Goal: Transaction & Acquisition: Obtain resource

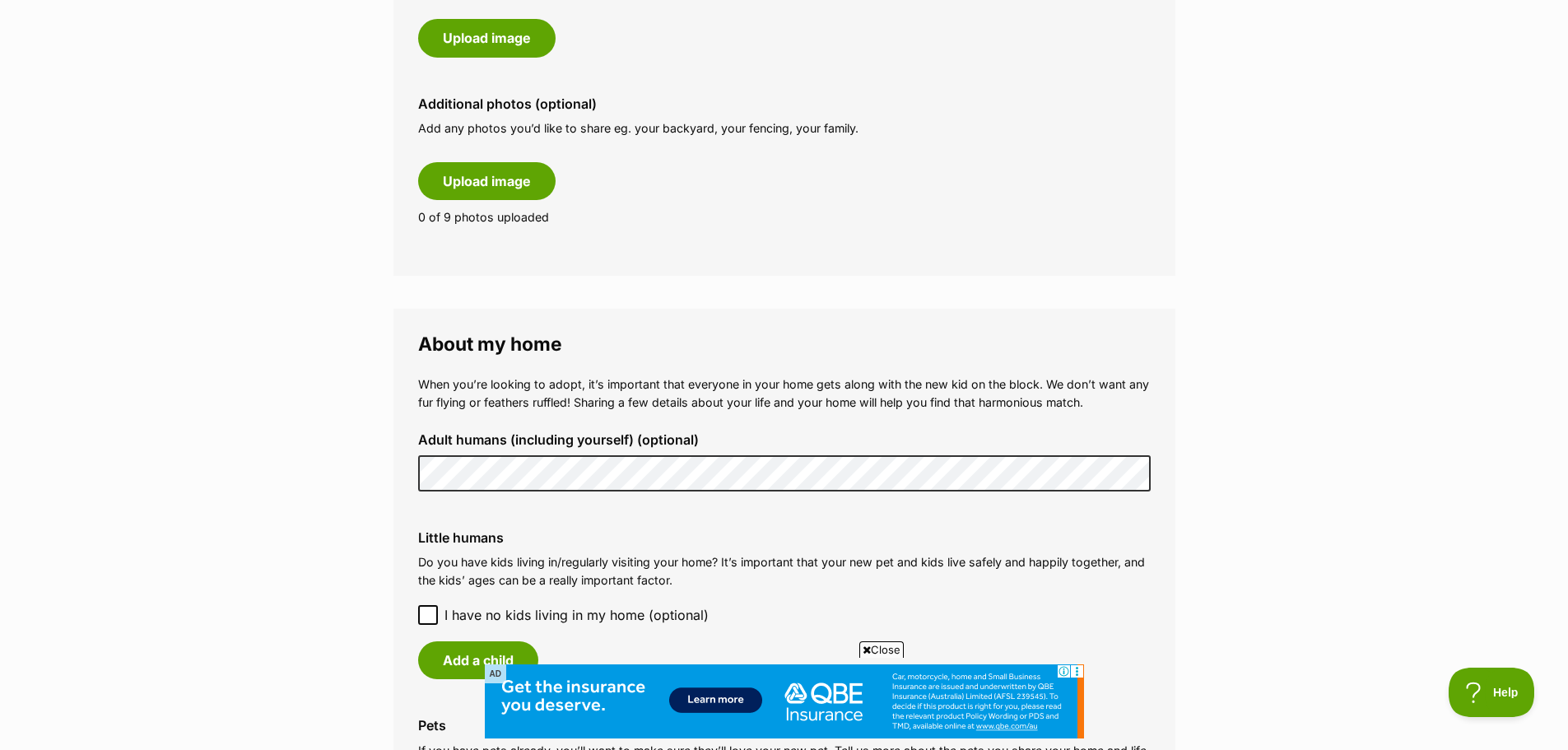
scroll to position [905, 0]
click at [416, 619] on div "Little humans Do you have kids living in/regularly visiting your home? It’s imp…" at bounding box center [785, 603] width 759 height 175
click at [431, 615] on icon at bounding box center [428, 615] width 11 height 11
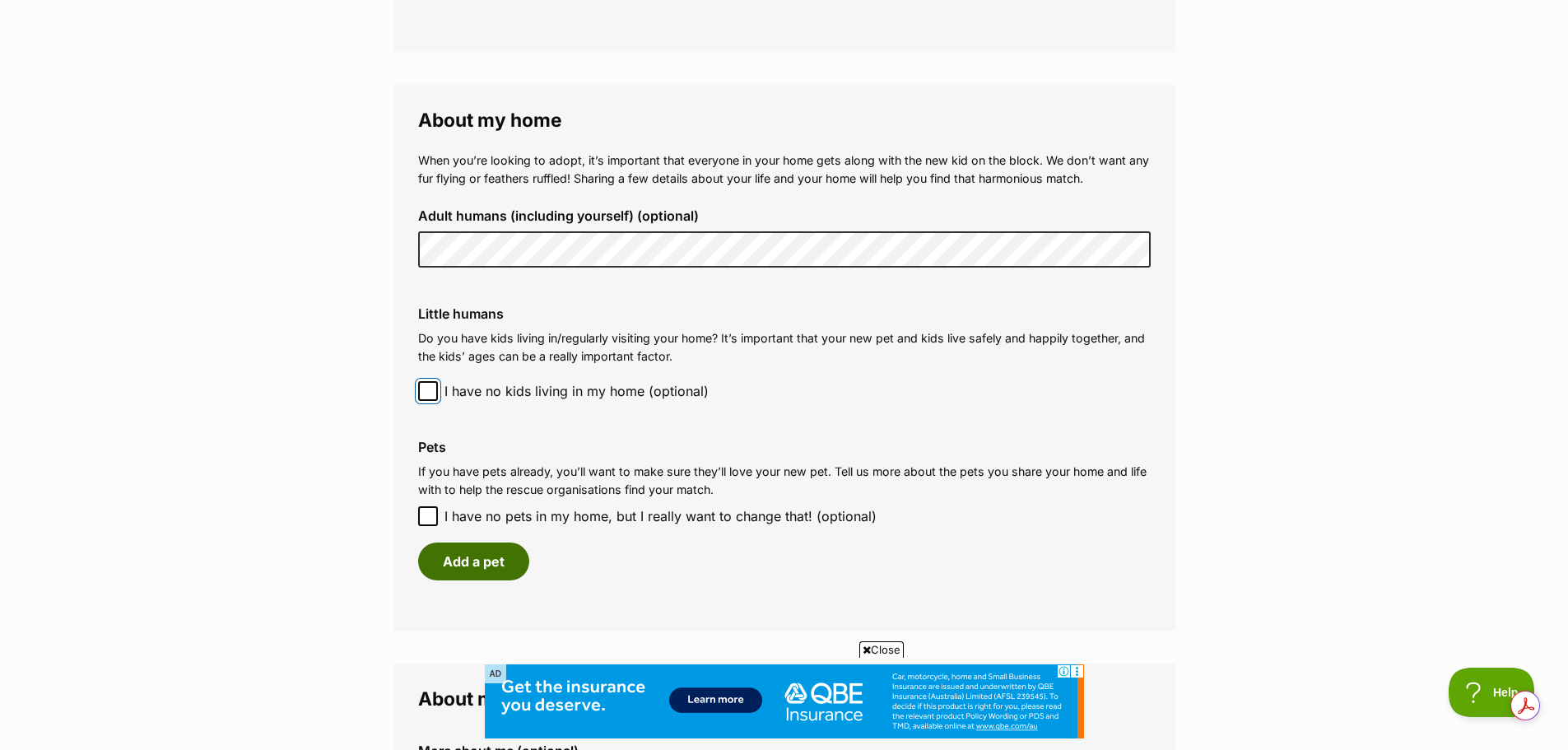
scroll to position [1152, 0]
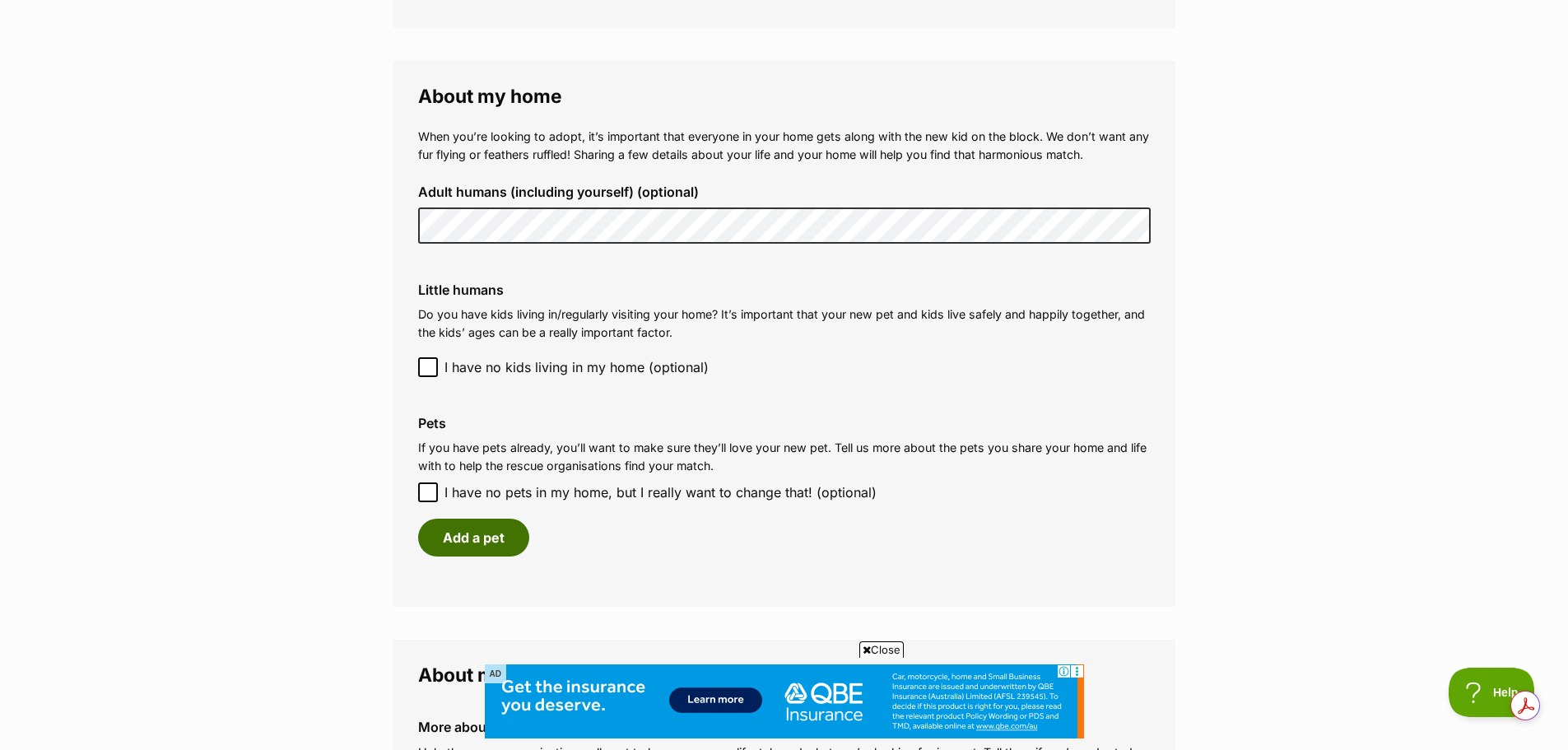
click at [451, 534] on button "Add a pet" at bounding box center [473, 538] width 111 height 38
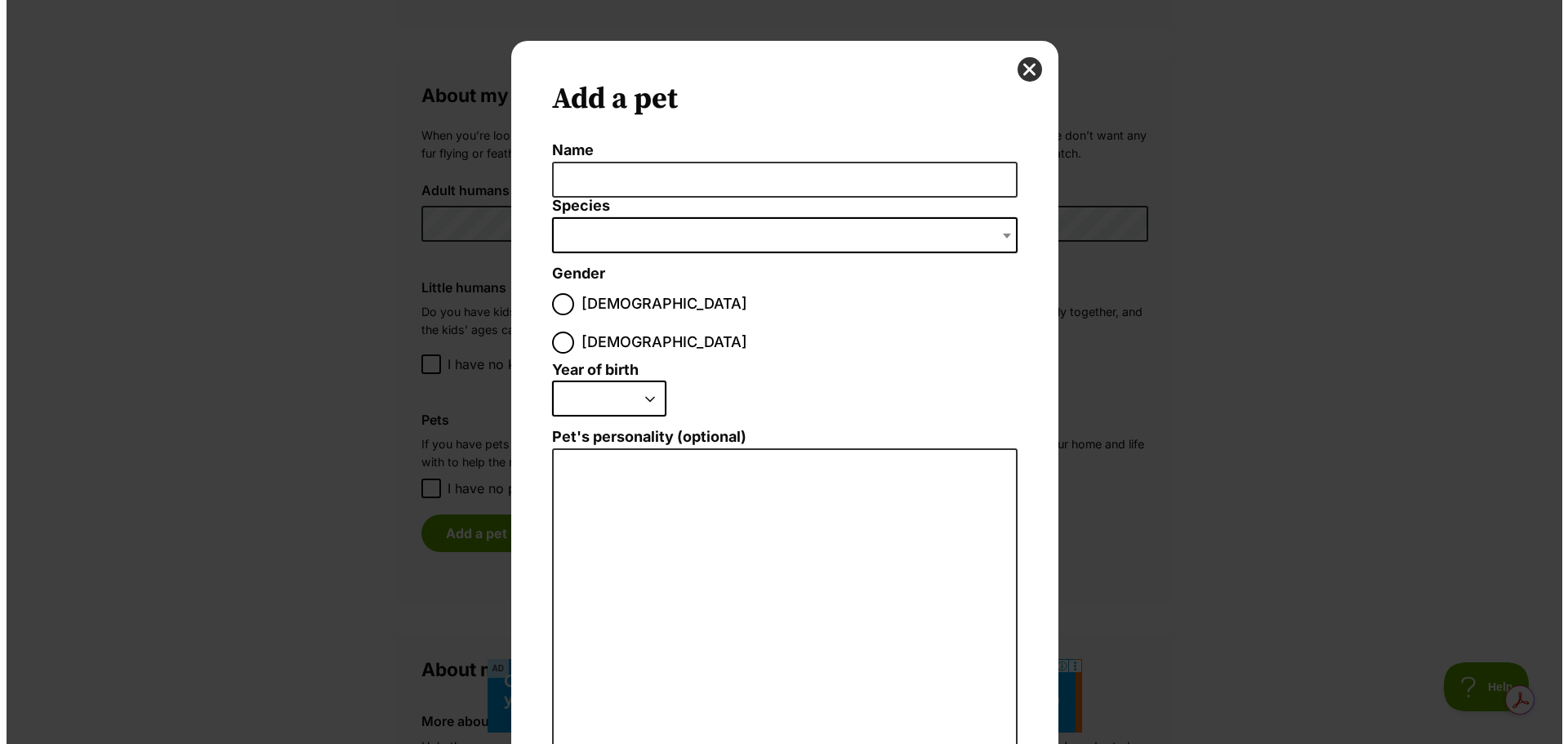
scroll to position [0, 0]
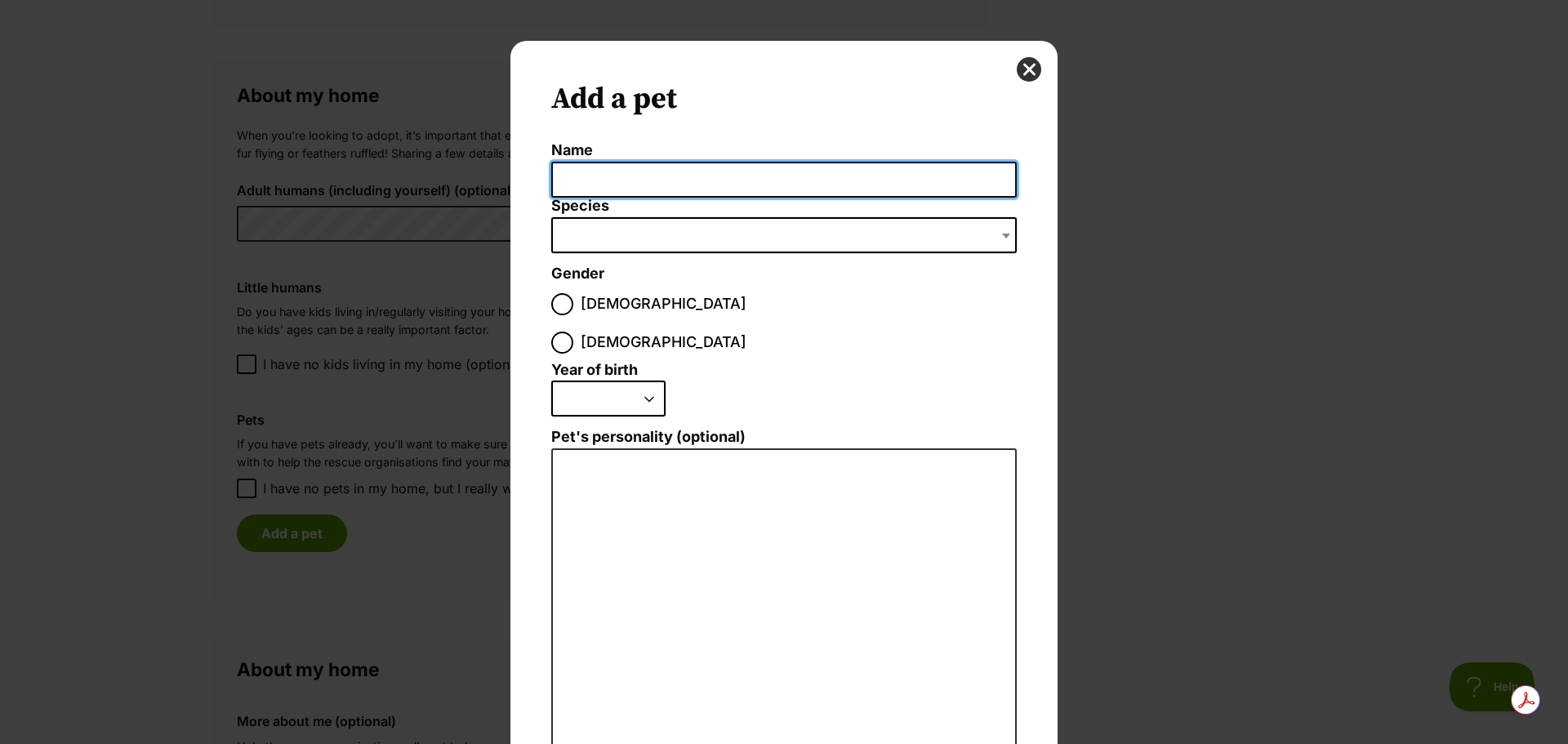
click at [593, 187] on input "Name" at bounding box center [784, 179] width 466 height 37
type input "EVie"
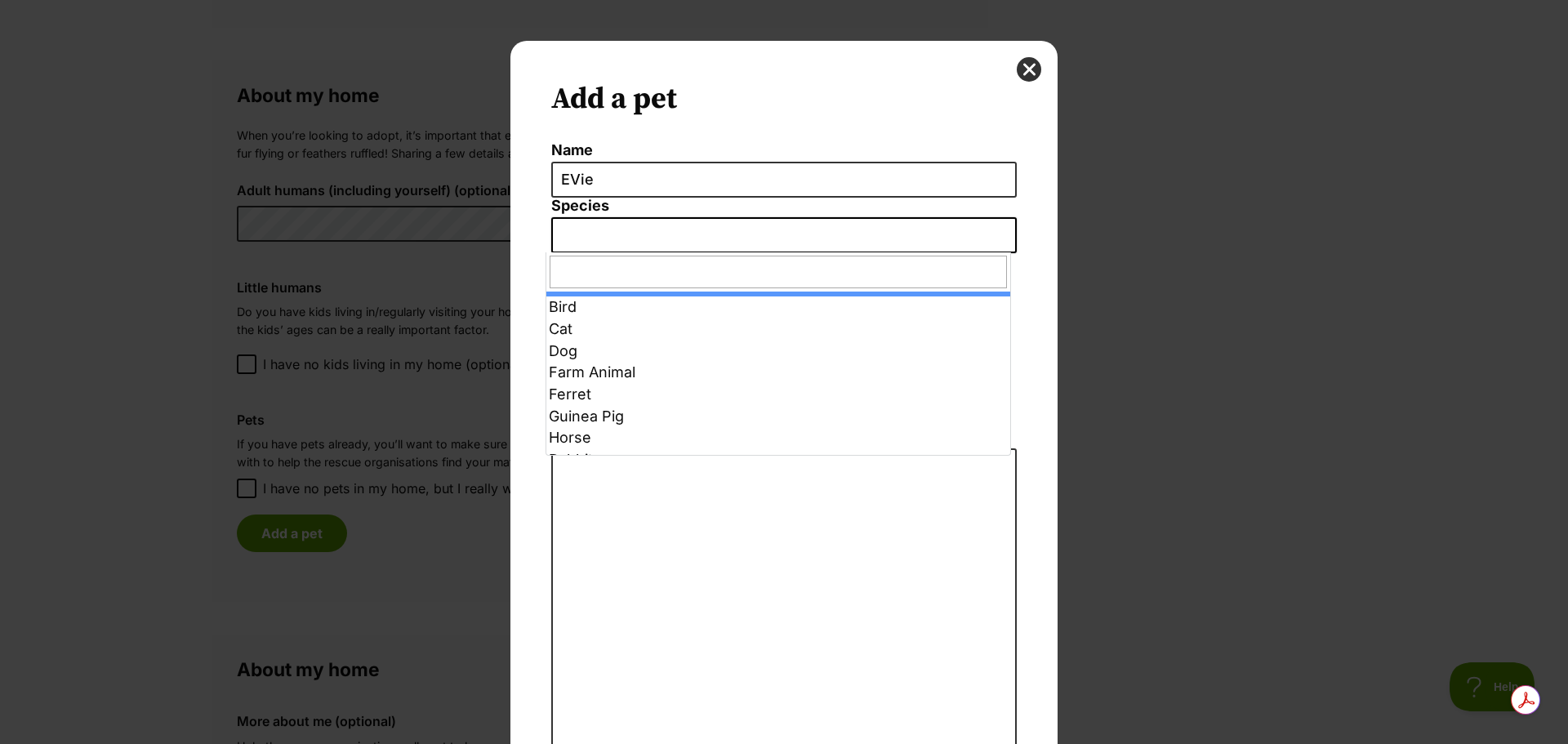
click at [582, 232] on span "Dialog Window - Close (Press escape to close)" at bounding box center [784, 235] width 466 height 36
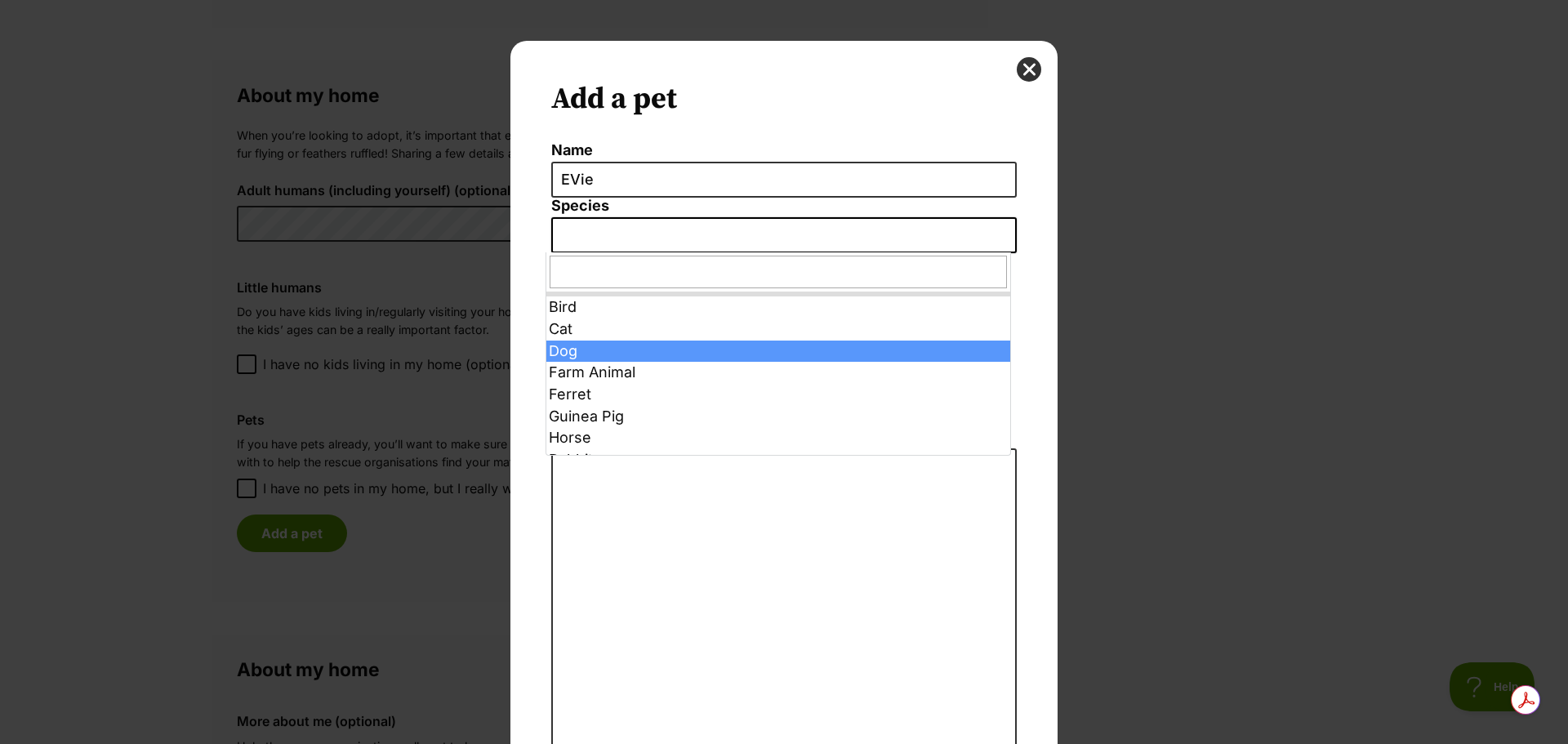
select select "1"
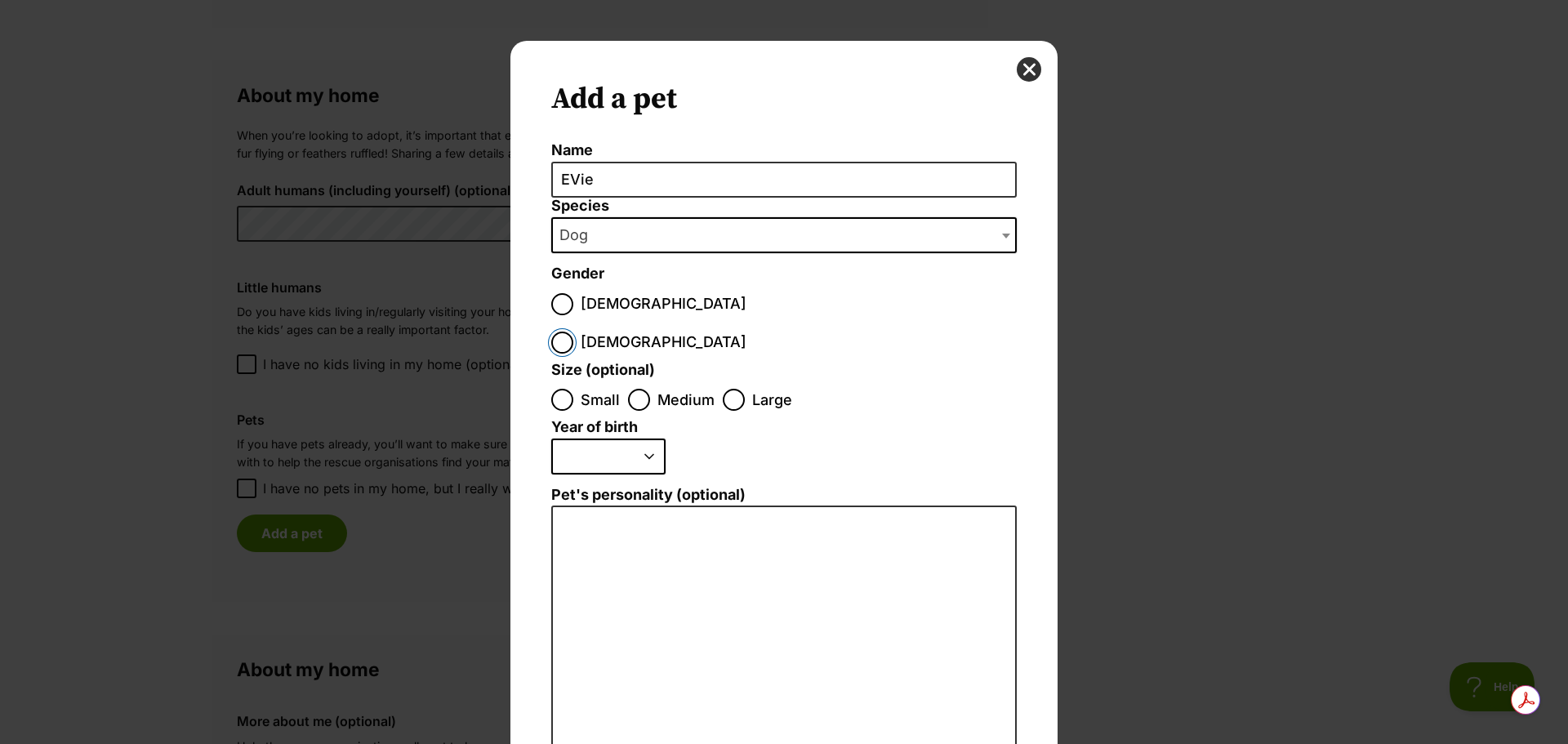
click at [573, 332] on input "Female" at bounding box center [562, 342] width 22 height 22
radio input "true"
click at [629, 389] on input "Medium" at bounding box center [639, 399] width 22 height 22
radio input "true"
click at [640, 439] on select "2025 2024 2023 2022 2021 2020 2019 2018 2017 2016 2015 2014 2013 2012 2011 2010…" at bounding box center [609, 457] width 115 height 36
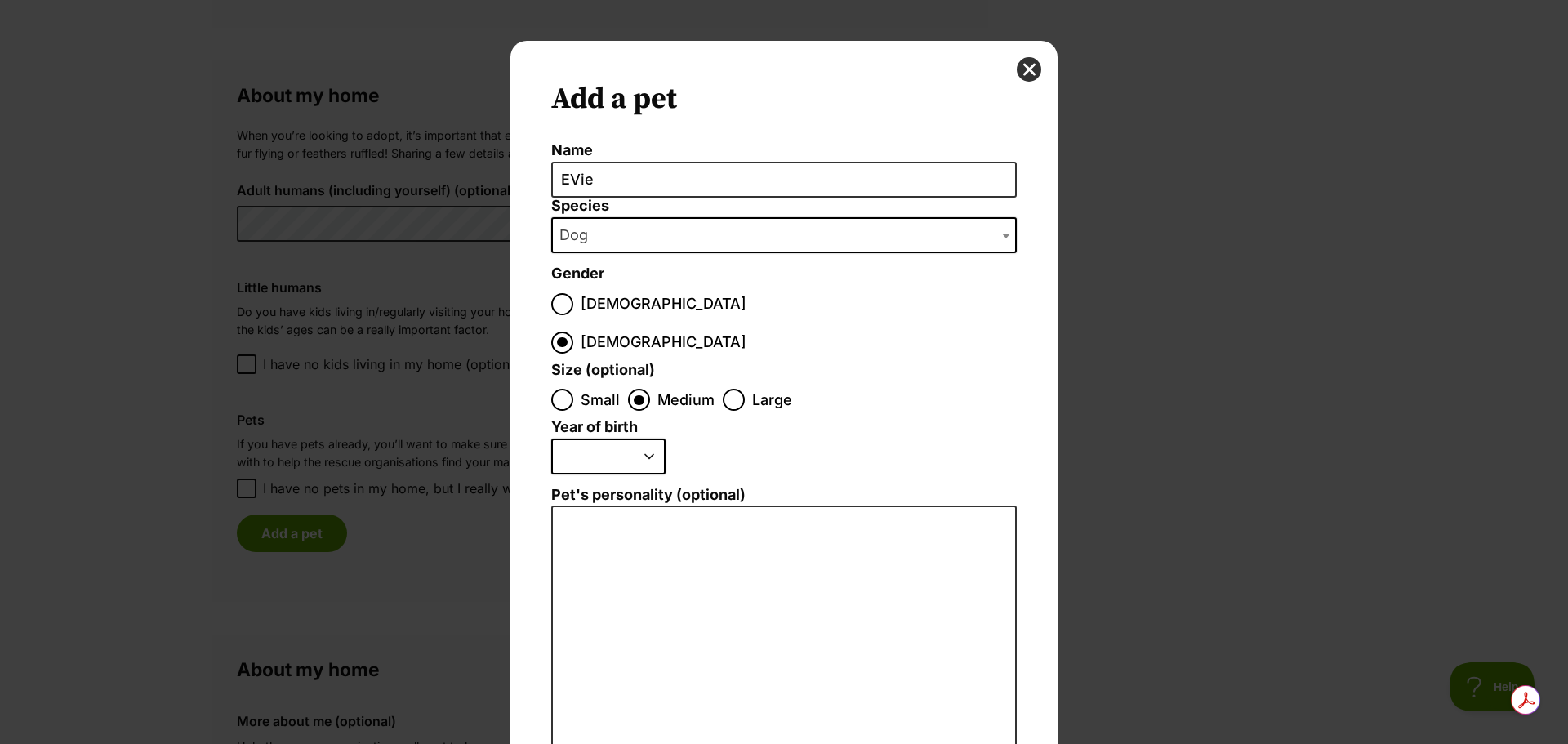
select select "2015"
click at [551, 439] on select "2025 2024 2023 2022 2021 2020 2019 2018 2017 2016 2015 2014 2013 2012 2011 2010…" at bounding box center [609, 457] width 115 height 36
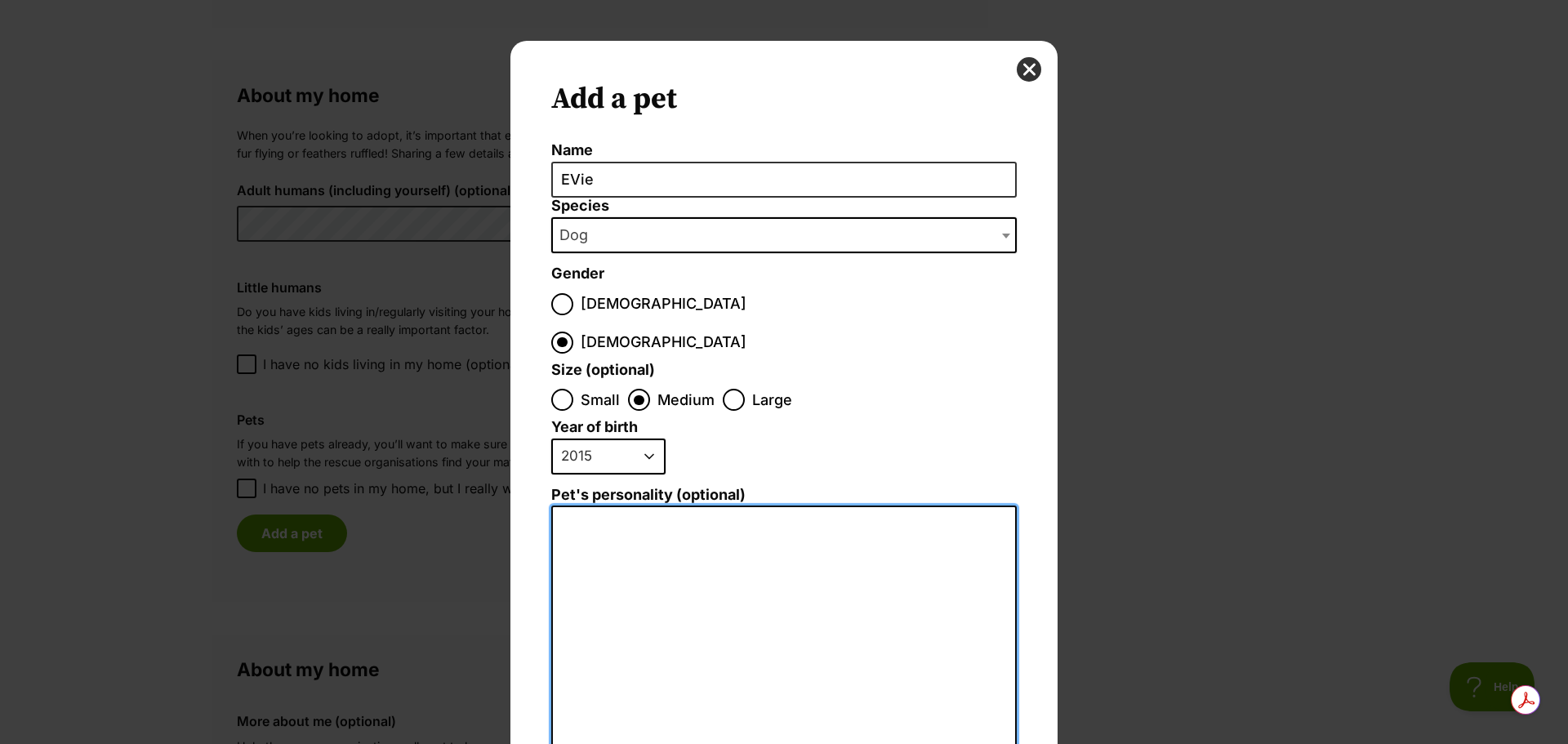
click at [604, 505] on textarea "Pet's personality (optional)" at bounding box center [784, 684] width 466 height 358
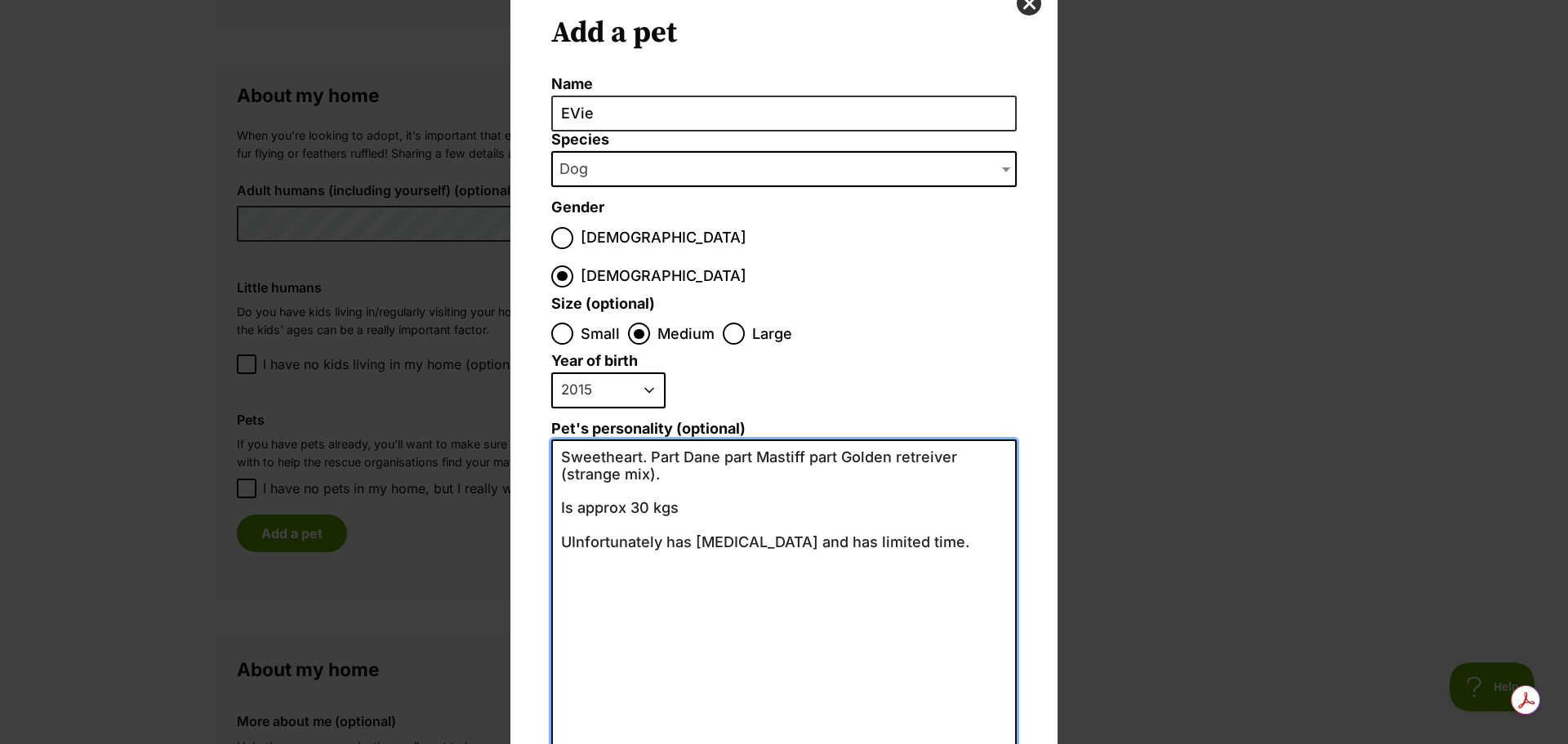
scroll to position [187, 0]
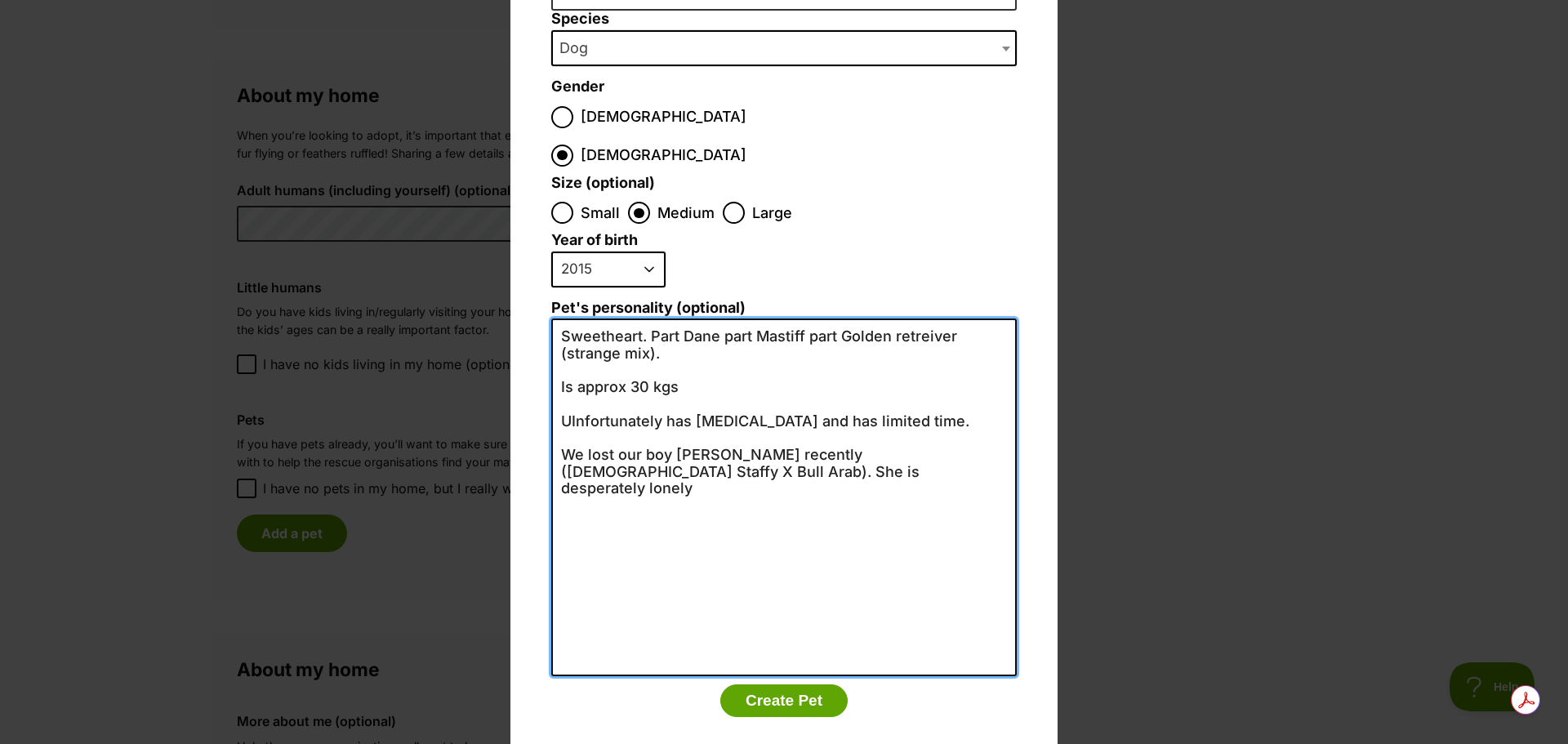
drag, startPoint x: 735, startPoint y: 431, endPoint x: 600, endPoint y: 435, distance: 135.1
click at [600, 435] on textarea "Sweetheart. Part Dane part Mastiff part Golden retreiver (strange mix). Is appr…" at bounding box center [784, 497] width 466 height 358
click at [579, 435] on textarea "Sweetheart. Part Dane part Mastiff part Golden retreiver (strange mix). Is appr…" at bounding box center [784, 497] width 466 height 358
click at [993, 415] on textarea "Sweetheart. Part Dane part Mastiff part Golden retreiver (strange mix). Is appr…" at bounding box center [784, 497] width 466 height 358
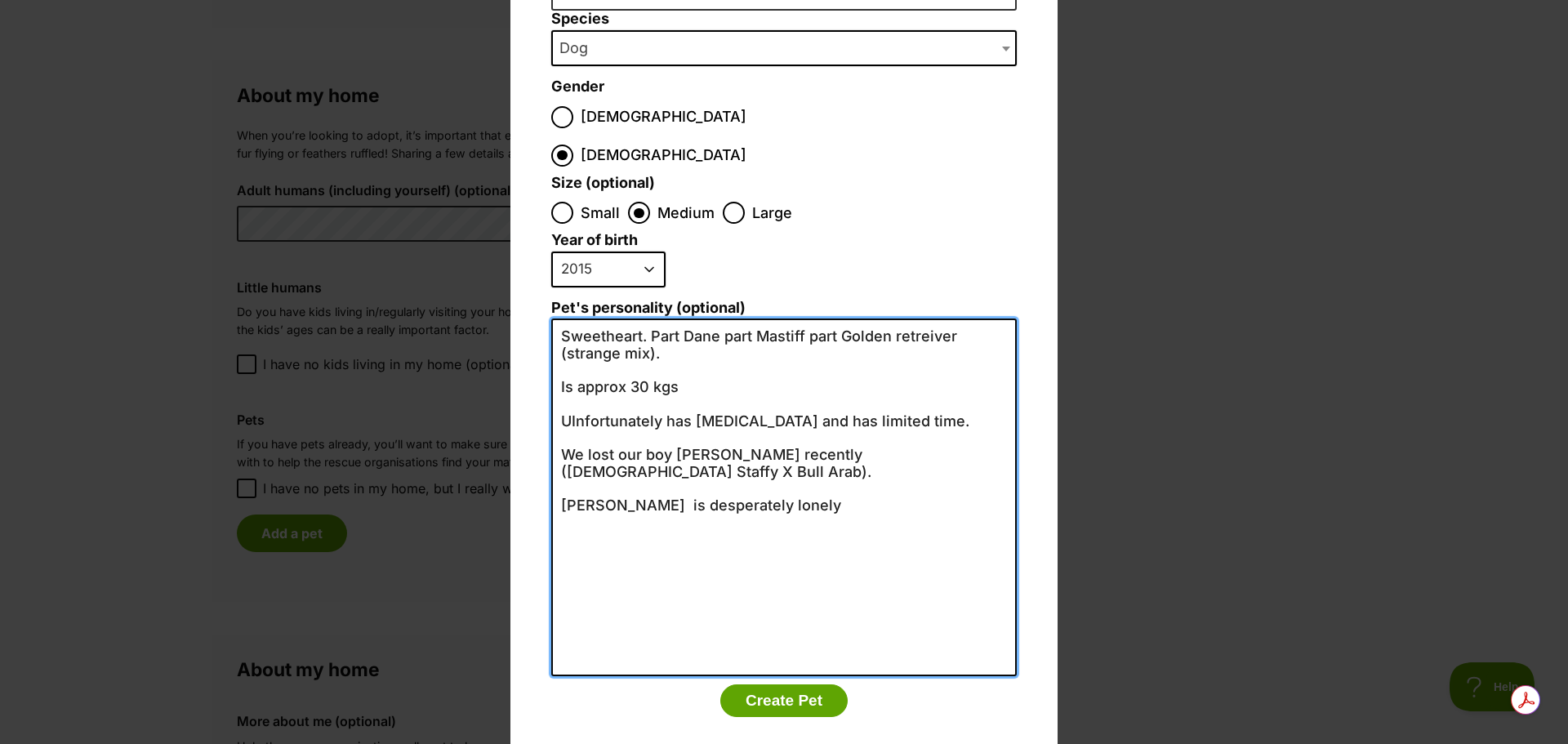
click at [666, 318] on textarea "Sweetheart. Part Dane part Mastiff part Golden retreiver (strange mix). Is appr…" at bounding box center [784, 497] width 466 height 358
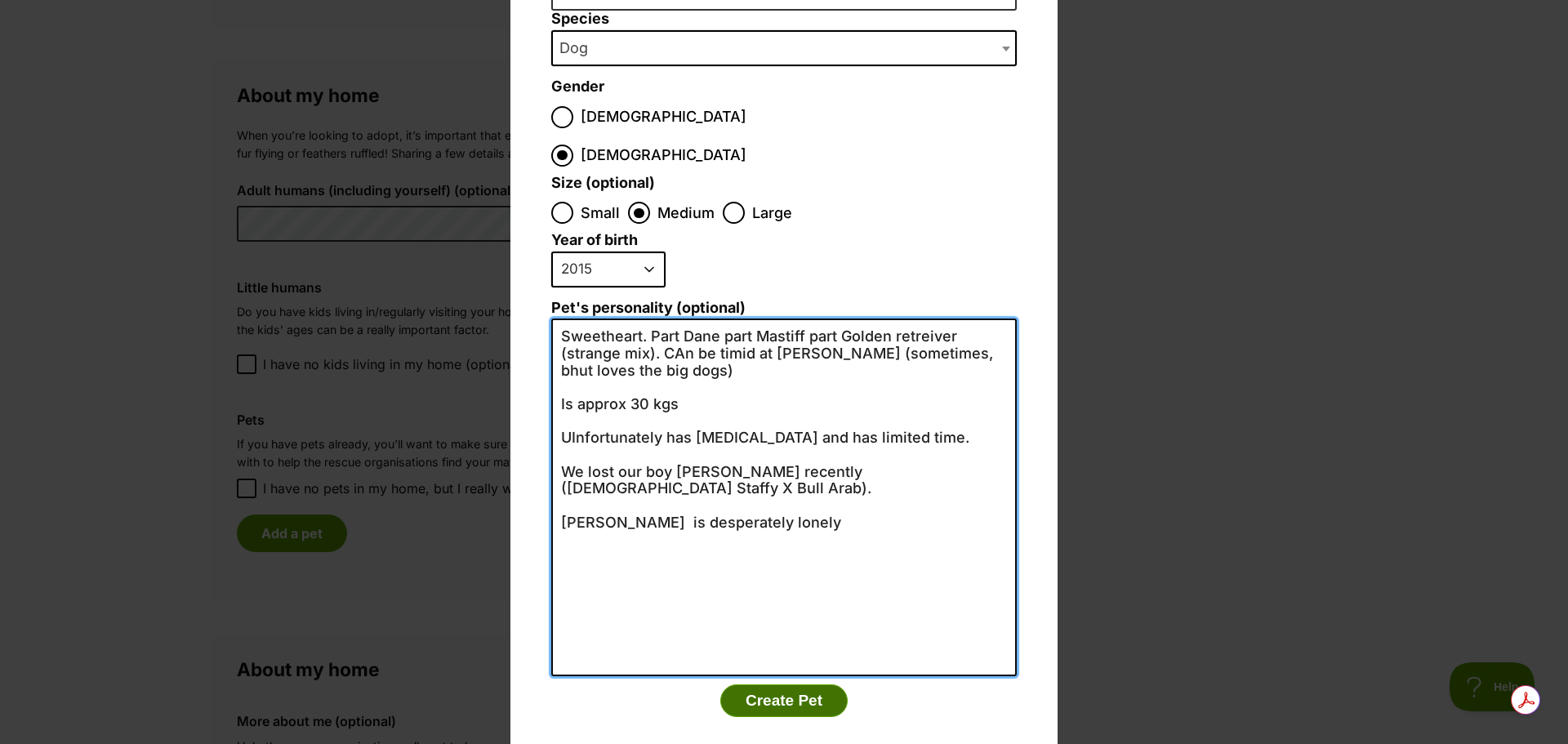
type textarea "Sweetheart. Part Dane part Mastiff part Golden retreiver (strange mix). CAn be …"
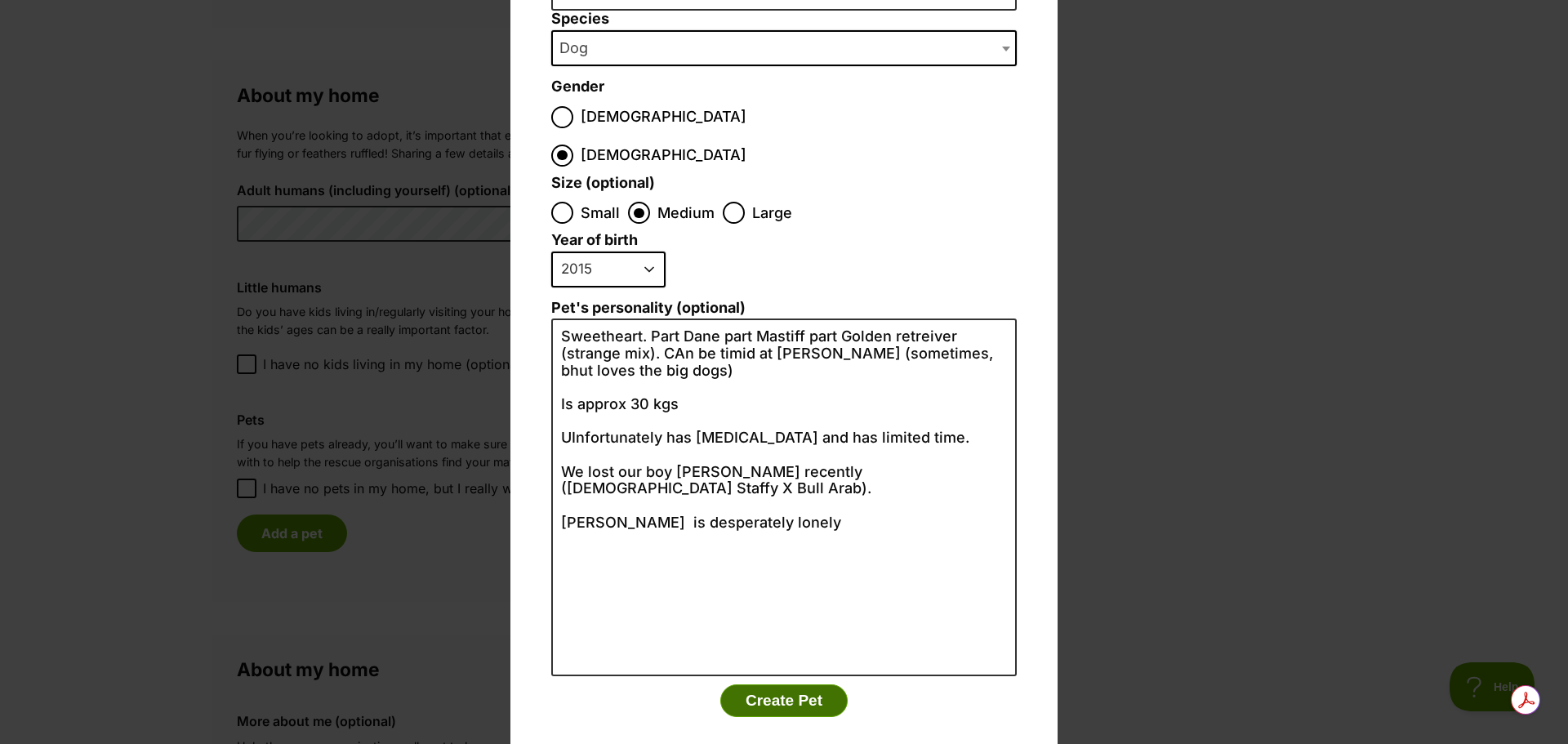
click at [796, 685] on button "Create Pet" at bounding box center [784, 701] width 128 height 33
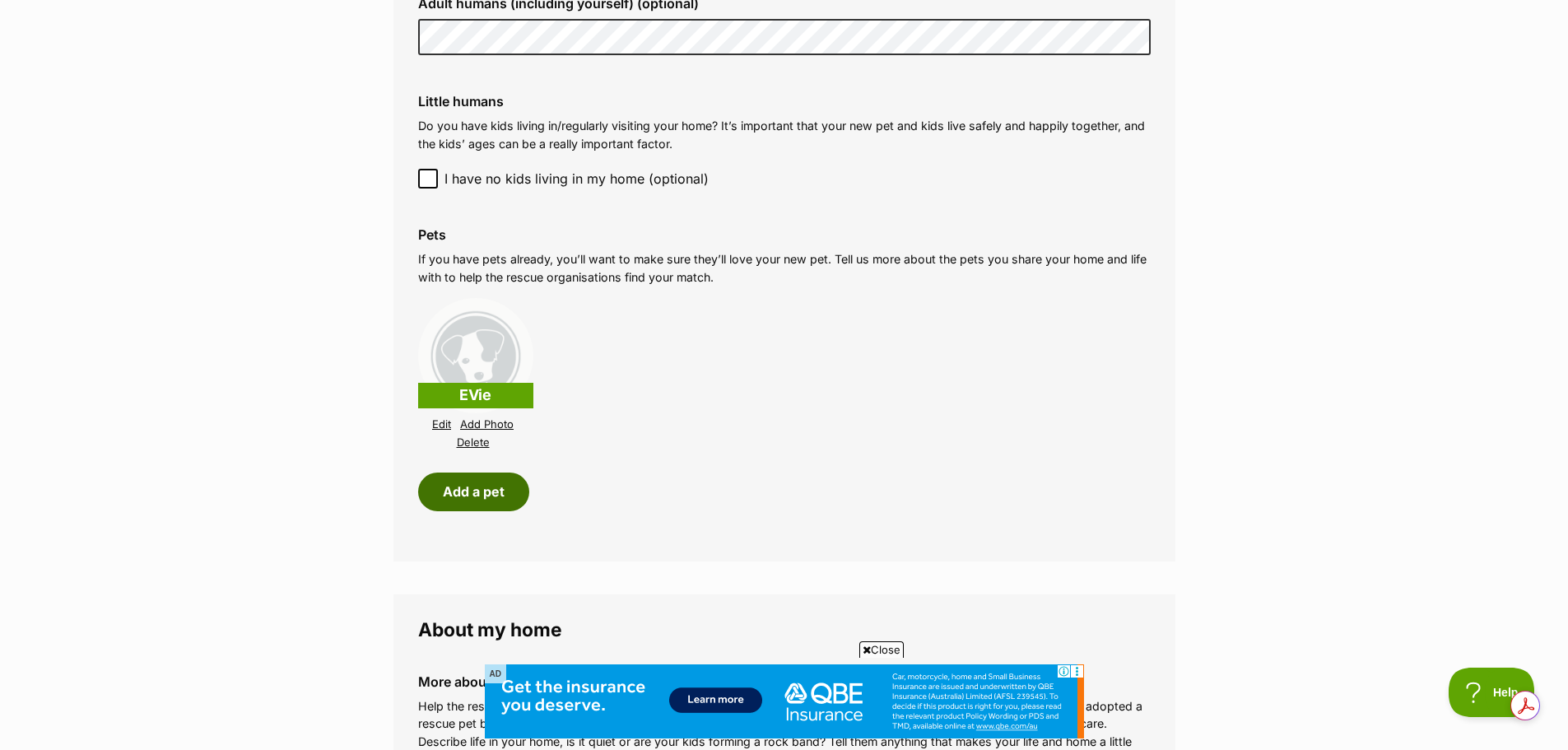
scroll to position [1400, 0]
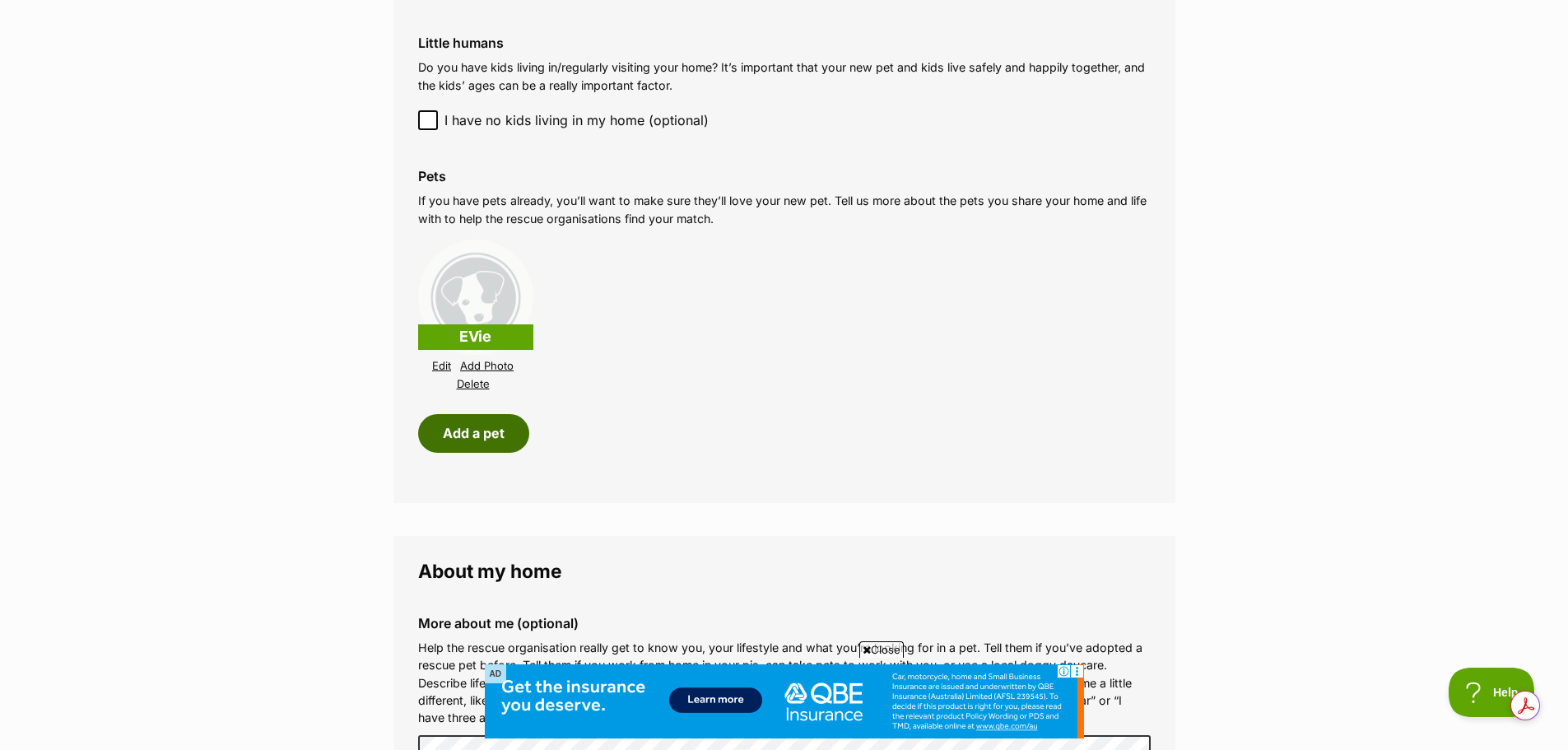
click at [506, 438] on button "Add a pet" at bounding box center [473, 433] width 111 height 38
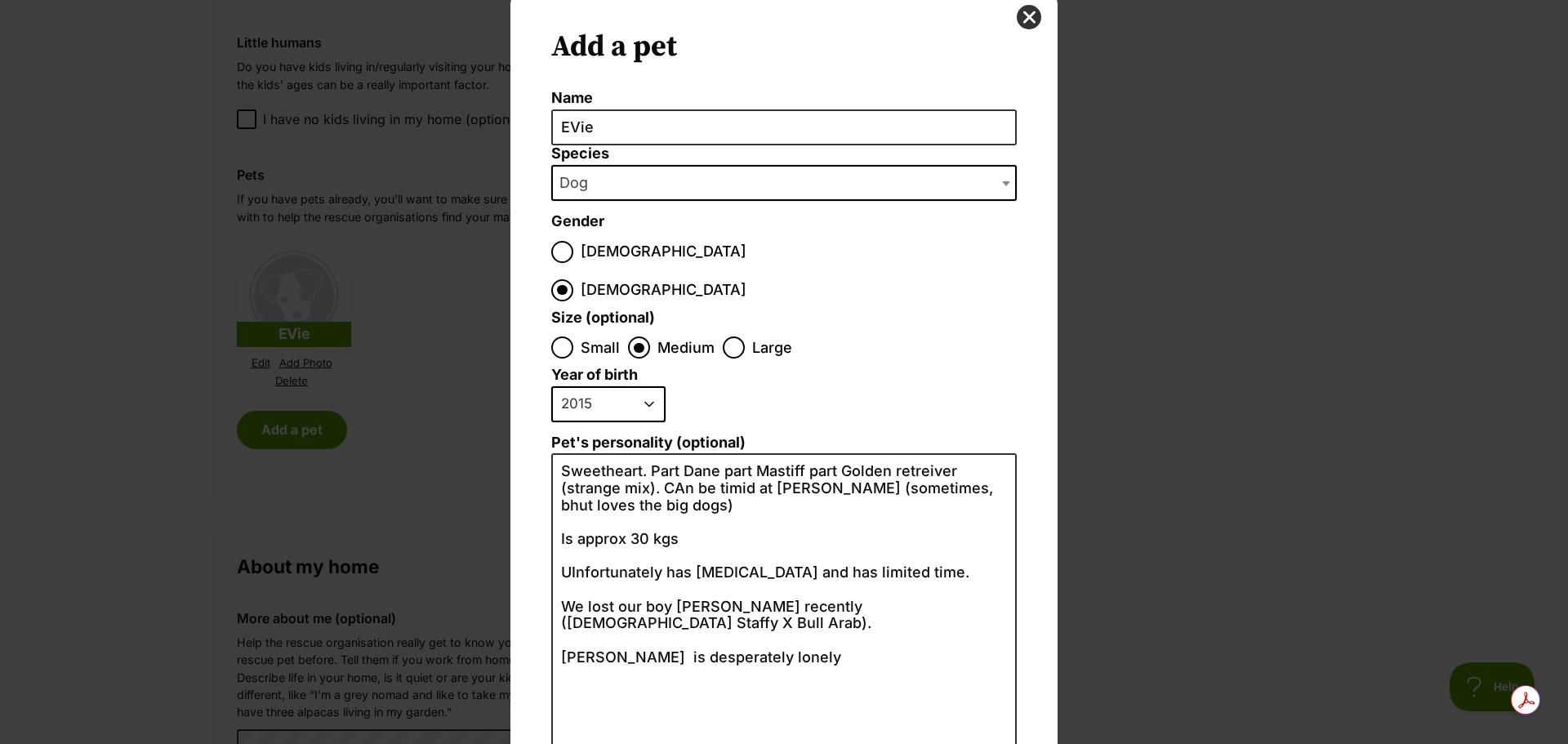
scroll to position [82, 0]
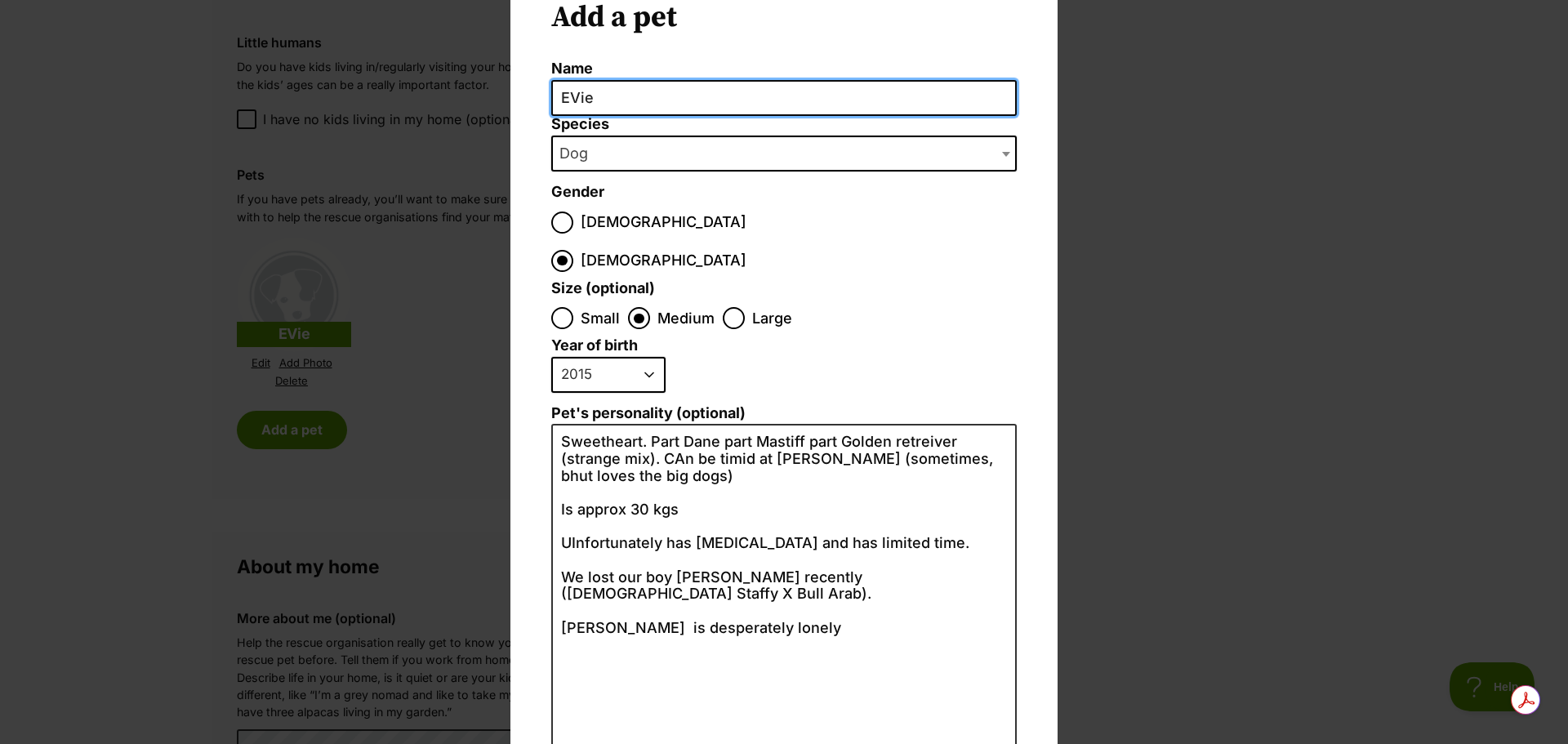
drag, startPoint x: 598, startPoint y: 98, endPoint x: 541, endPoint y: 99, distance: 57.0
click at [541, 99] on div "Add a pet Name EVie Species Bird Cat Dog Farm Animal Ferret Guinea Pig Horse Ra…" at bounding box center [784, 424] width 548 height 929
type input "Amber"
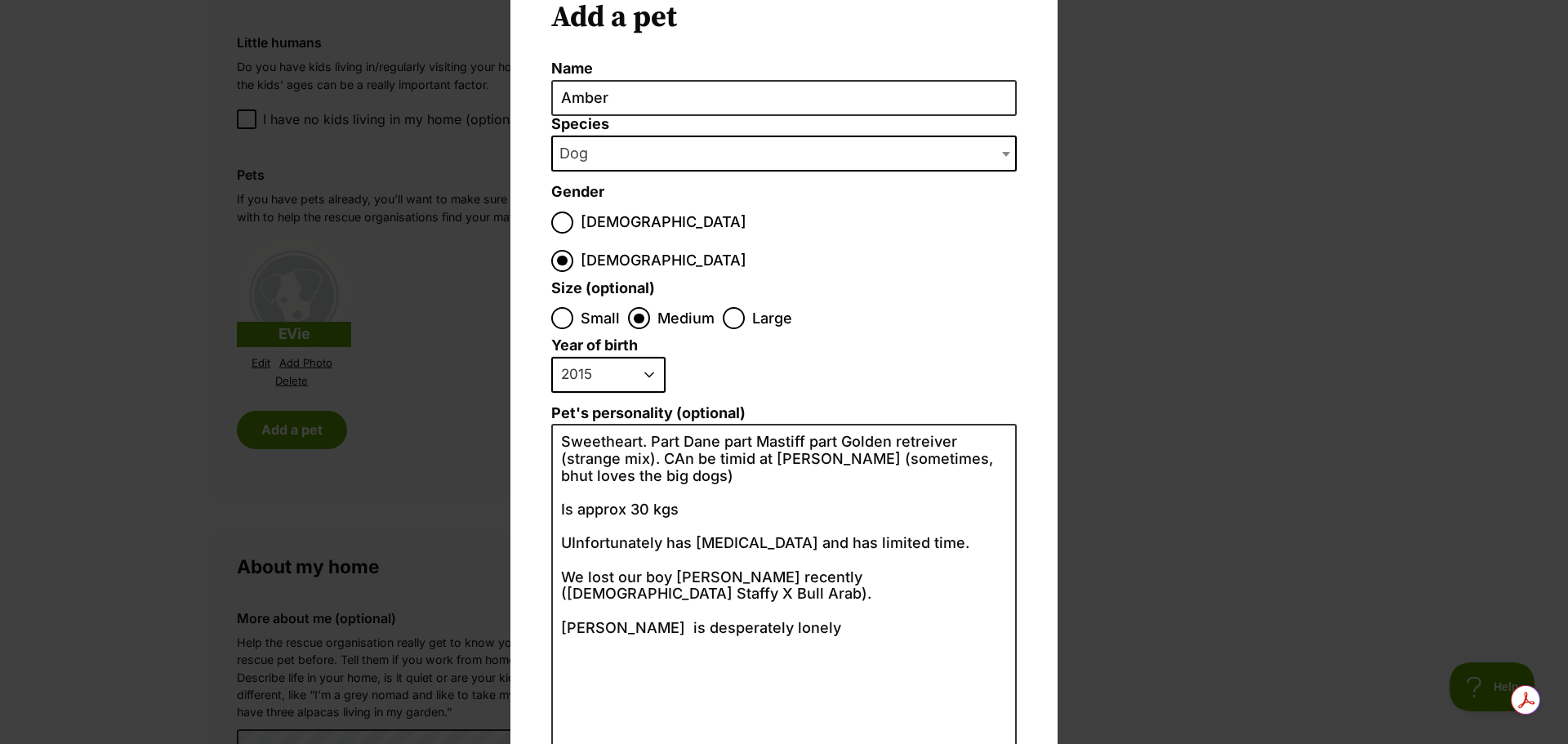
click at [704, 154] on span "Dog" at bounding box center [784, 153] width 466 height 36
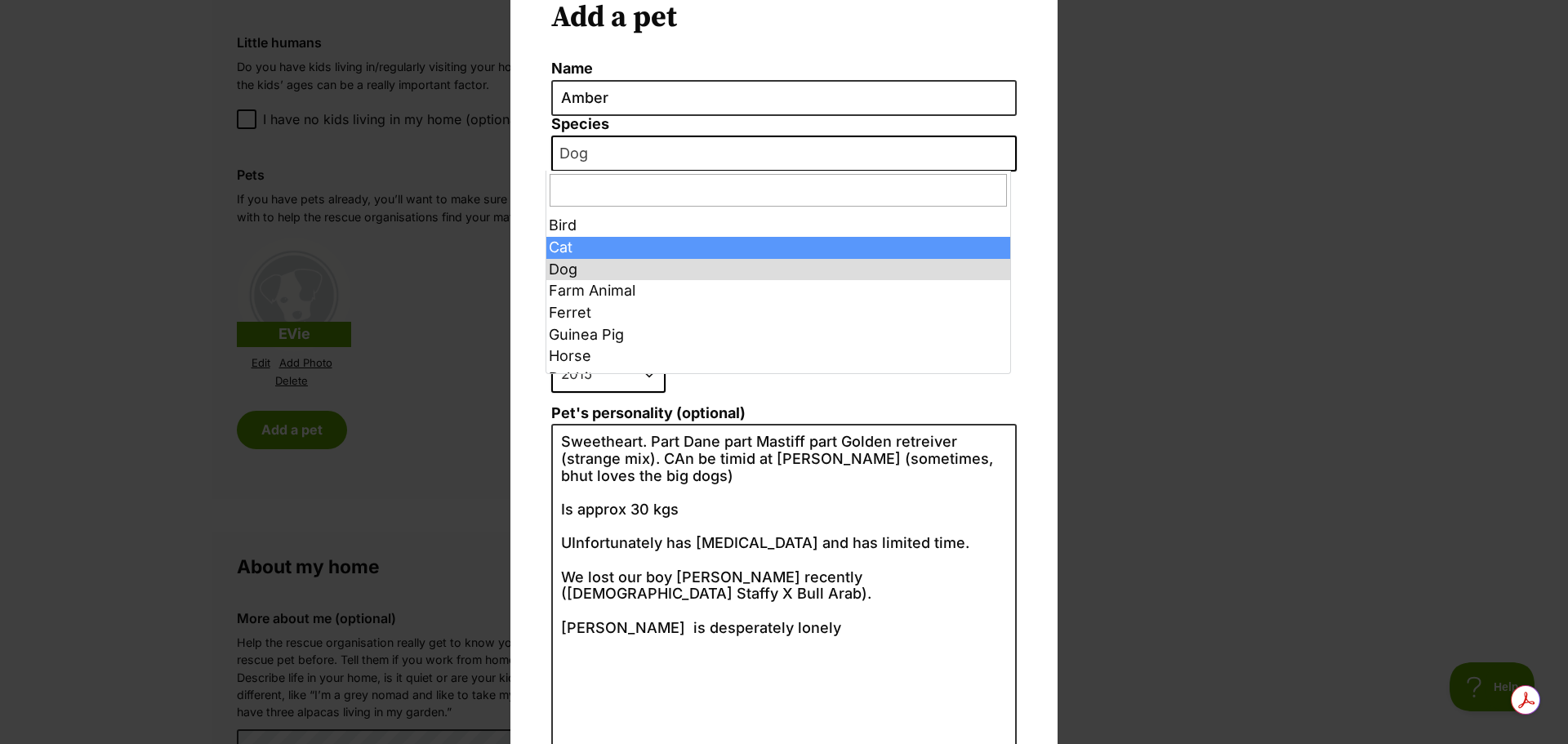
select select "2"
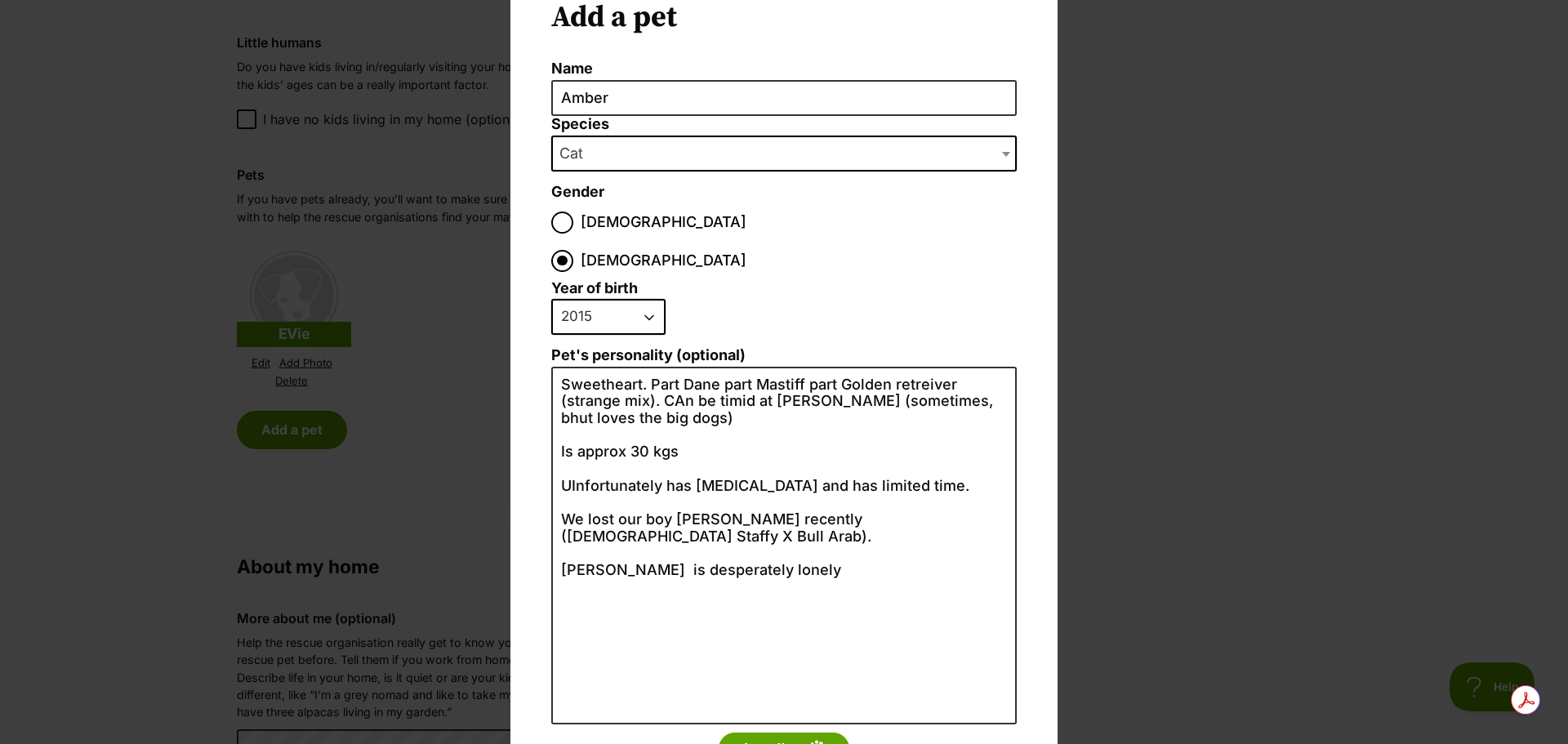
click at [644, 299] on select "2025 2024 2023 2022 2021 2020 2019 2018 2017 2016 2015 2014 2013 2012 2011 2010…" at bounding box center [609, 317] width 115 height 36
click at [551, 299] on select "2025 2024 2023 2022 2021 2020 2019 2018 2017 2016 2015 2014 2013 2012 2011 2010…" at bounding box center [609, 317] width 115 height 36
click at [647, 299] on select "2025 2024 2023 2022 2021 2020 2019 2018 2017 2016 2015 2014 2013 2012 2011 2010…" at bounding box center [609, 317] width 115 height 36
select select "2009"
click at [551, 299] on select "2025 2024 2023 2022 2021 2020 2019 2018 2017 2016 2015 2014 2013 2012 2011 2010…" at bounding box center [609, 317] width 115 height 36
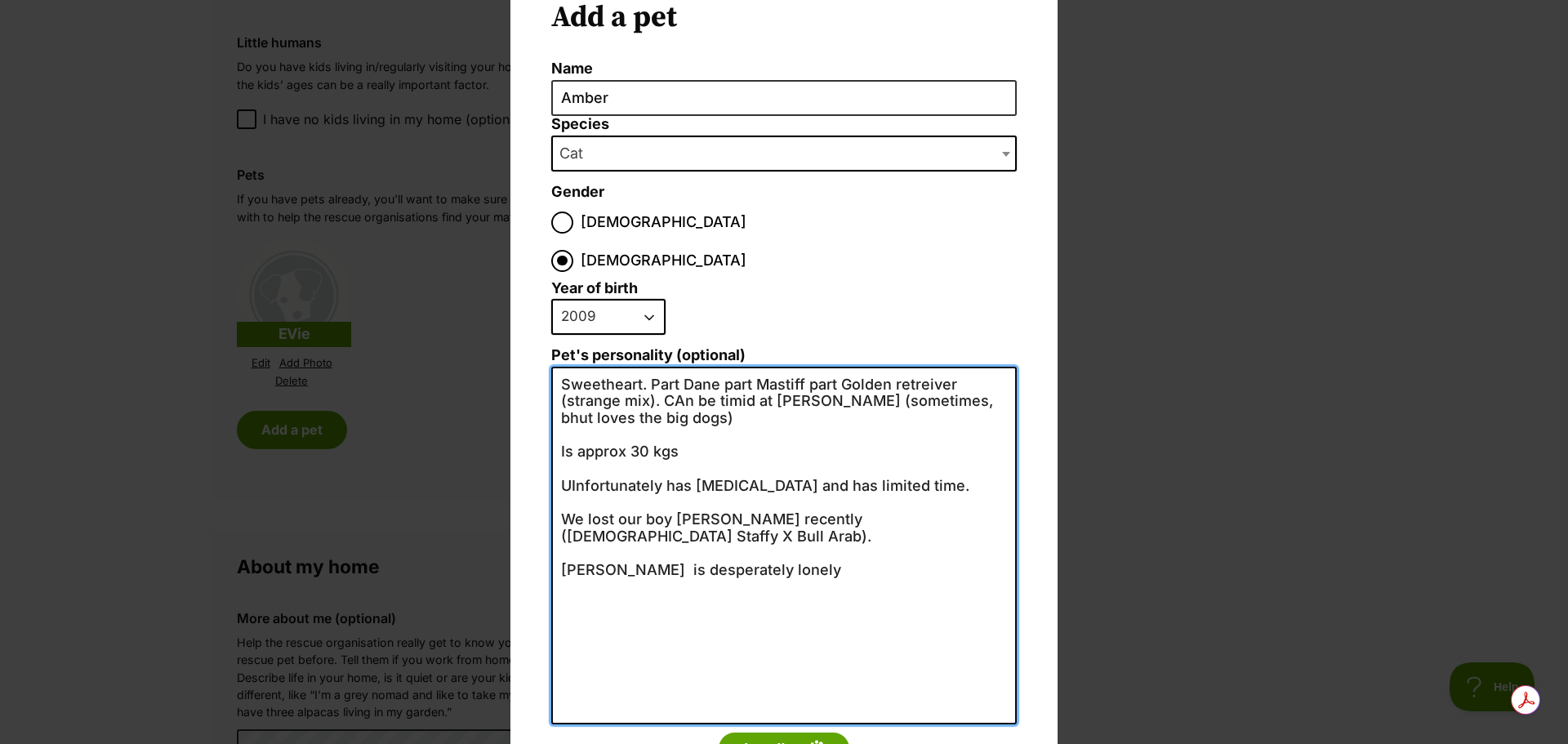
drag, startPoint x: 745, startPoint y: 520, endPoint x: 554, endPoint y: 341, distance: 261.8
click at [554, 366] on textarea "Sweetheart. Part Dane part Mastiff part Golden retreiver (strange mix). CAn be …" at bounding box center [784, 545] width 466 height 358
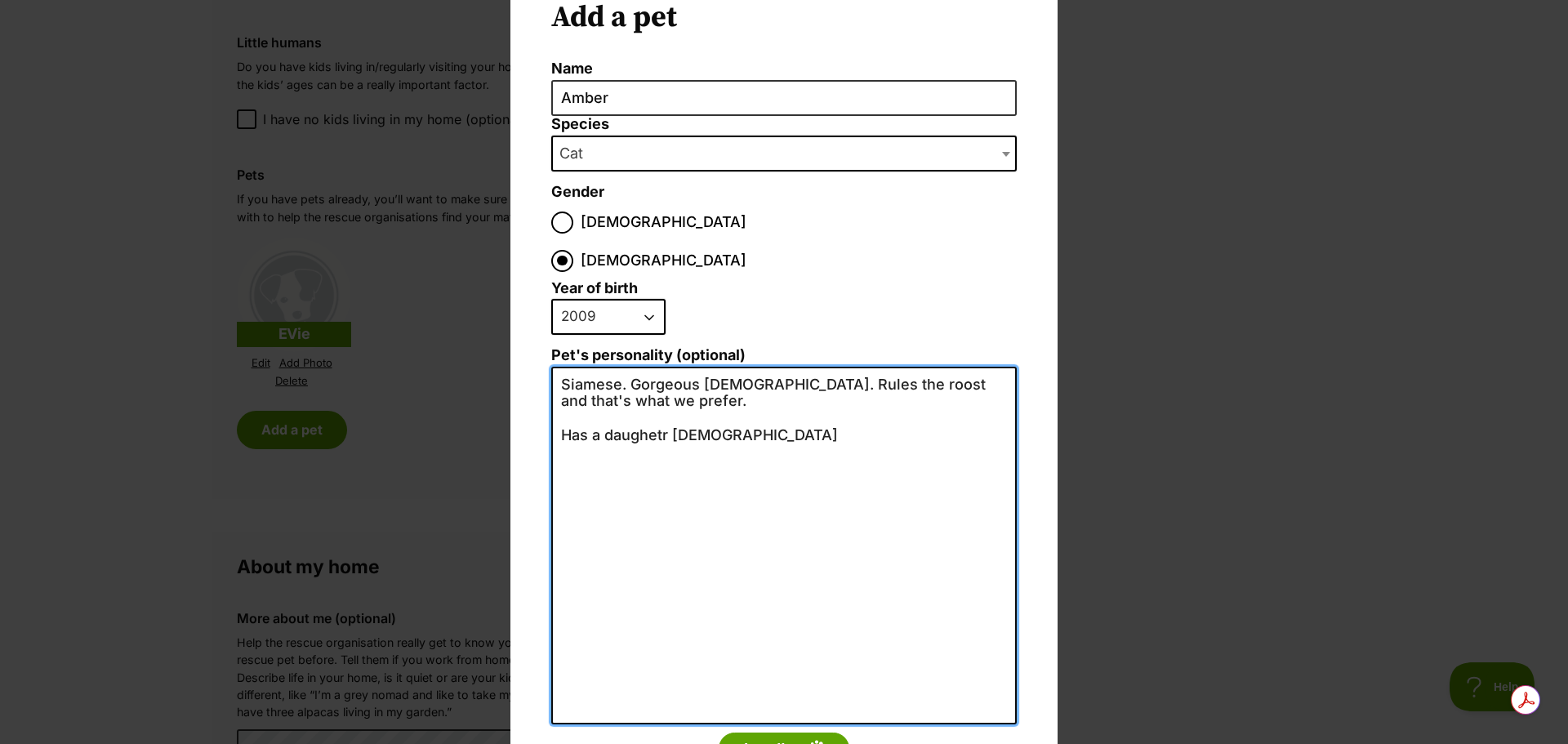
click at [660, 394] on textarea "Siamese. Gorgeous lady. Rules the roost and that's what we prefer. Has a daughe…" at bounding box center [784, 545] width 466 height 358
click at [739, 394] on textarea "Siamese. Gorgeous lady. Rules the roost and that's what we prefer. Has a daught…" at bounding box center [784, 545] width 466 height 358
click at [616, 366] on textarea "Siamese. Gorgeous lady. Rules the roost and that's what we prefer. Has a daught…" at bounding box center [784, 545] width 466 height 358
click at [807, 395] on textarea "Siamese (16). Gorgeous lady. Rules the roost and that's what we prefer. Has a d…" at bounding box center [784, 545] width 466 height 358
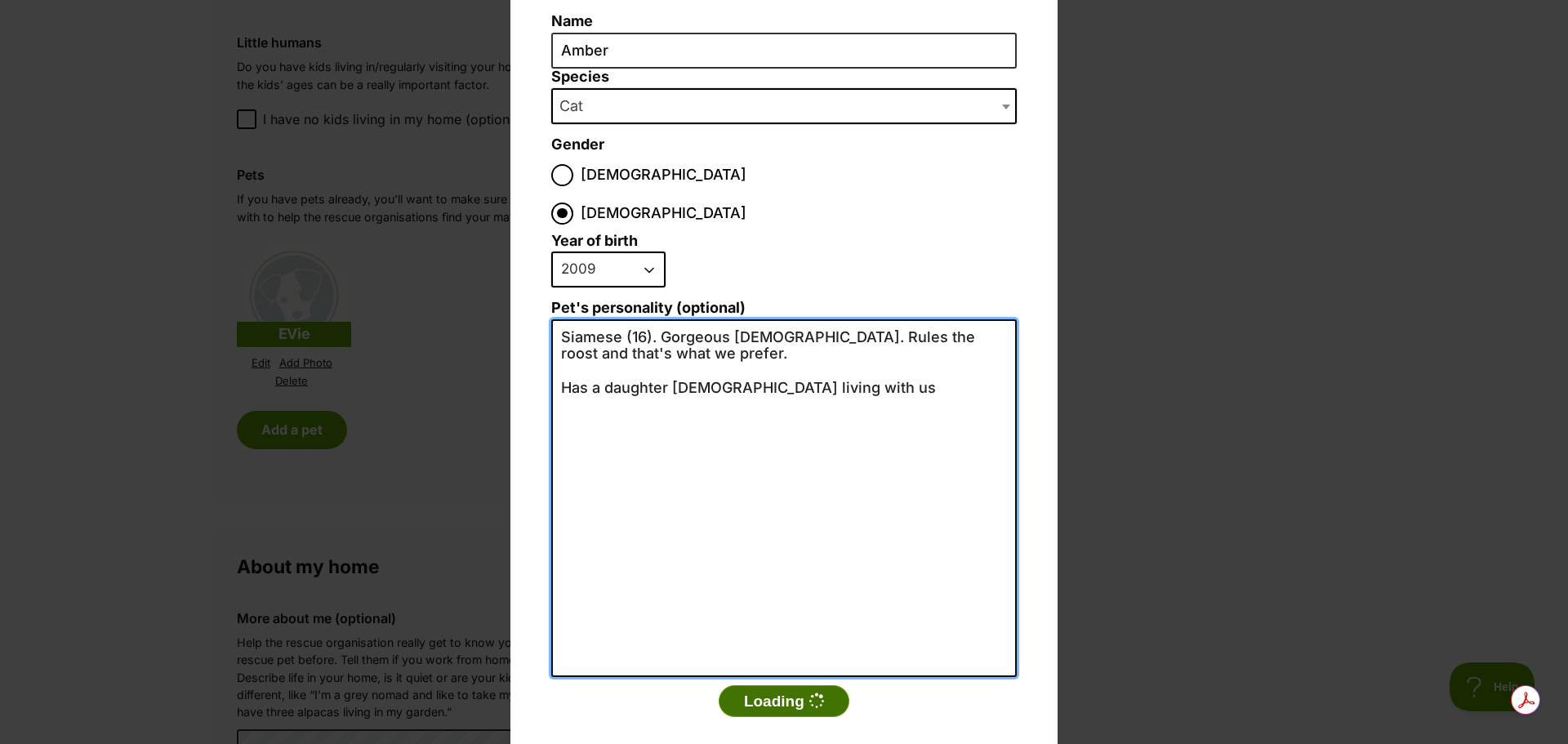
type textarea "Siamese (16). Gorgeous lady. Rules the roost and that's what we prefer. Has a d…"
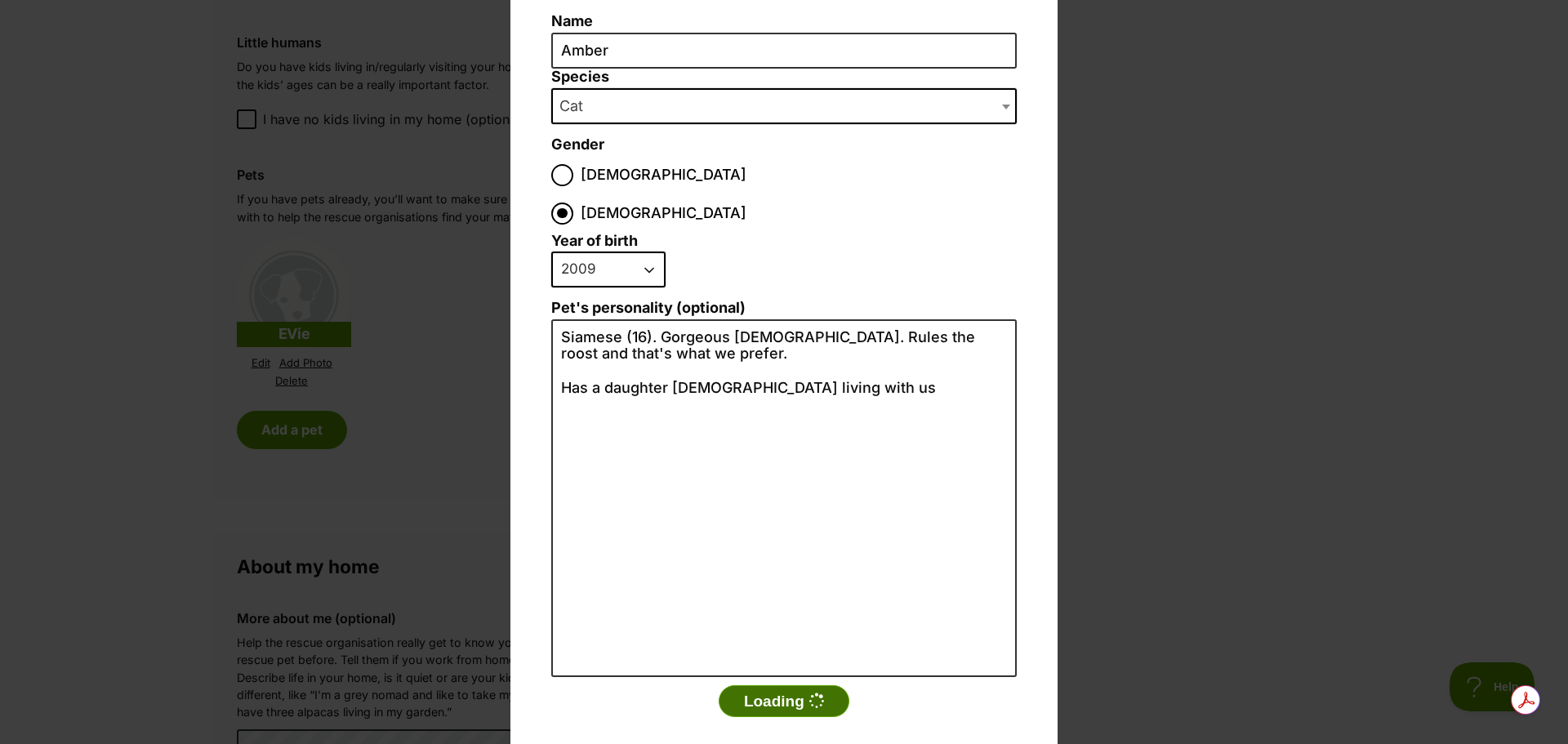
click at [780, 685] on button "Loading" at bounding box center [784, 701] width 131 height 33
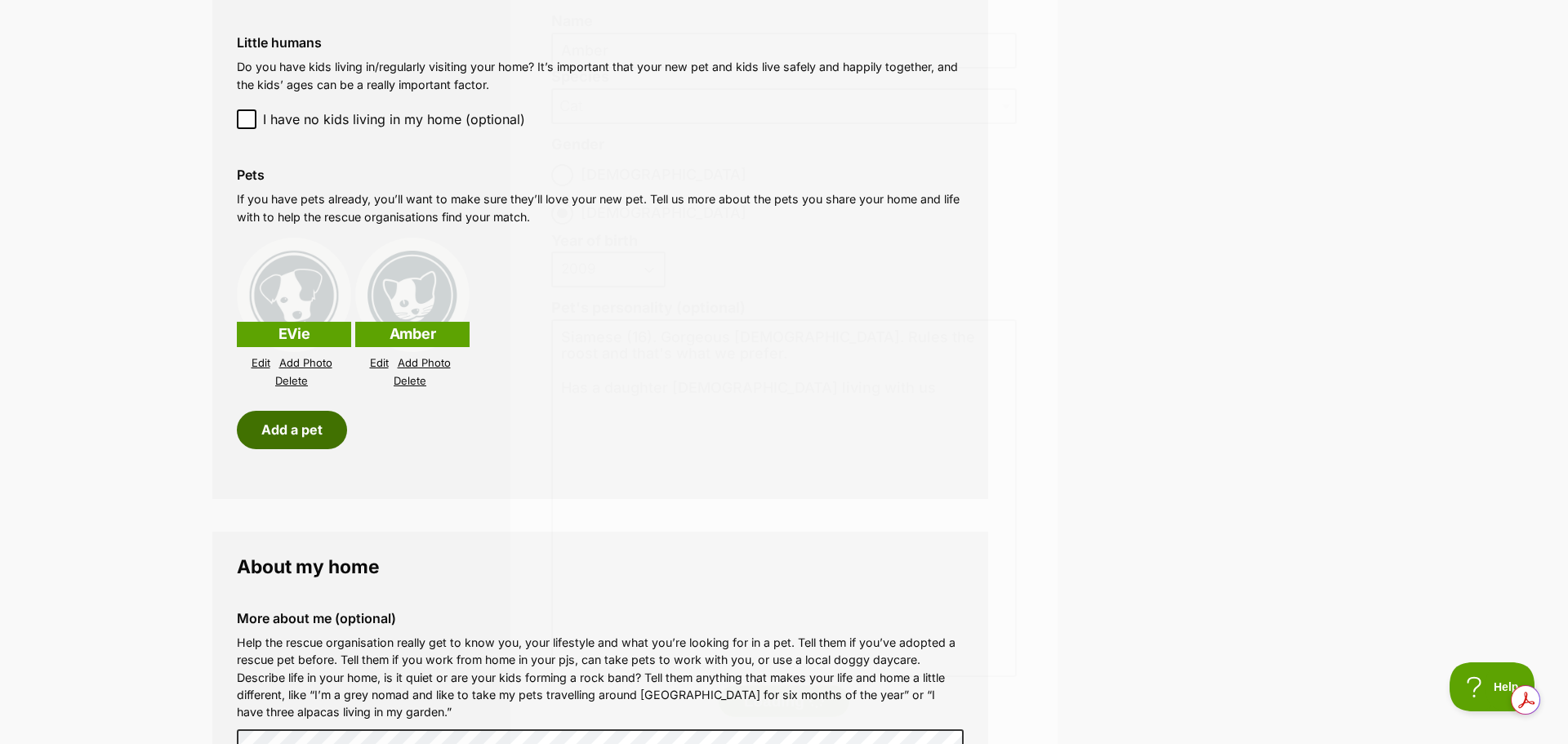
scroll to position [1388, 0]
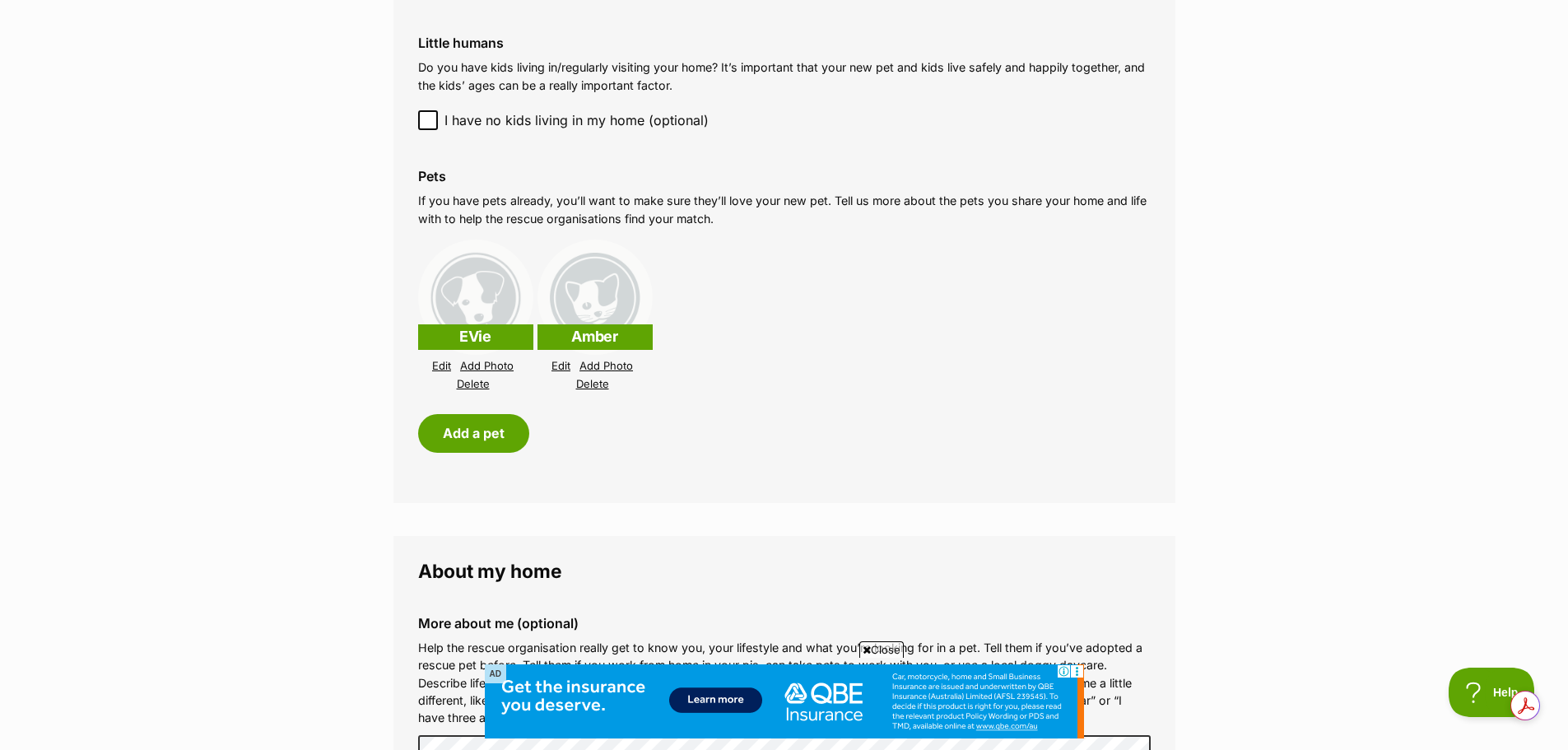
click at [496, 362] on link "Add Photo" at bounding box center [487, 366] width 54 height 12
click at [506, 364] on link "Add Photo" at bounding box center [487, 366] width 54 height 12
click at [503, 363] on link "Change Photo" at bounding box center [487, 366] width 73 height 12
click at [622, 364] on link "Add Photo" at bounding box center [606, 366] width 54 height 12
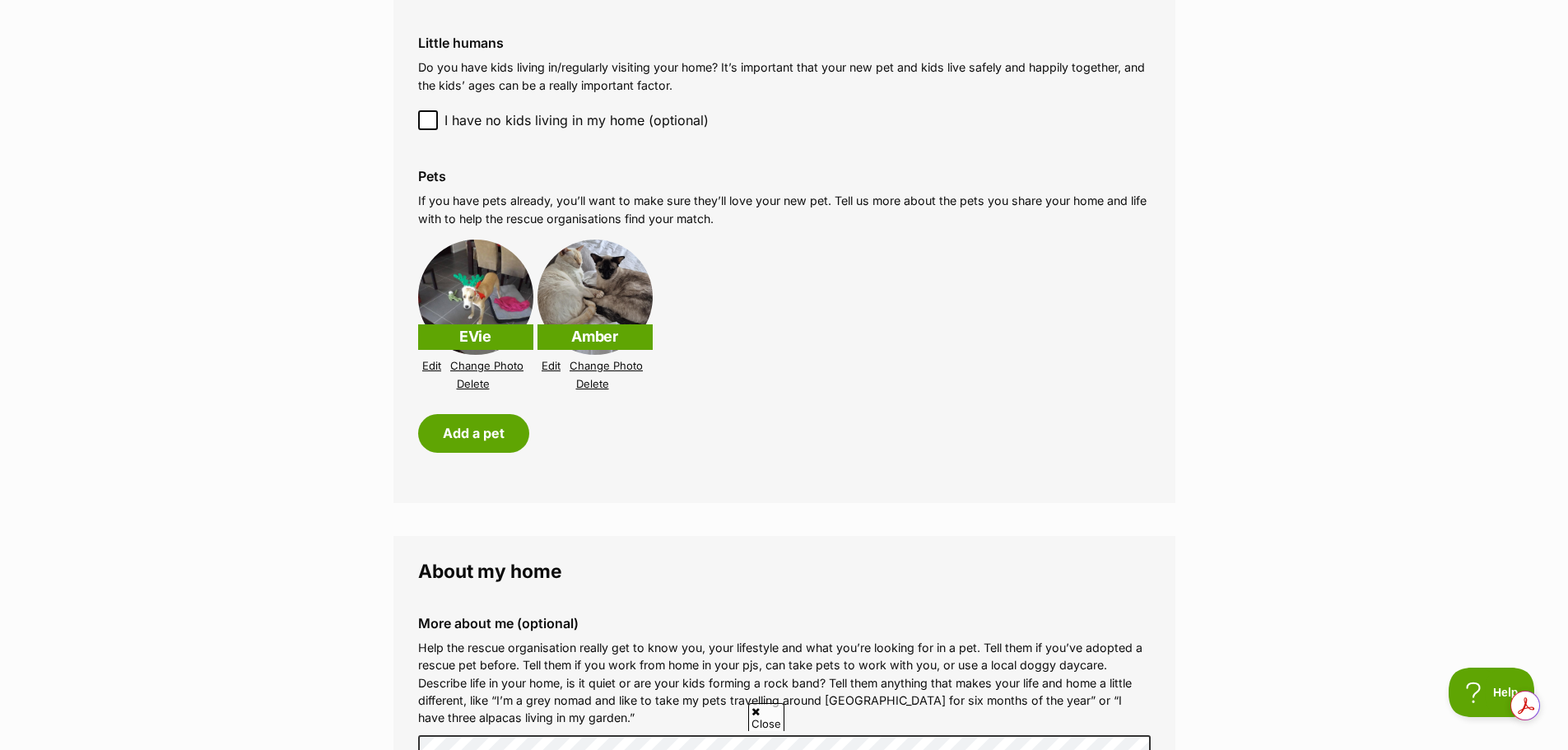
click at [488, 362] on link "Change Photo" at bounding box center [487, 366] width 73 height 12
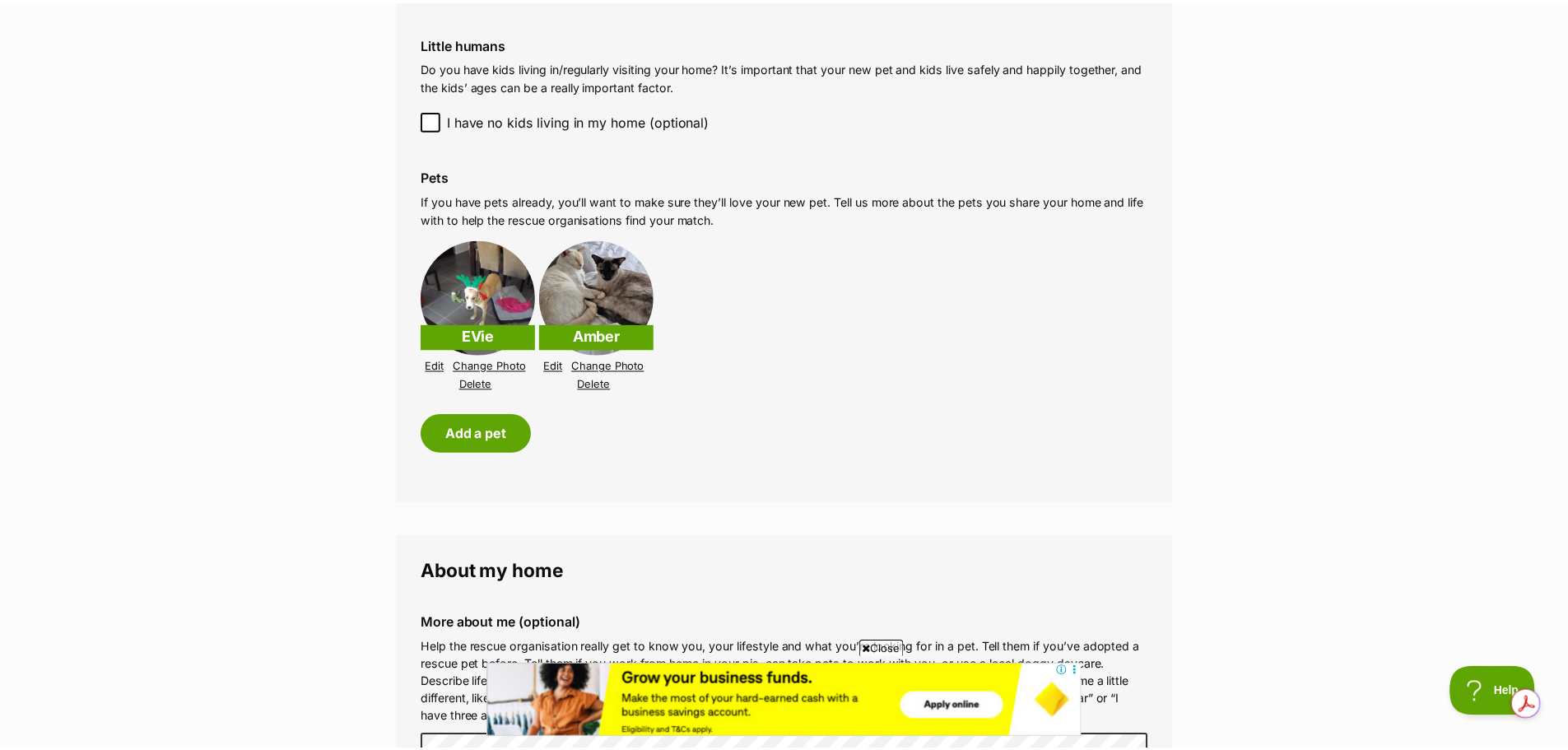
scroll to position [0, 0]
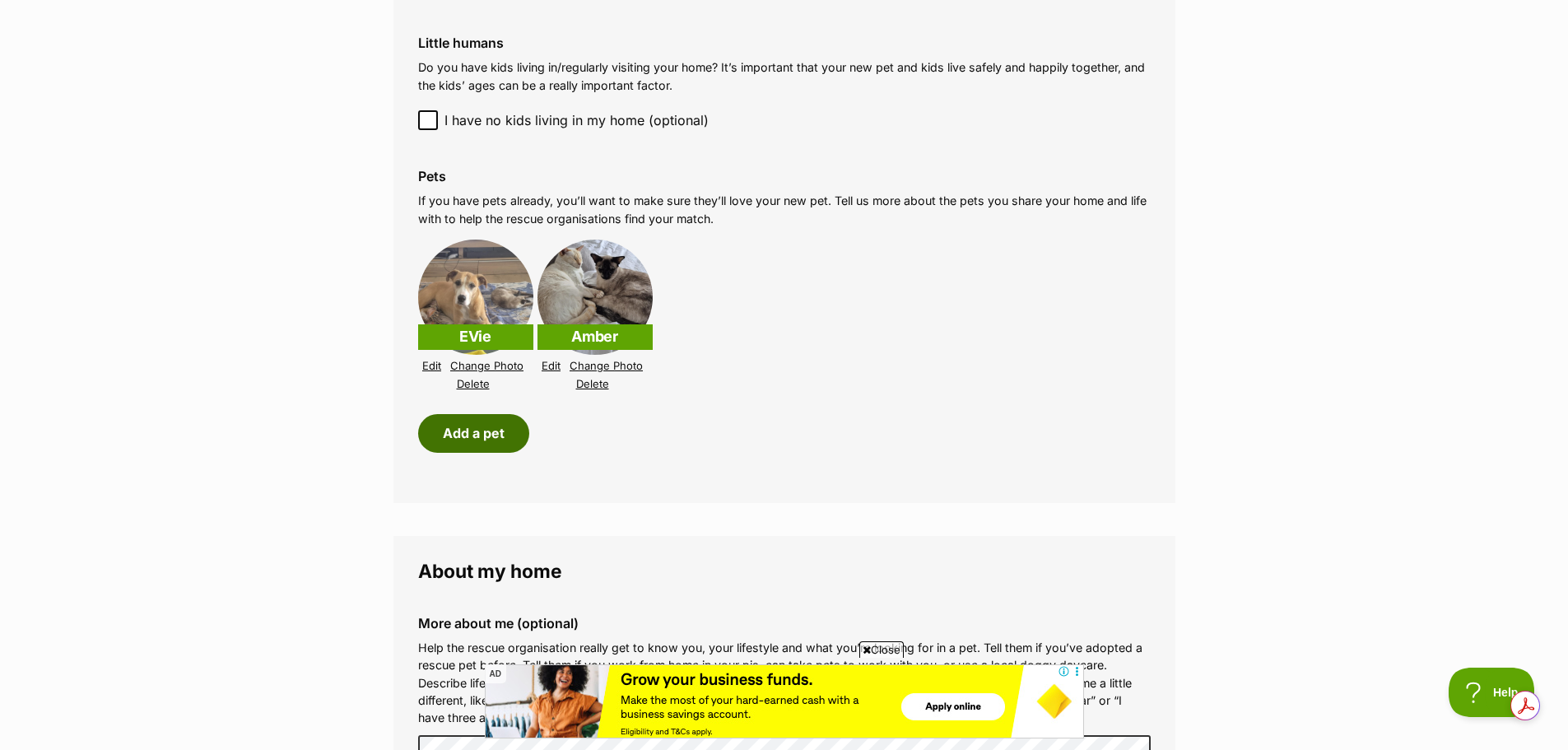
click at [495, 439] on button "Add a pet" at bounding box center [473, 433] width 111 height 38
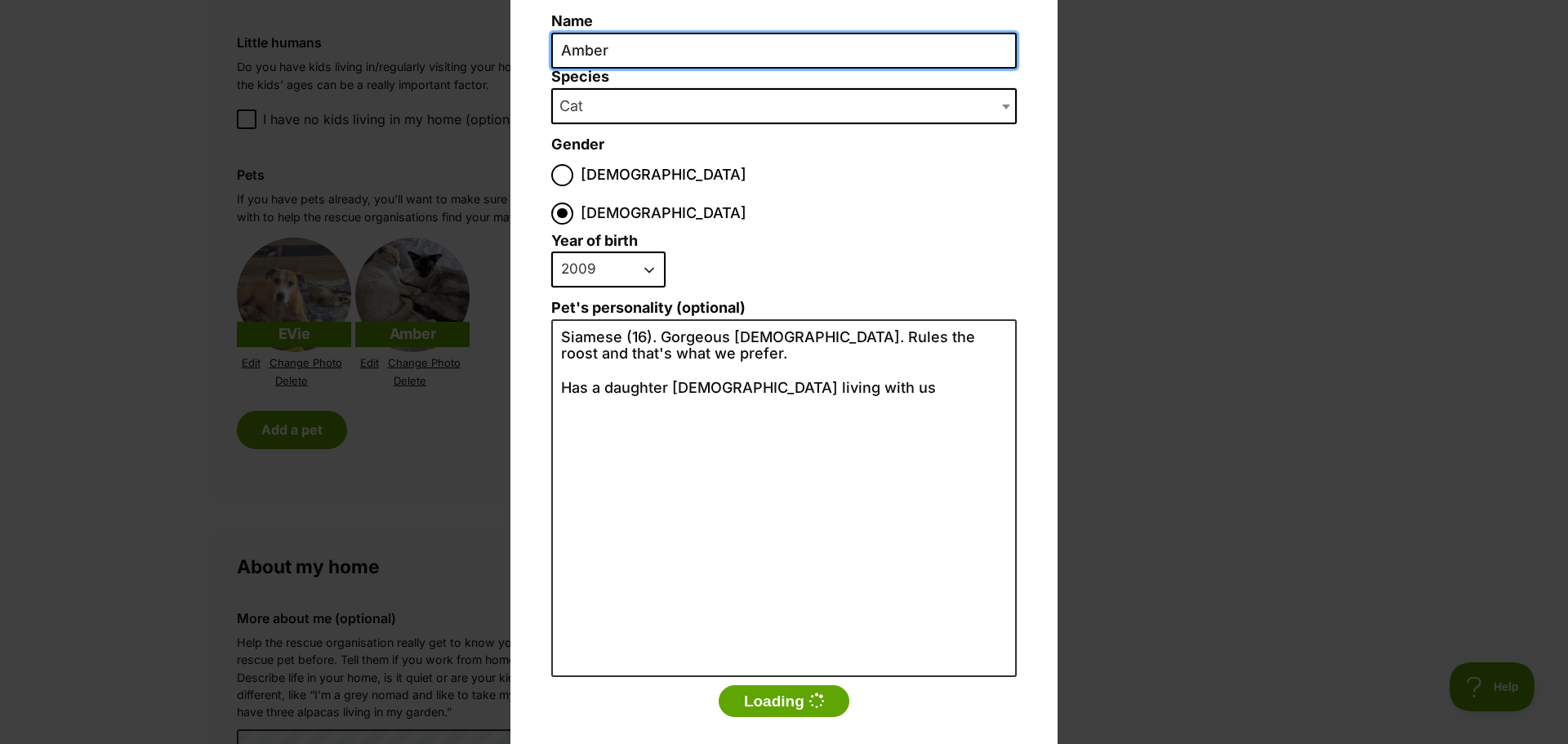
drag, startPoint x: 610, startPoint y: 54, endPoint x: 535, endPoint y: 54, distance: 75.0
click at [535, 54] on div "Add a pet Name Amber Species Bird Cat Dog Farm Animal Ferret Guinea Pig Horse R…" at bounding box center [784, 347] width 548 height 871
type input "Leah"
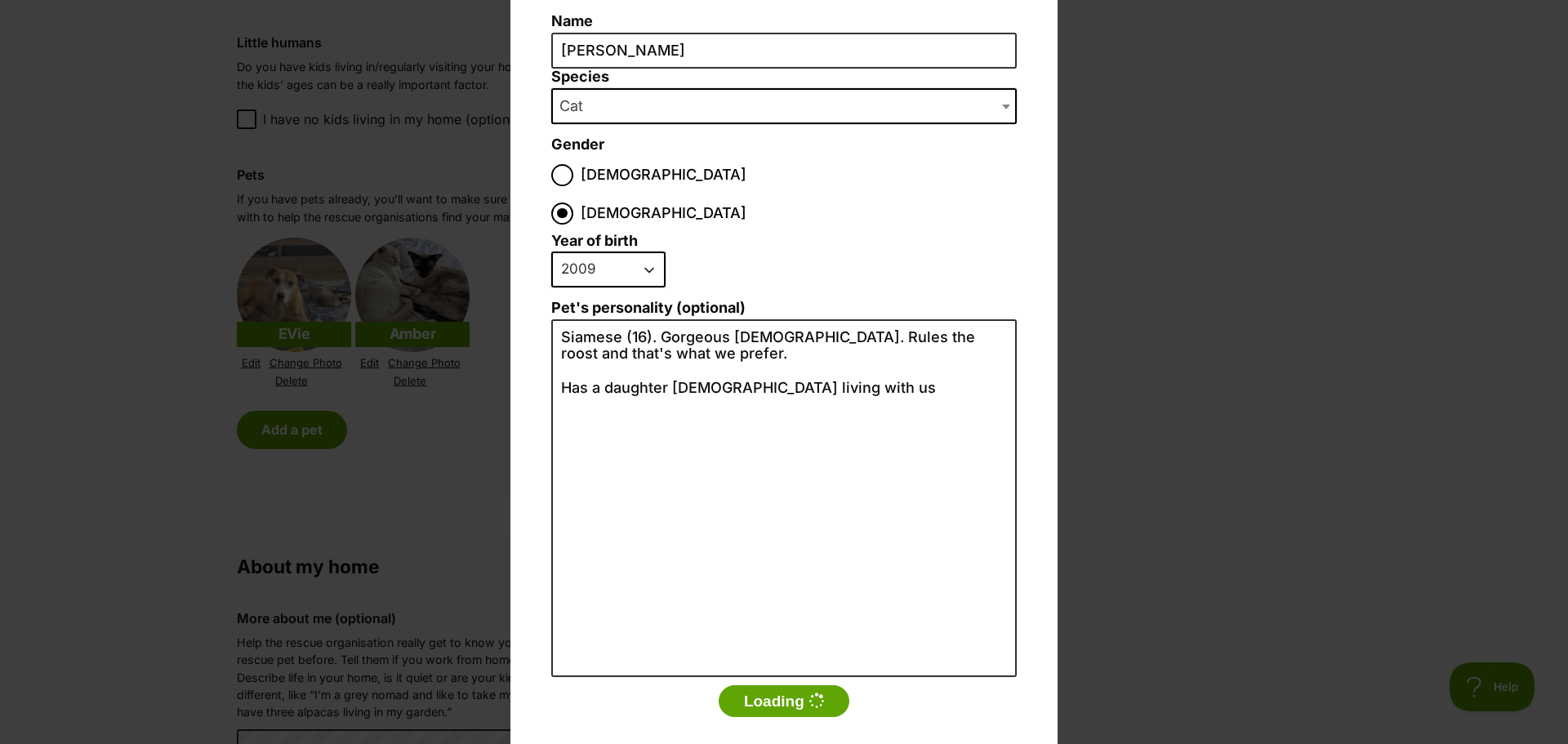
click at [642, 252] on select "2025 2024 2023 2022 2021 2020 2019 2018 2017 2016 2015 2014 2013 2012 2011 2010…" at bounding box center [609, 270] width 115 height 36
select select "2011"
click at [551, 252] on select "2025 2024 2023 2022 2021 2020 2019 2018 2017 2016 2015 2014 2013 2012 2011 2010…" at bounding box center [609, 270] width 115 height 36
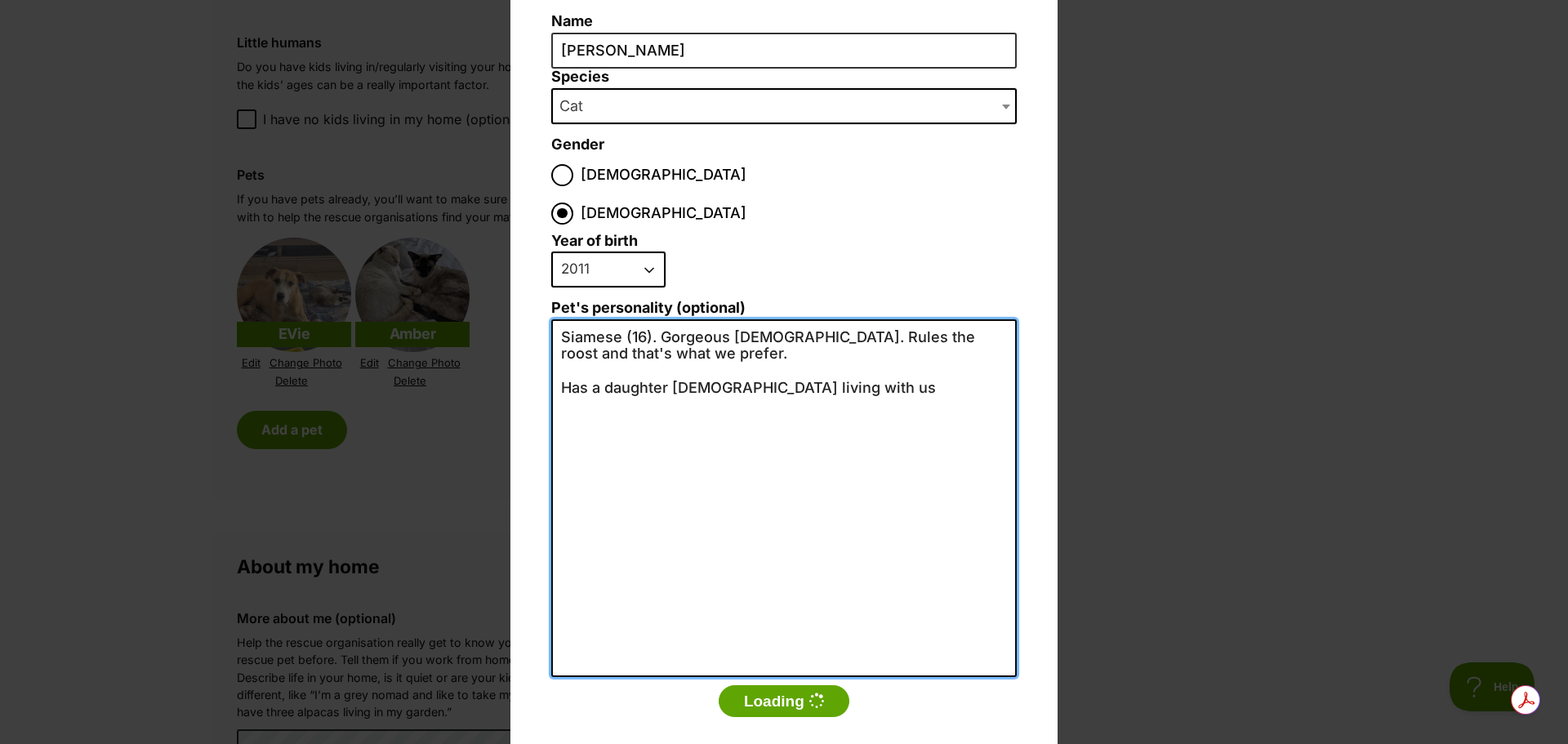
click at [636, 319] on textarea "Siamese (16). Gorgeous lady. Rules the roost and that's what we prefer. Has a d…" at bounding box center [784, 498] width 466 height 358
click at [662, 319] on textarea "Siamese (14). Gorgeous lady. Rules the roost and that's what we prefer. Has a d…" at bounding box center [784, 498] width 466 height 358
click at [858, 319] on textarea "Siamese (14). Another gorgeous lady. Rules the roost and that's what we prefer.…" at bounding box center [784, 498] width 466 height 358
drag, startPoint x: 660, startPoint y: 348, endPoint x: 554, endPoint y: 347, distance: 106.0
click at [554, 347] on textarea "Siamese (14). Another gorgeous lady. Rules the roost and that's what we prefer.…" at bounding box center [784, 498] width 466 height 358
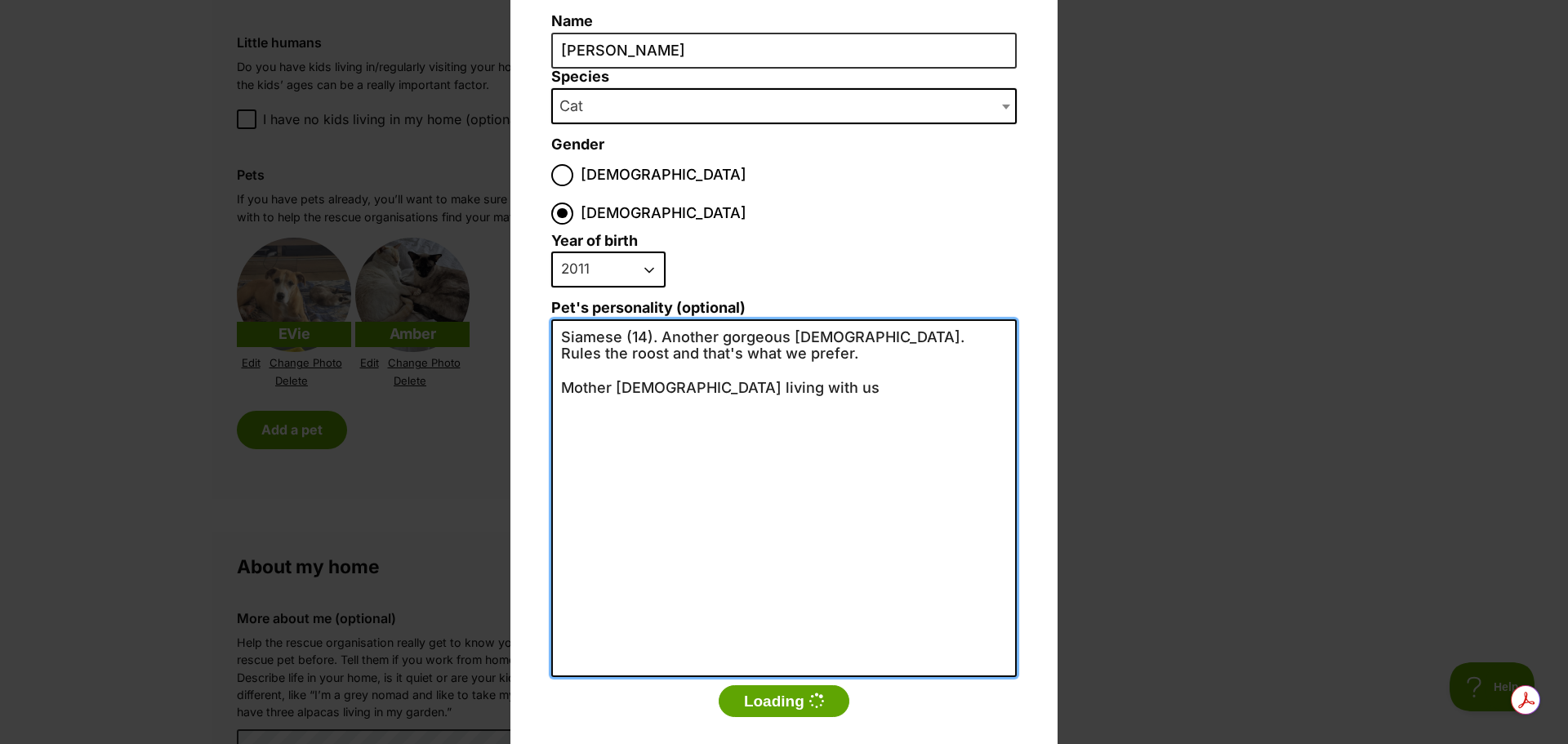
click at [672, 349] on textarea "Siamese (14). Another gorgeous lady. Rules the roost and that's what we prefer.…" at bounding box center [784, 498] width 466 height 358
click at [928, 319] on textarea "Siamese (14). Another gorgeous lady. Rules the roost and that's what we prefer.…" at bounding box center [784, 498] width 466 height 358
click at [635, 319] on textarea "Siamese (14). Another gorgeous lady. Rules the roost (in concert wirth Amber) a…" at bounding box center [784, 498] width 466 height 358
click at [653, 319] on textarea "Siamese (14). Another gorgeous lady. Rules the roost (in concert with Amber) an…" at bounding box center [784, 498] width 466 height 358
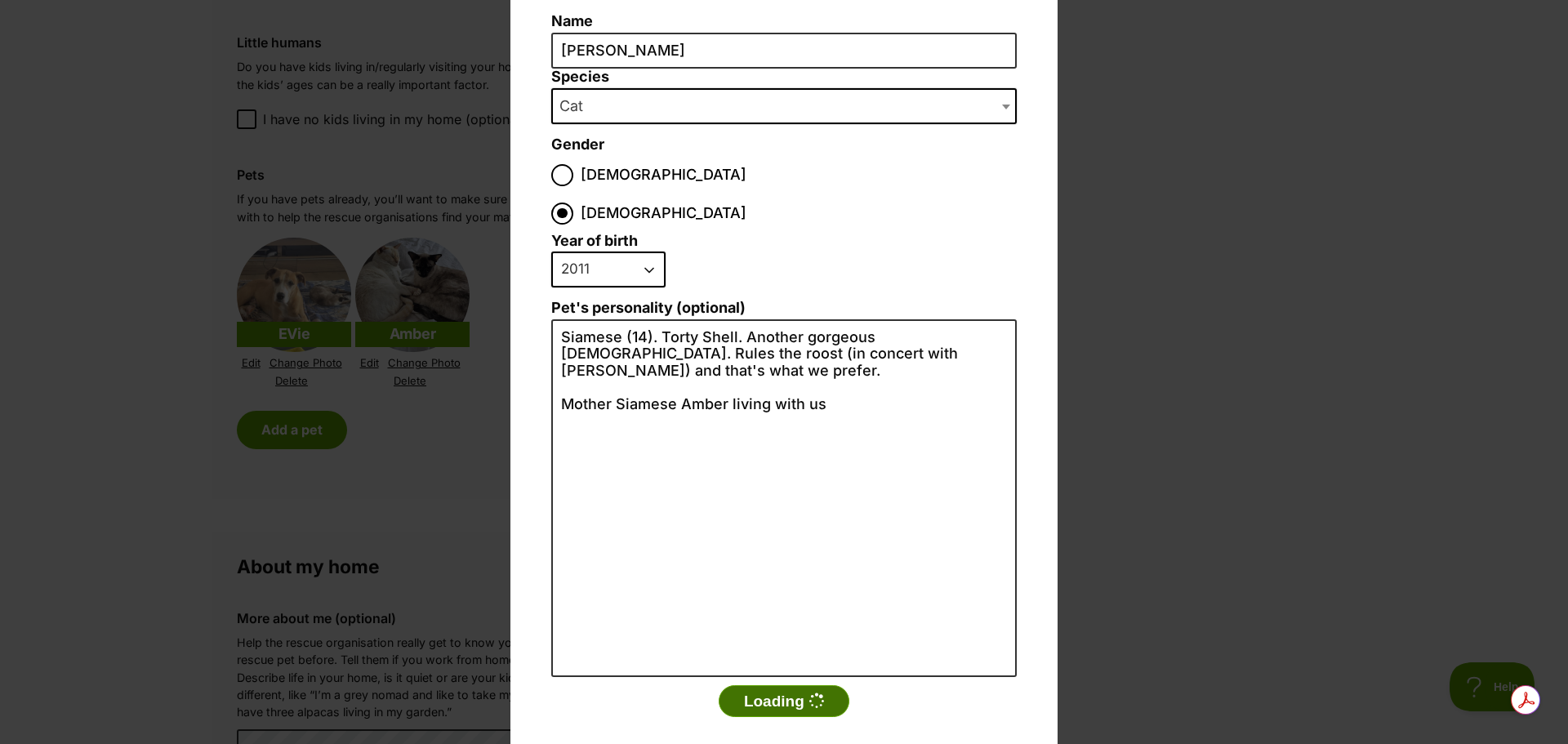
click at [777, 685] on button "Loading" at bounding box center [784, 701] width 131 height 33
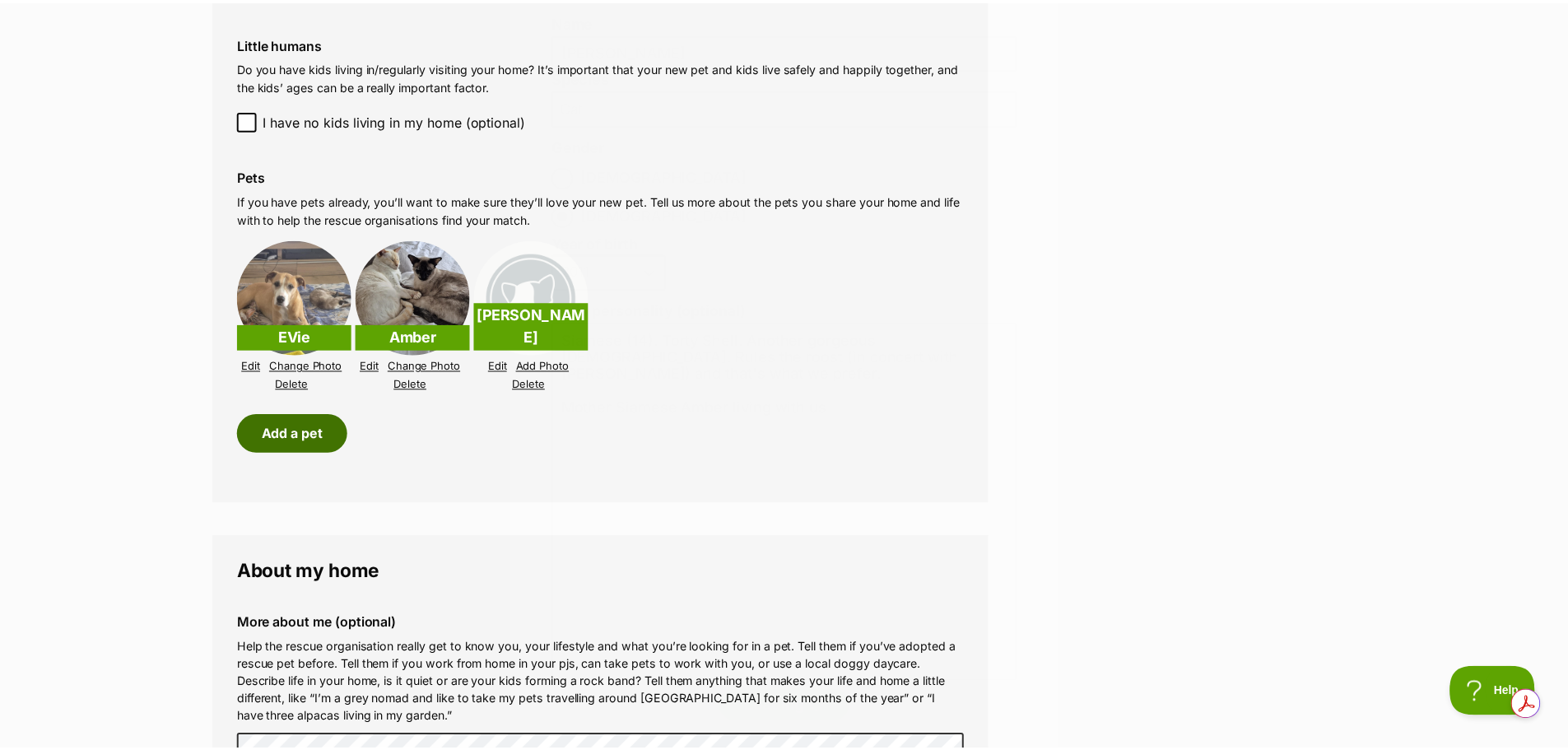
scroll to position [1400, 0]
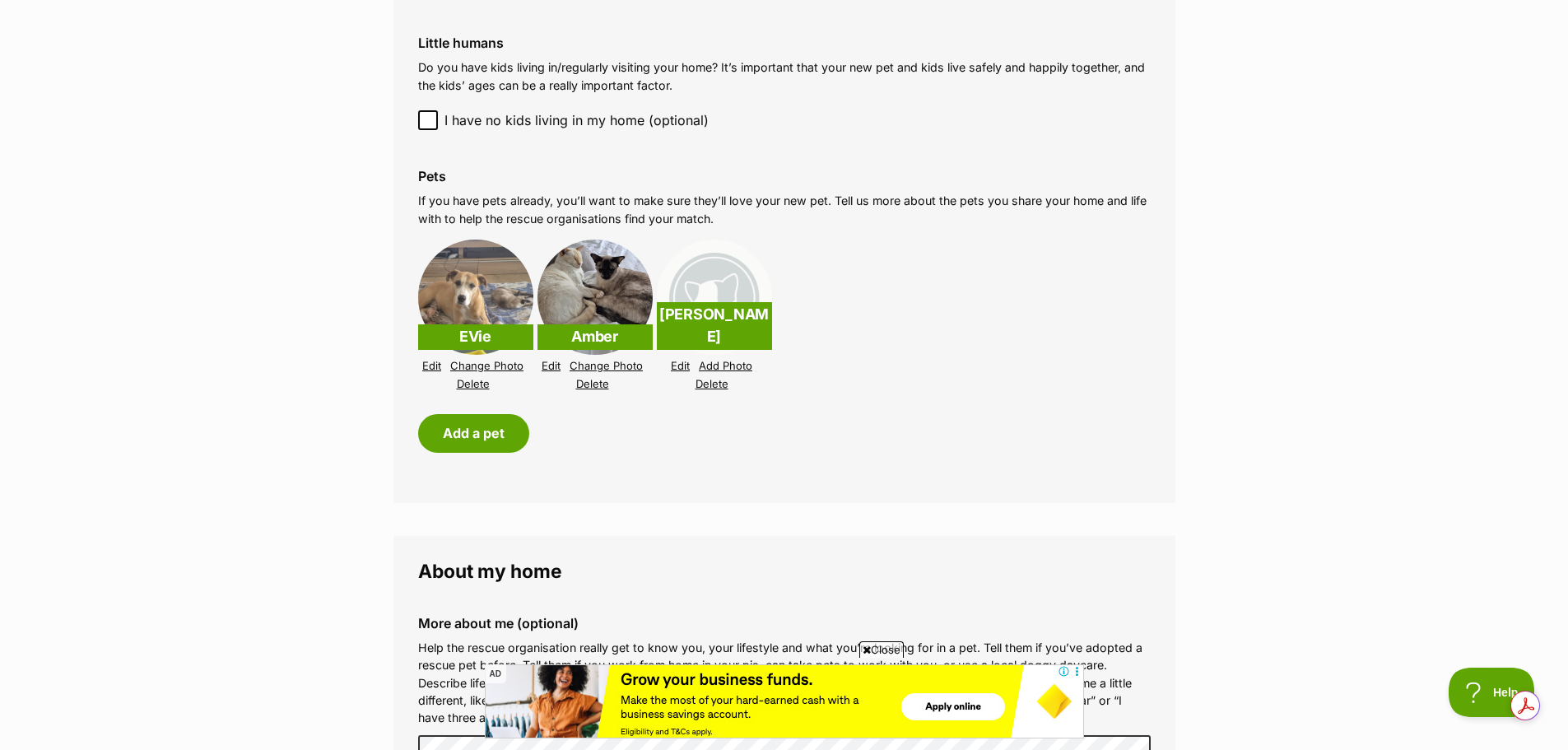
click at [553, 366] on link "Edit" at bounding box center [551, 366] width 19 height 12
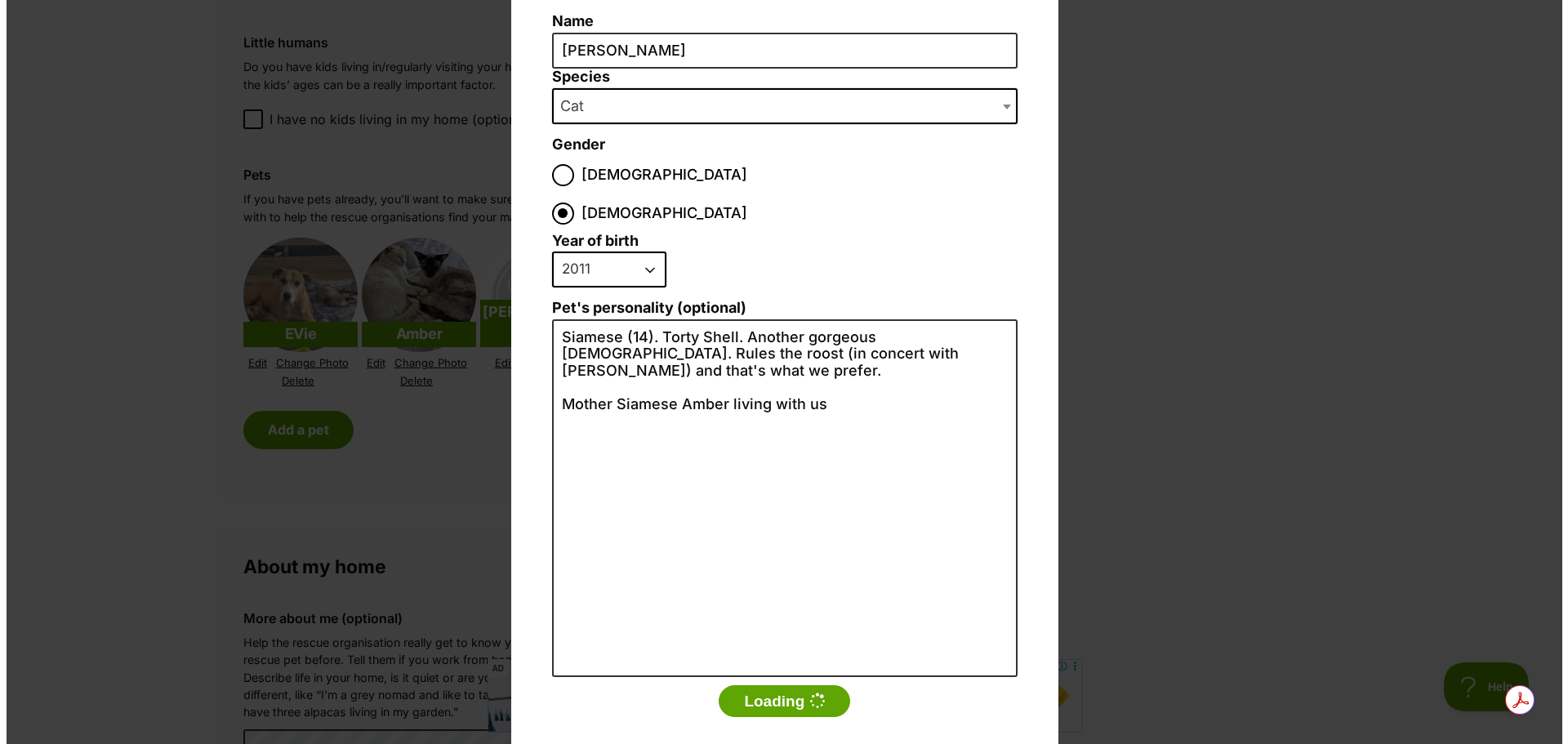
scroll to position [0, 0]
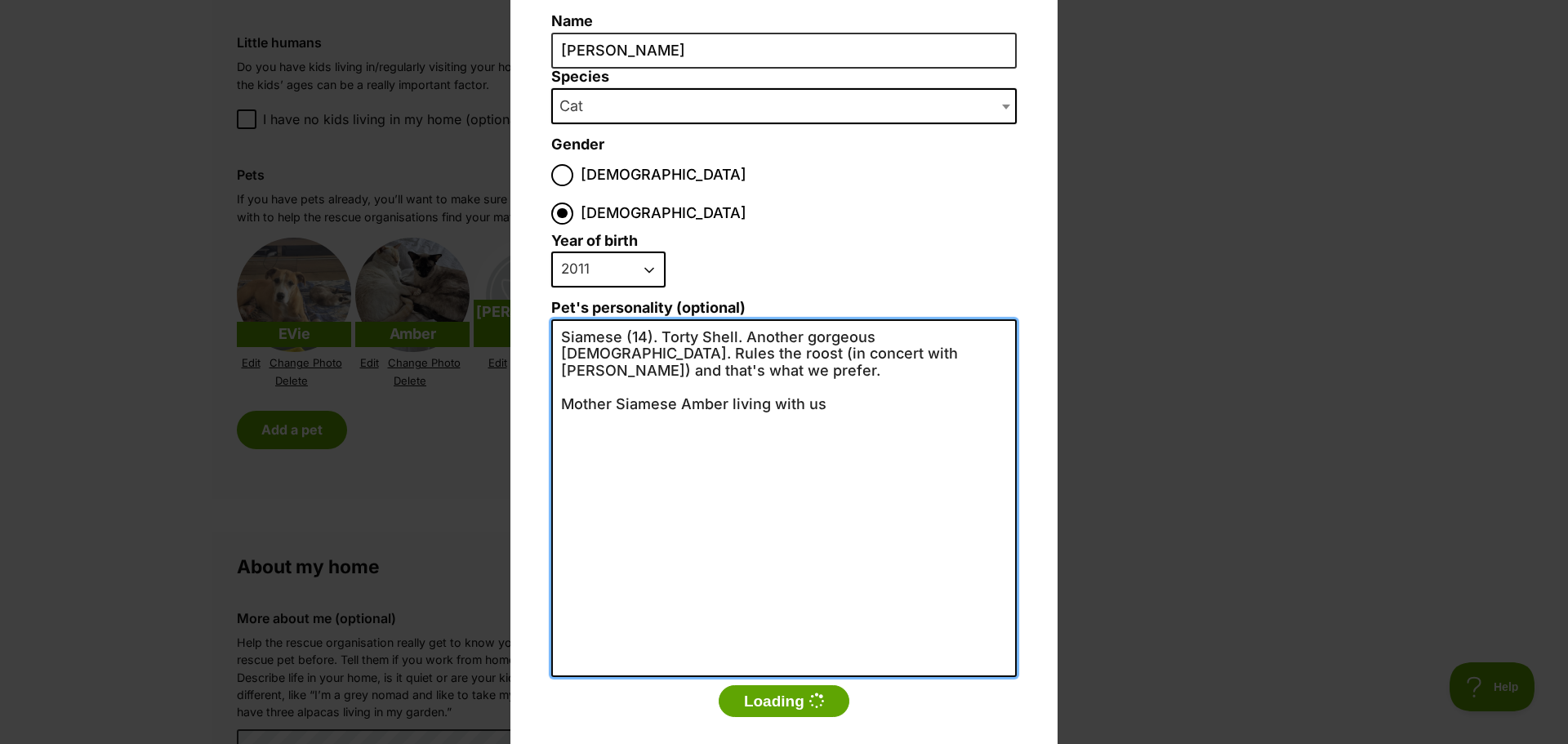
click at [654, 319] on textarea "Siamese (14). Torty Shell. Another gorgeous lady. Rules the roost (in concert w…" at bounding box center [784, 498] width 466 height 358
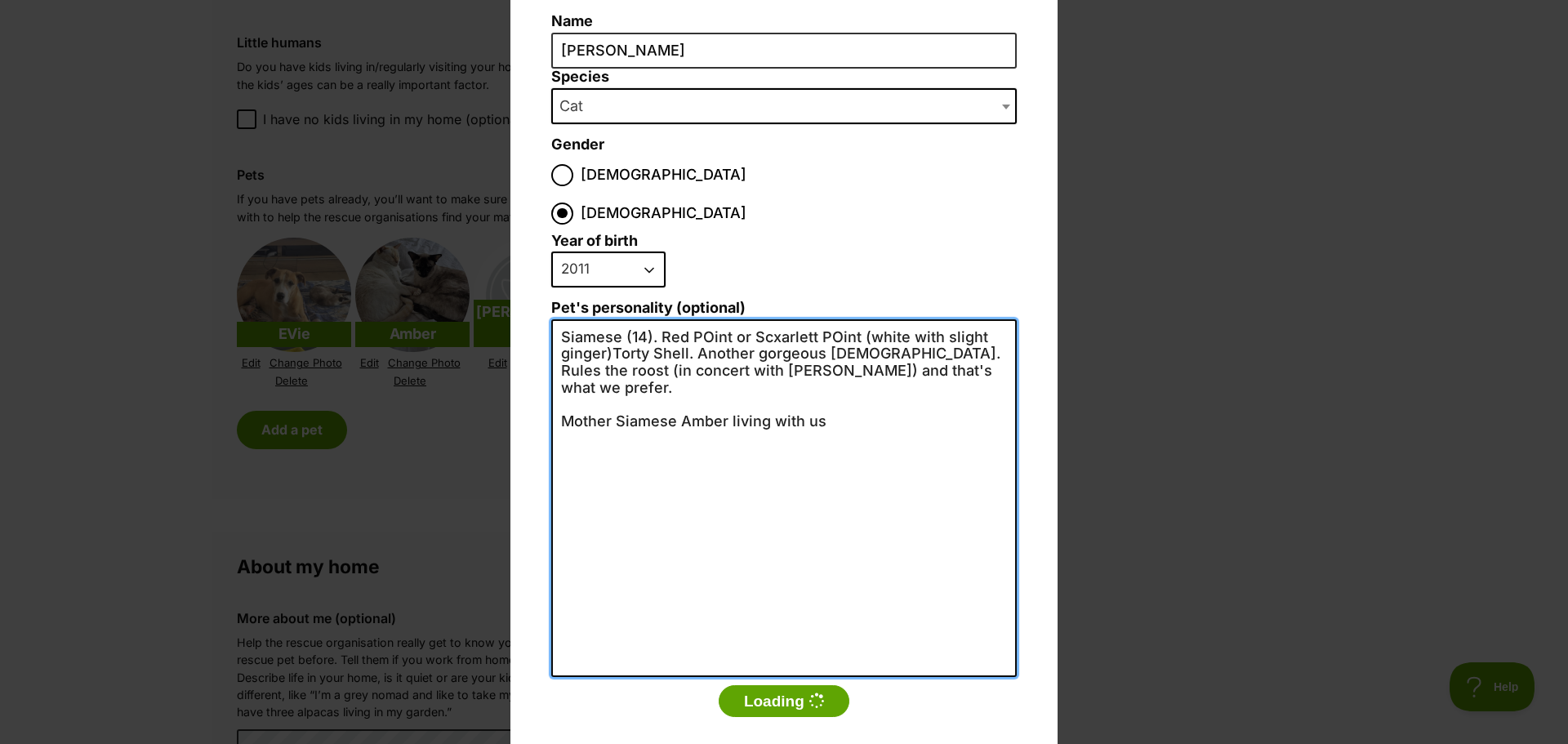
click at [771, 319] on textarea "Siamese (14). Red POint or Scxarlett POint (white with slight ginger)Torty Shel…" at bounding box center [784, 498] width 466 height 358
click at [821, 319] on textarea "Siamese (14). Red POint or Scarlett POint (white with slight ginger)Torty Shell…" at bounding box center [784, 498] width 466 height 358
drag, startPoint x: 759, startPoint y: 316, endPoint x: 612, endPoint y: 316, distance: 147.0
click at [612, 319] on textarea "Siamese (14). Red POint or Scarlett Point (white with slight ginger)Torty Shell…" at bounding box center [784, 498] width 466 height 358
click at [638, 319] on textarea "Siamese (14). Red POint or Scarlett Point (white with slight ginger) Gorgeous l…" at bounding box center [784, 498] width 466 height 358
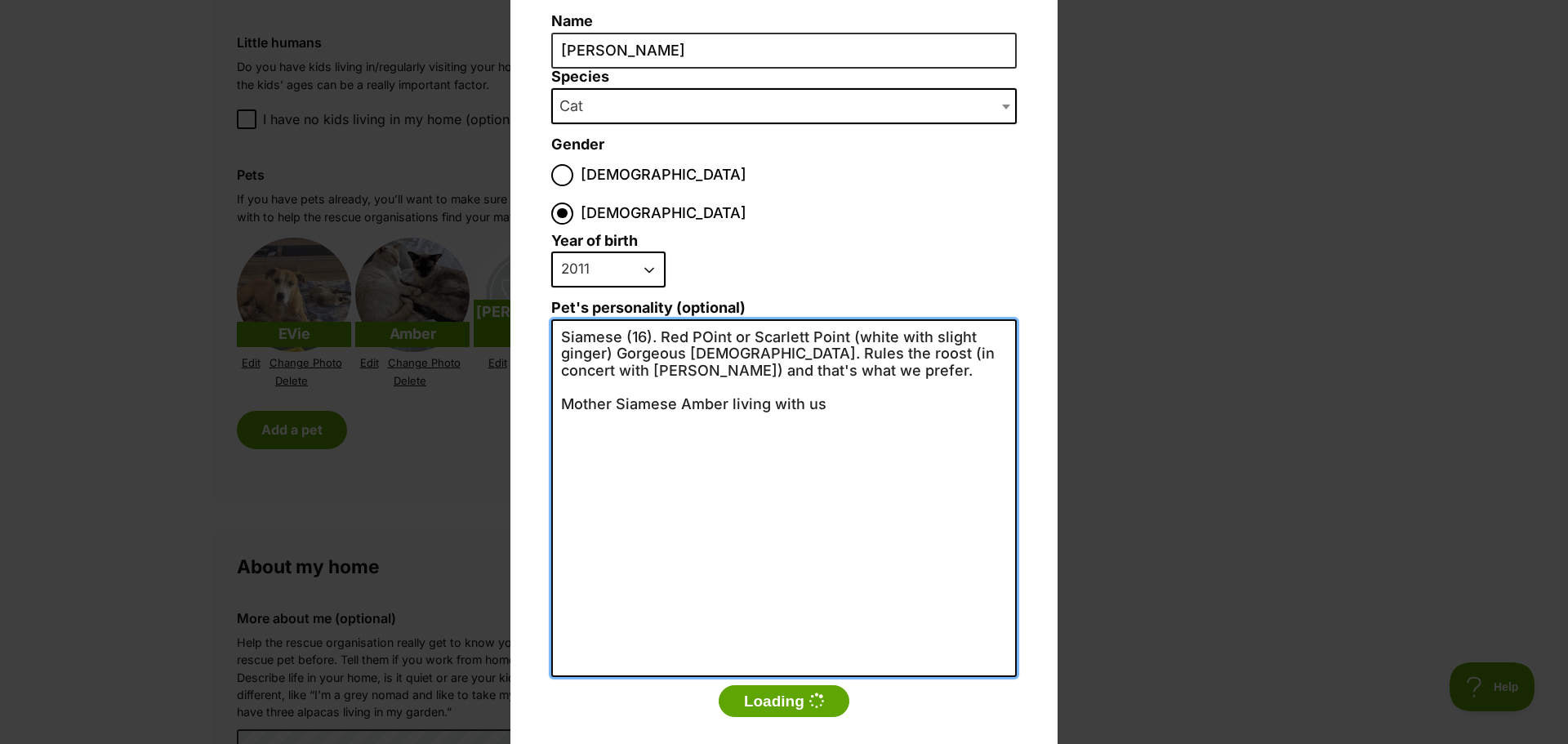
click at [704, 319] on textarea "Siamese (16). Red POint or Scarlett Point (white with slight ginger) Gorgeous l…" at bounding box center [784, 498] width 466 height 358
drag, startPoint x: 831, startPoint y: 314, endPoint x: 992, endPoint y: 315, distance: 161.0
click at [992, 319] on textarea "Siamese (16). Red Point or Scarlett Point (white with slight ginger) Gorgeous l…" at bounding box center [784, 498] width 466 height 358
drag, startPoint x: 603, startPoint y: 362, endPoint x: 554, endPoint y: 354, distance: 49.6
click at [557, 363] on textarea "Siamese (16). Red Point or Scarlett Point (white with slight ginger) Gorgeous l…" at bounding box center [784, 498] width 466 height 358
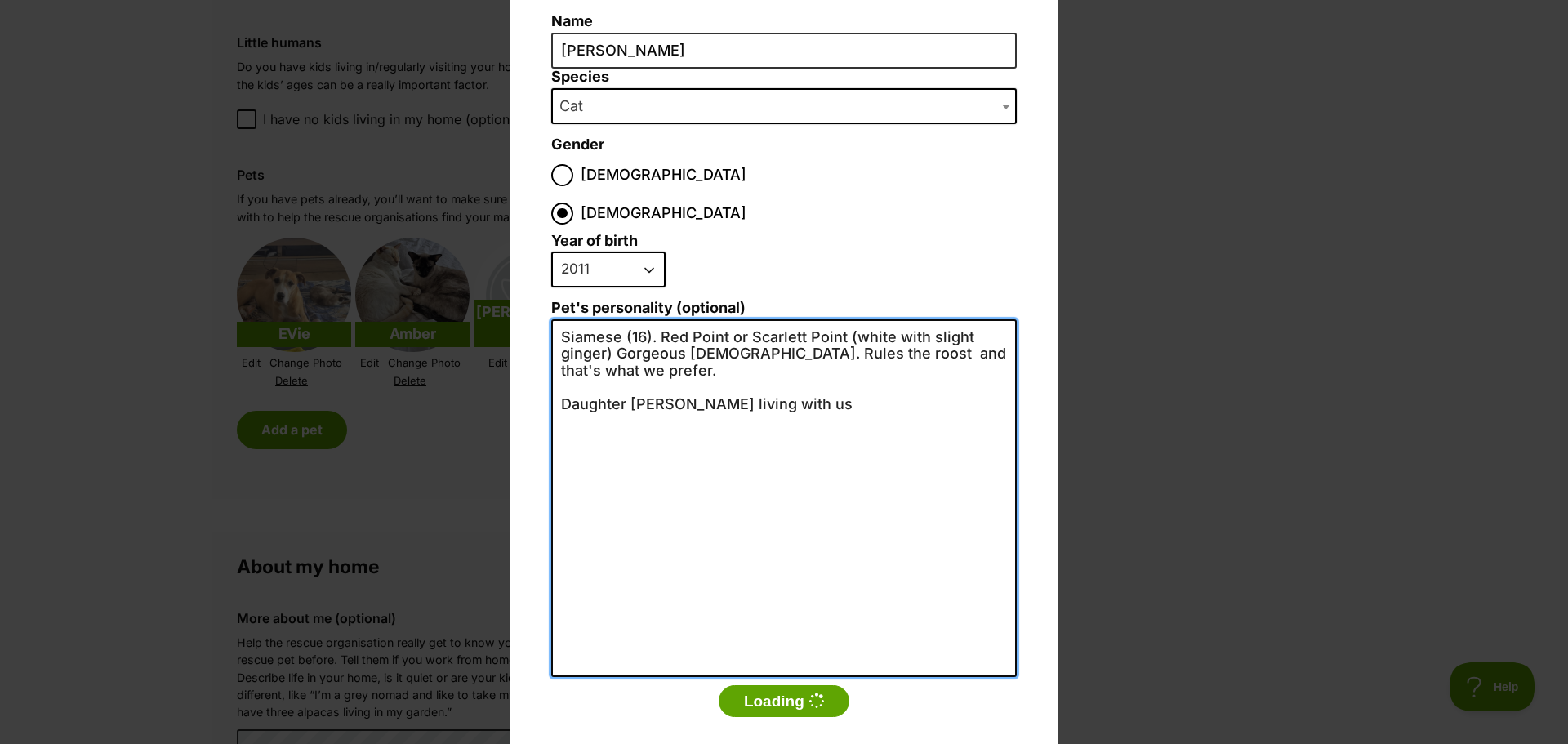
drag, startPoint x: 735, startPoint y: 366, endPoint x: 679, endPoint y: 364, distance: 56.0
click at [689, 364] on textarea "Siamese (16). Red Point or Scarlett Point (white with slight ginger) Gorgeous l…" at bounding box center [784, 498] width 466 height 358
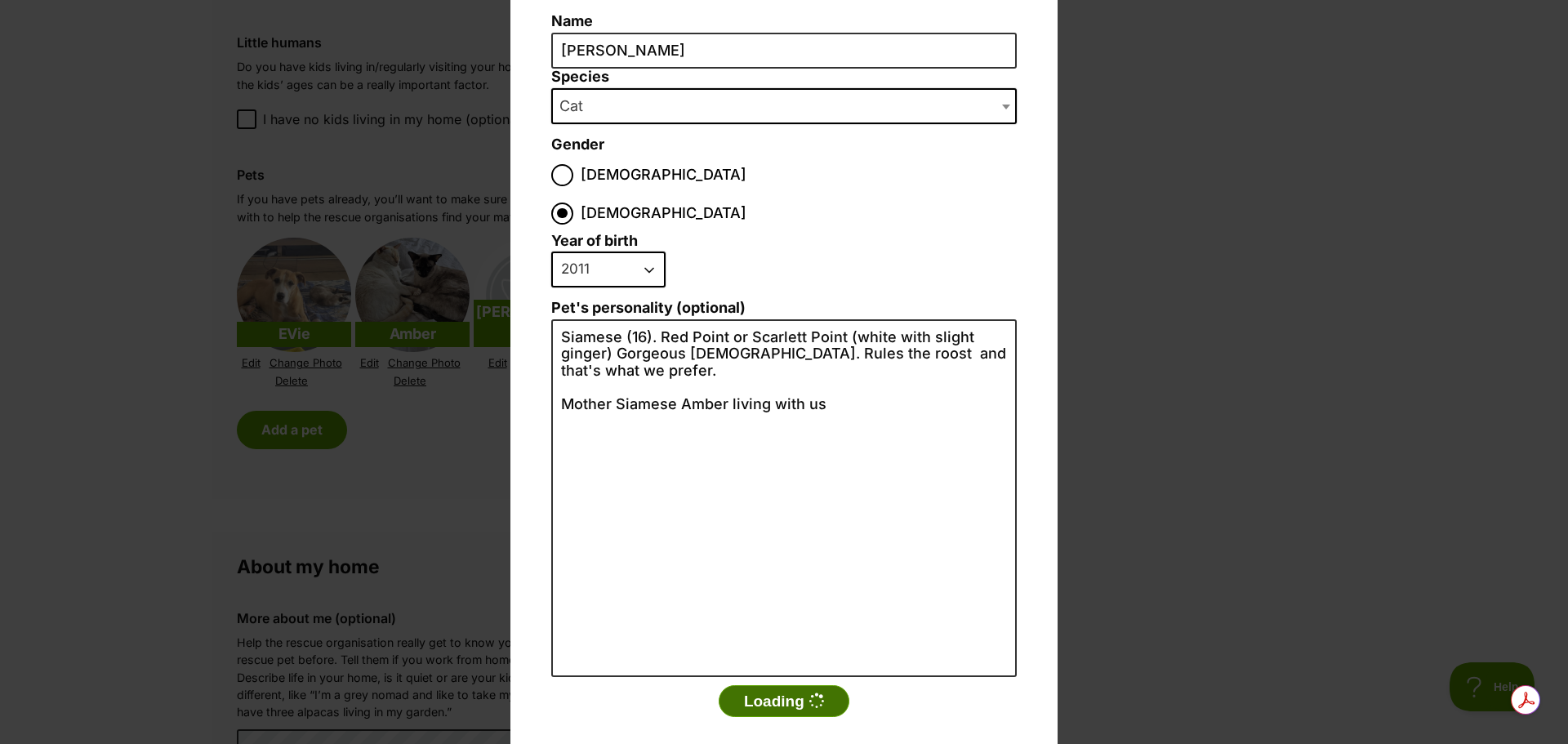
click at [751, 685] on button "Loading" at bounding box center [784, 701] width 131 height 33
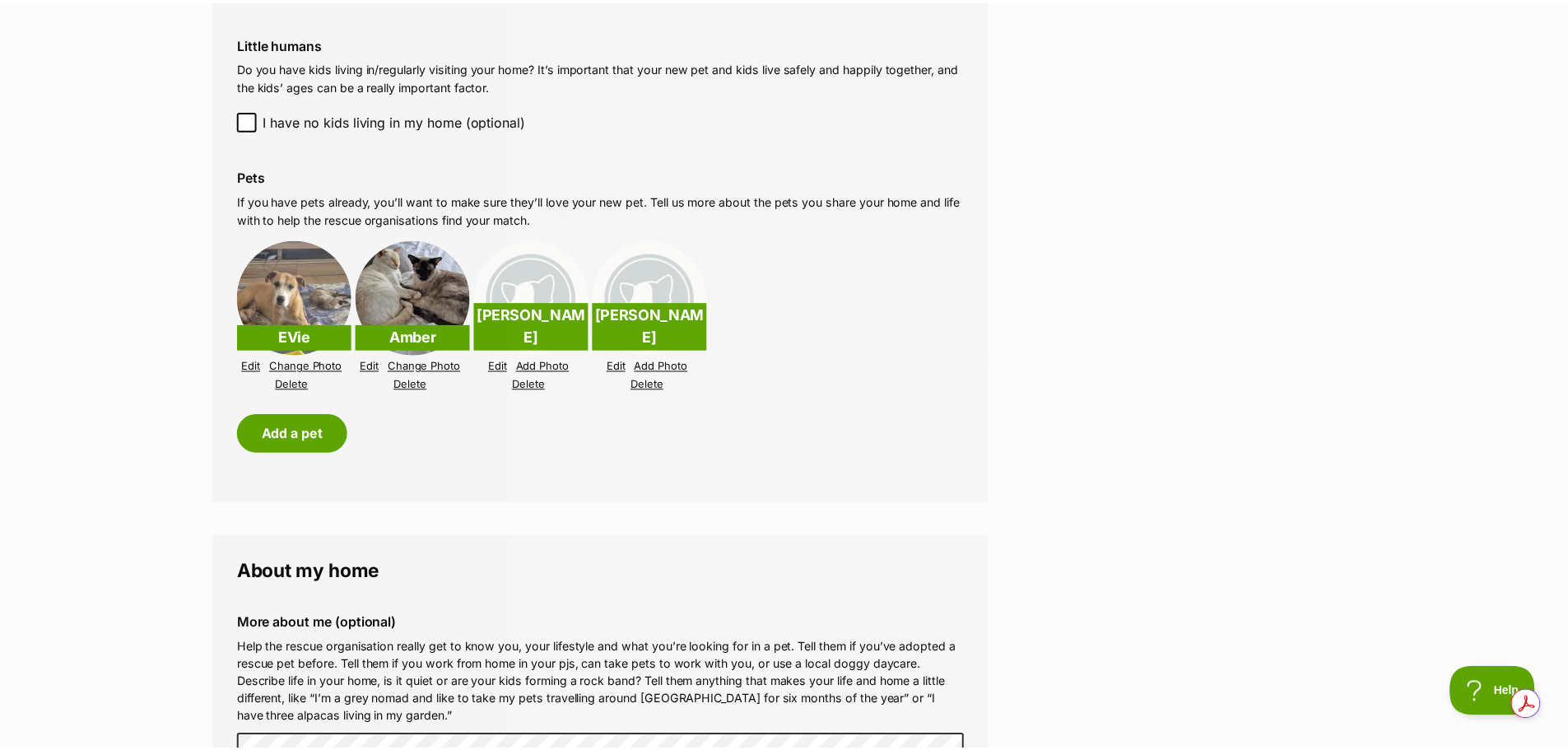
scroll to position [1400, 0]
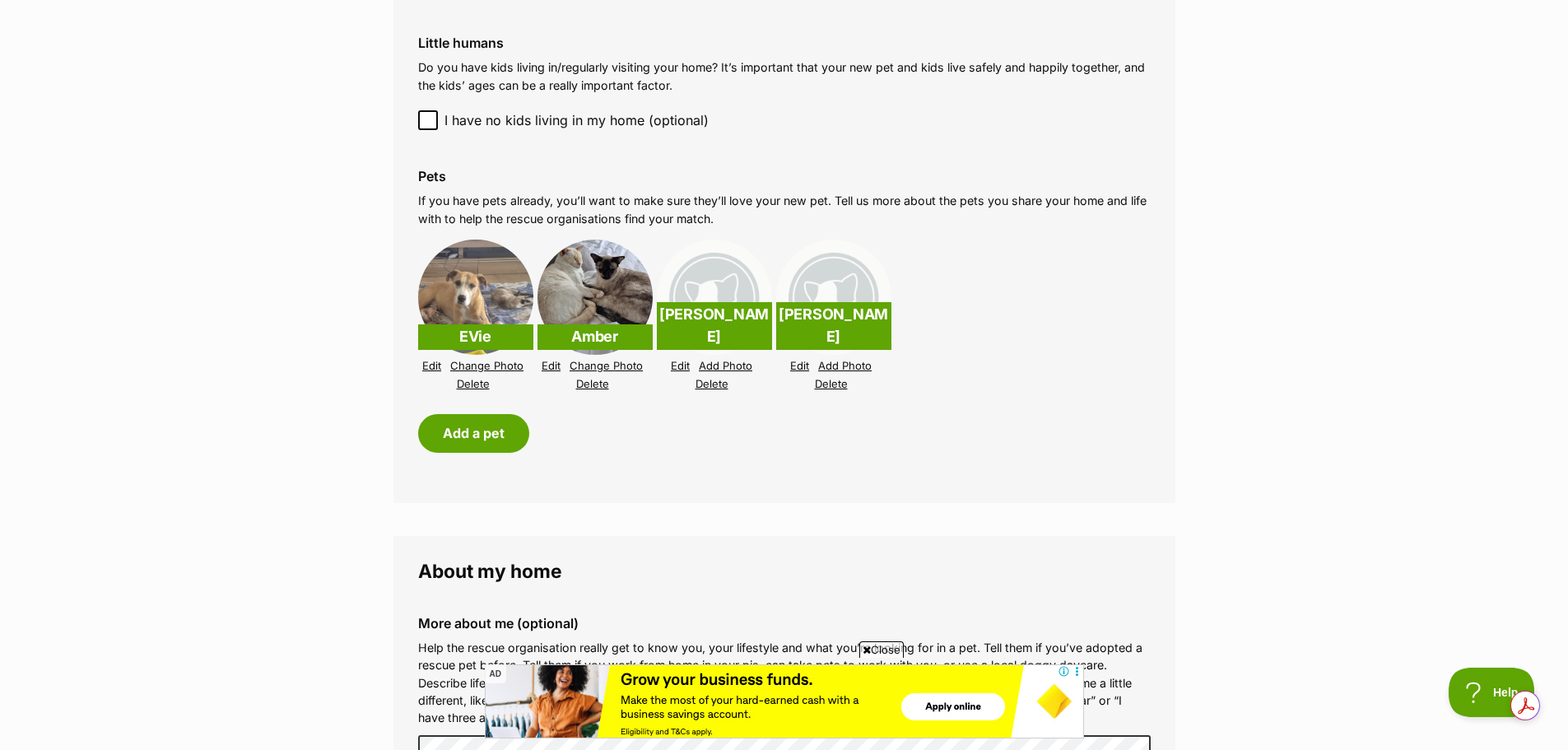
click at [732, 335] on p "Leah" at bounding box center [715, 326] width 116 height 47
click at [683, 366] on link "Edit" at bounding box center [681, 366] width 19 height 12
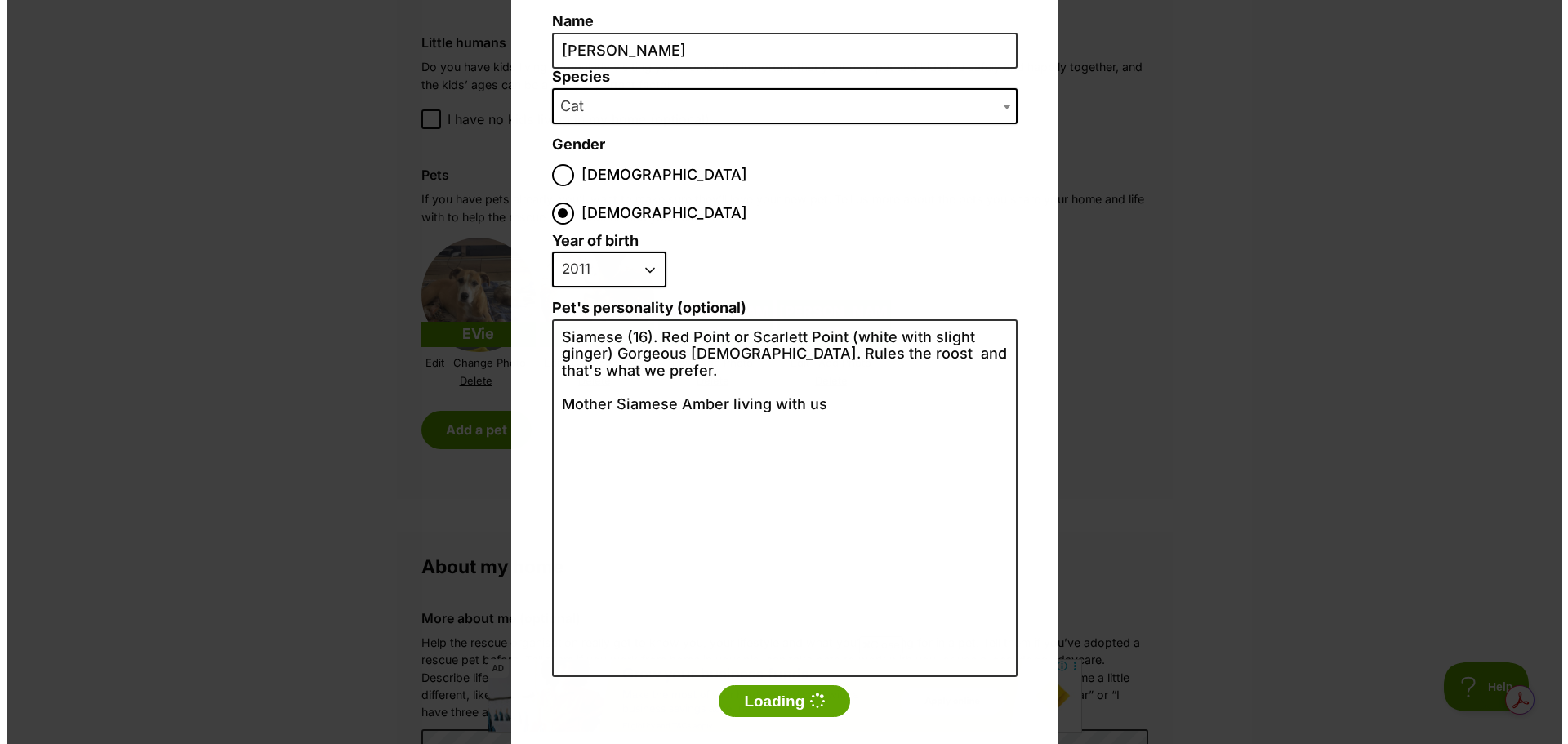
scroll to position [0, 0]
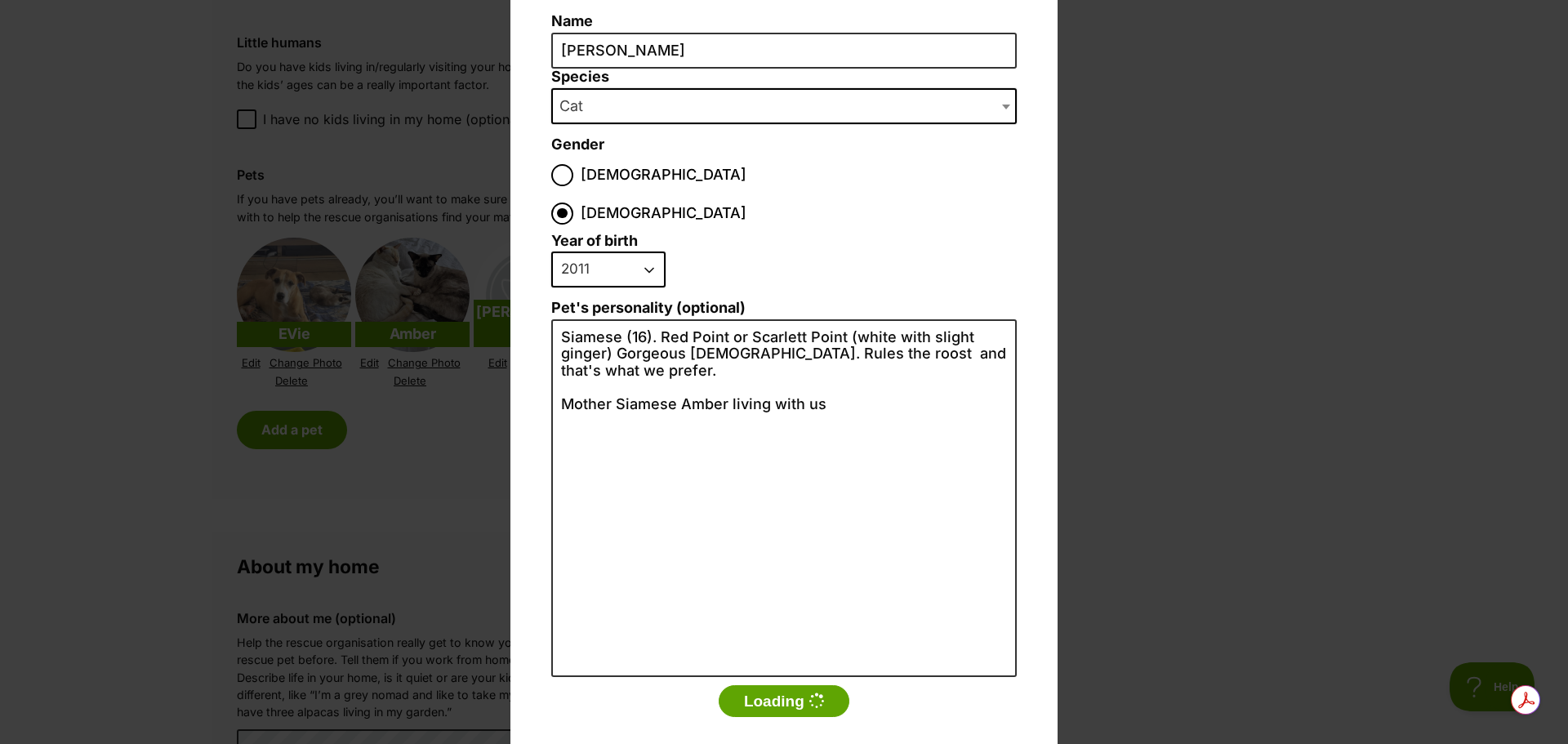
click at [1219, 398] on div "Add a pet Name Leah Species Bird Cat Dog Farm Animal Ferret Guinea Pig Horse Ra…" at bounding box center [784, 372] width 1568 height 744
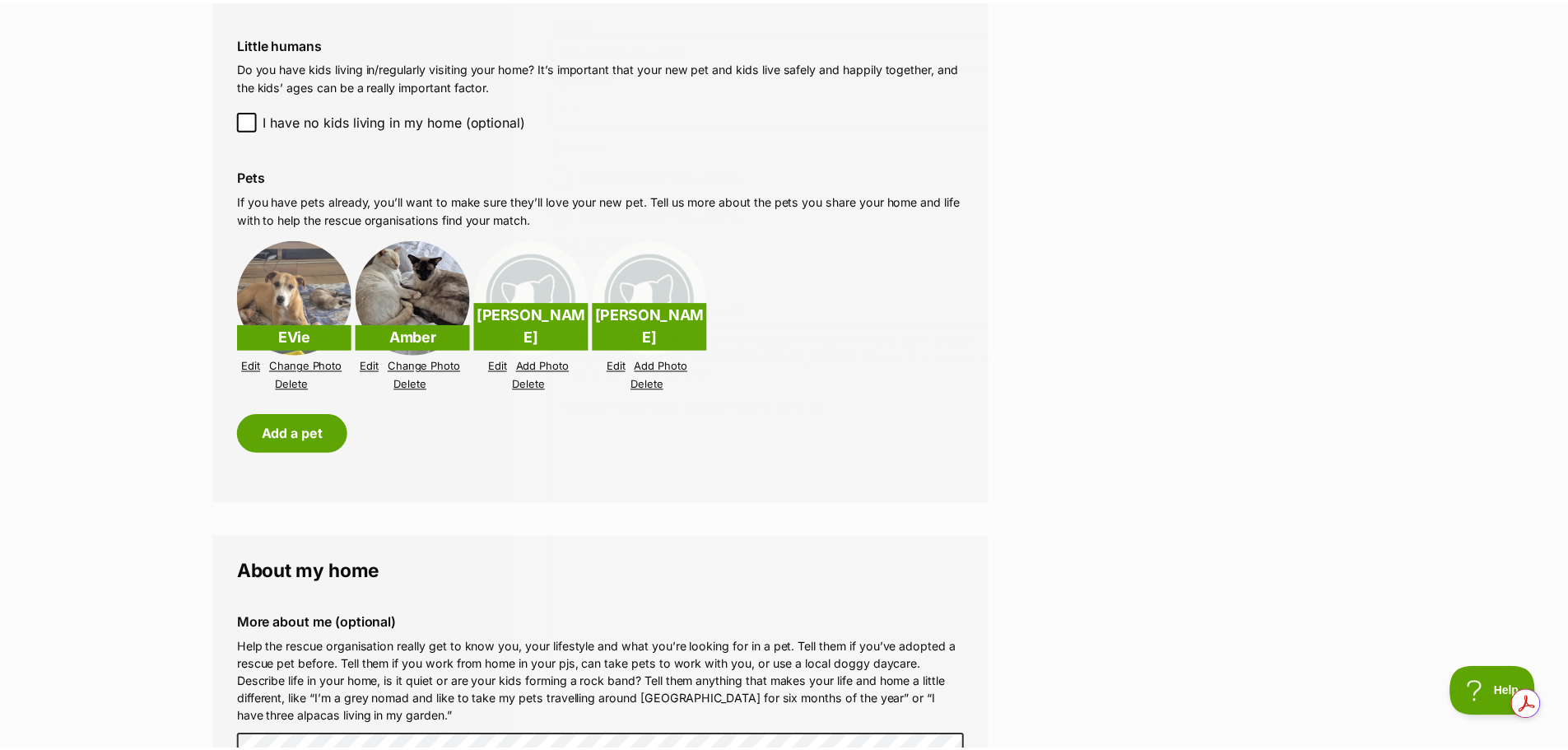
scroll to position [1400, 0]
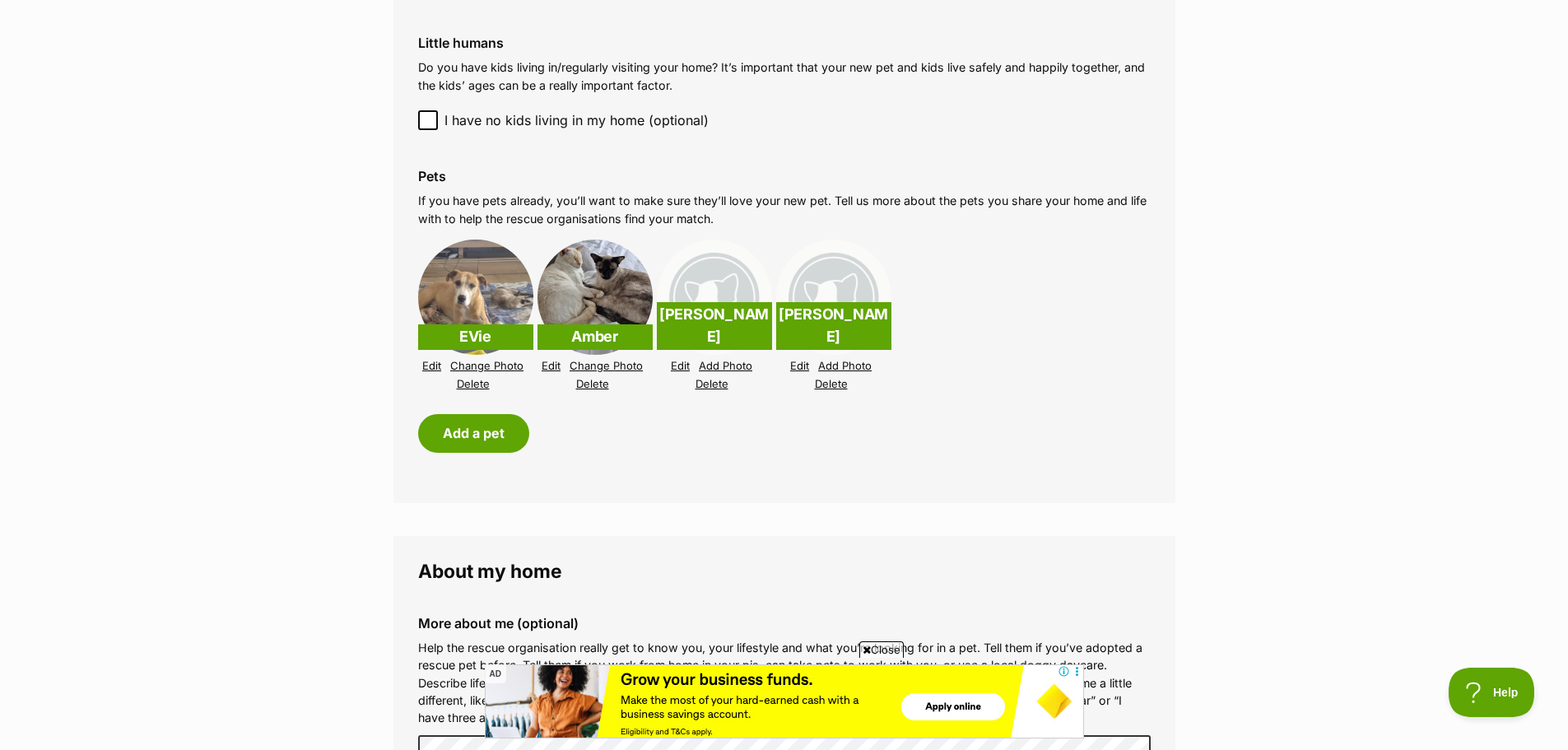
click at [708, 386] on link "Delete" at bounding box center [712, 384] width 33 height 12
click at [685, 364] on link "Edit" at bounding box center [681, 366] width 19 height 12
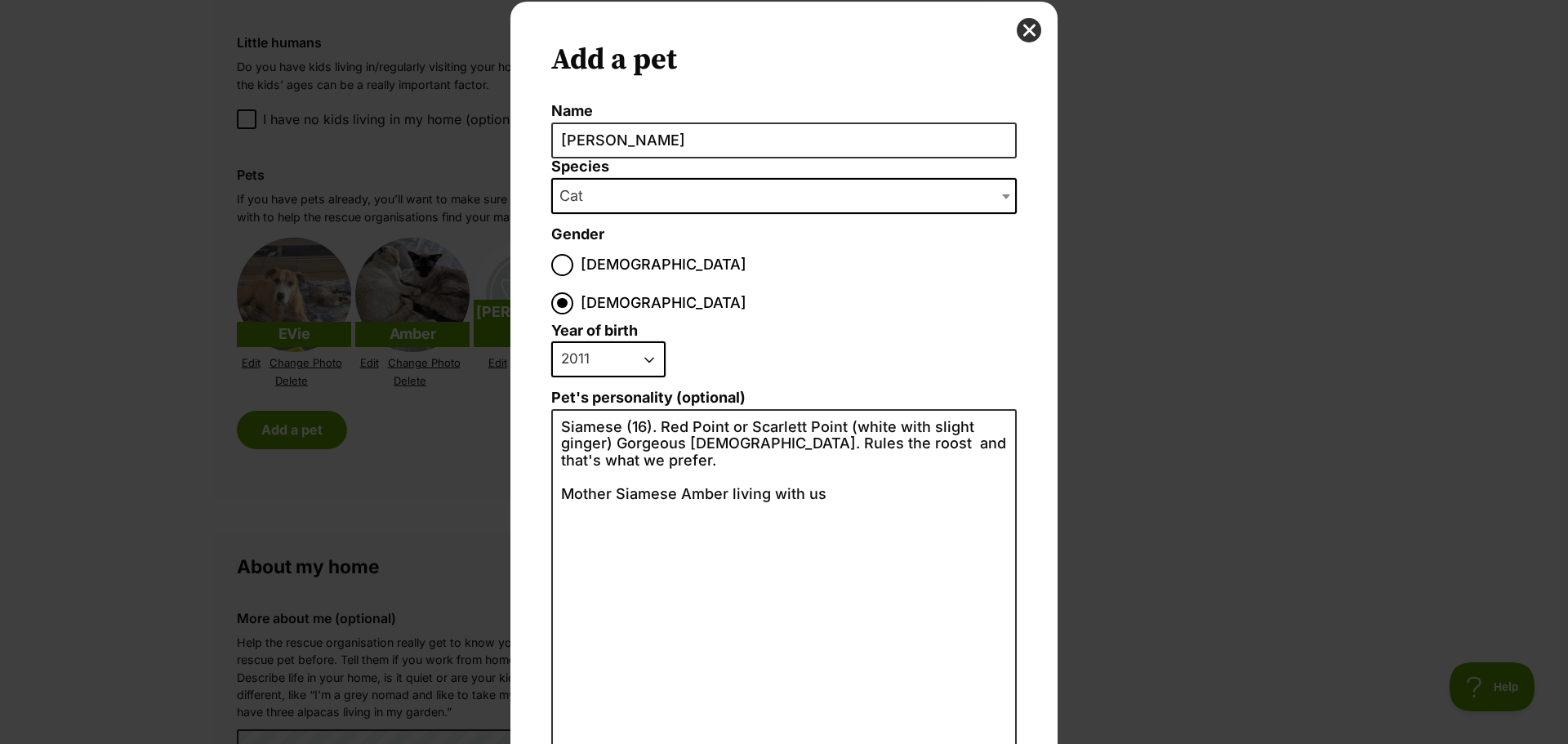
scroll to position [0, 0]
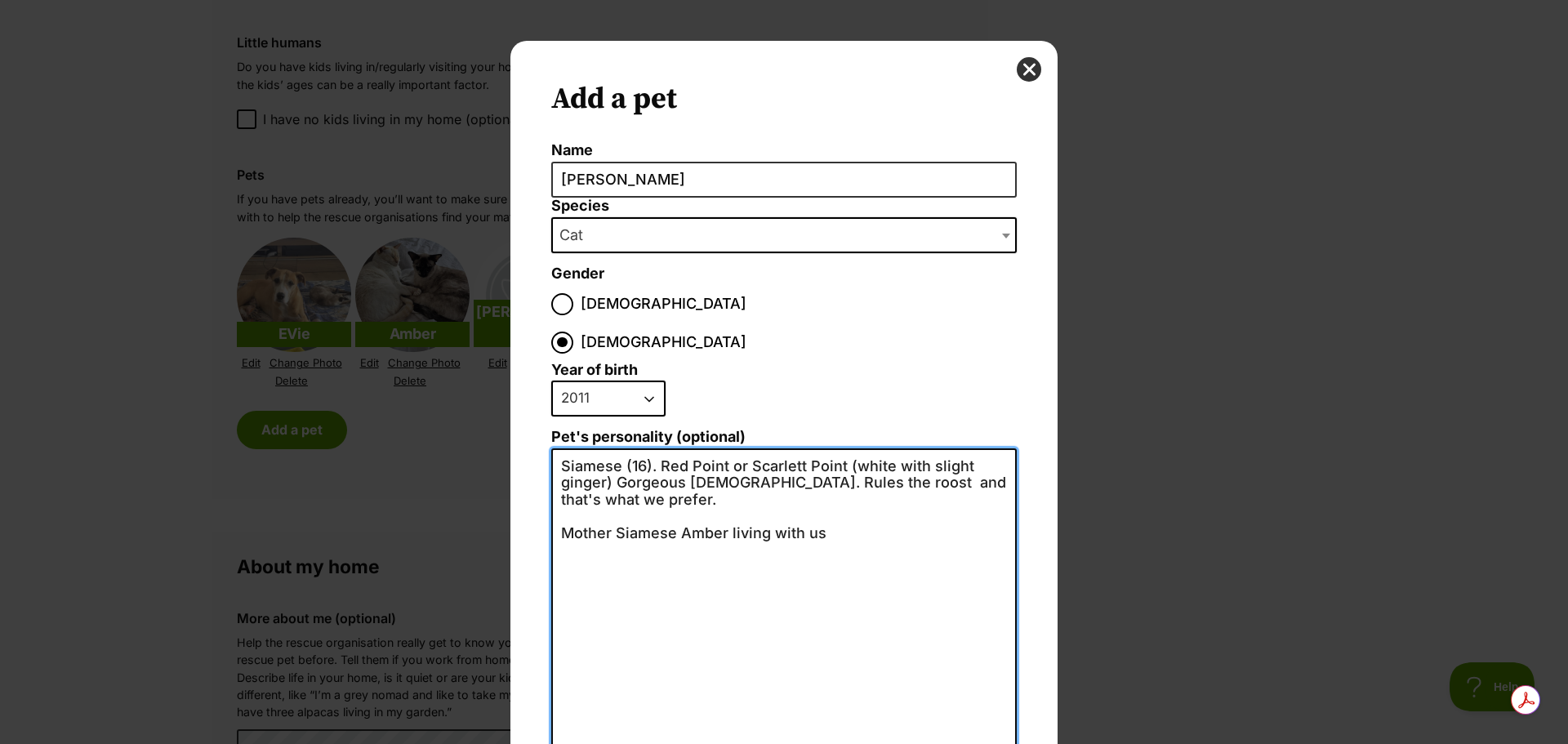
click at [637, 448] on textarea "Siamese (16). Red Point or Scarlett Point (white with slight ginger) Gorgeous l…" at bounding box center [784, 627] width 466 height 358
drag, startPoint x: 837, startPoint y: 426, endPoint x: 654, endPoint y: 434, distance: 183.2
click at [654, 448] on textarea "Siamese (14). Red Point or Scarlett Point (white with slight ginger) Gorgeous l…" at bounding box center [784, 627] width 466 height 358
drag, startPoint x: 908, startPoint y: 425, endPoint x: 735, endPoint y: 428, distance: 173.0
click at [736, 448] on textarea "Siamese (14). Torty Point (white with slight ginger) Gorgeous lady. Rules the r…" at bounding box center [784, 627] width 466 height 358
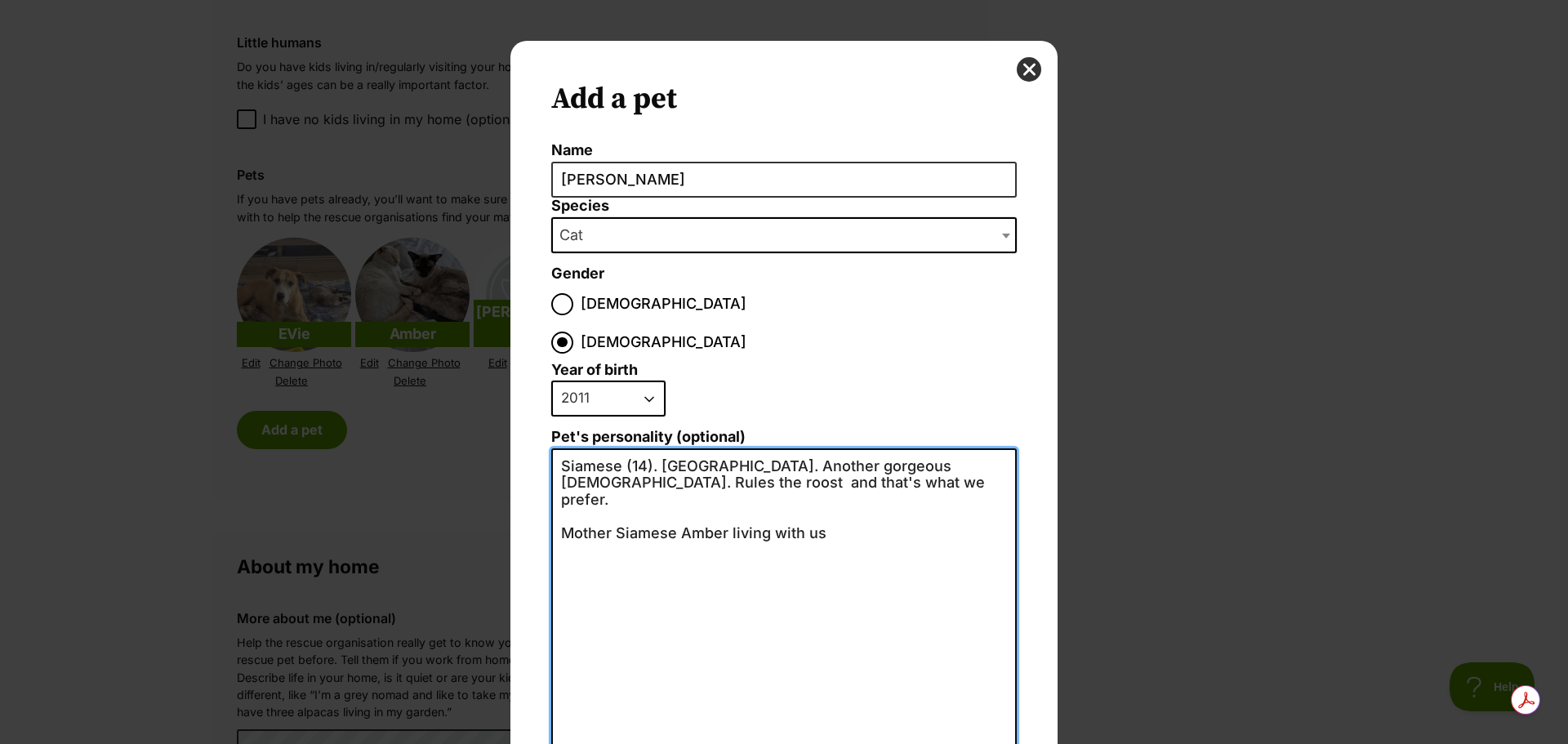
click at [847, 545] on textarea "Siamese (14). Torty Point. Another gorgeous lady. Rules the roost and that's wh…" at bounding box center [784, 627] width 466 height 358
type textarea "Siamese (14). Torty Point. Another gorgeous lady. Rules the roost and that's wh…"
click at [1197, 468] on div "Add a pet Name Leah Species Bird Cat Dog Farm Animal Ferret Guinea Pig Horse Ra…" at bounding box center [784, 372] width 1568 height 744
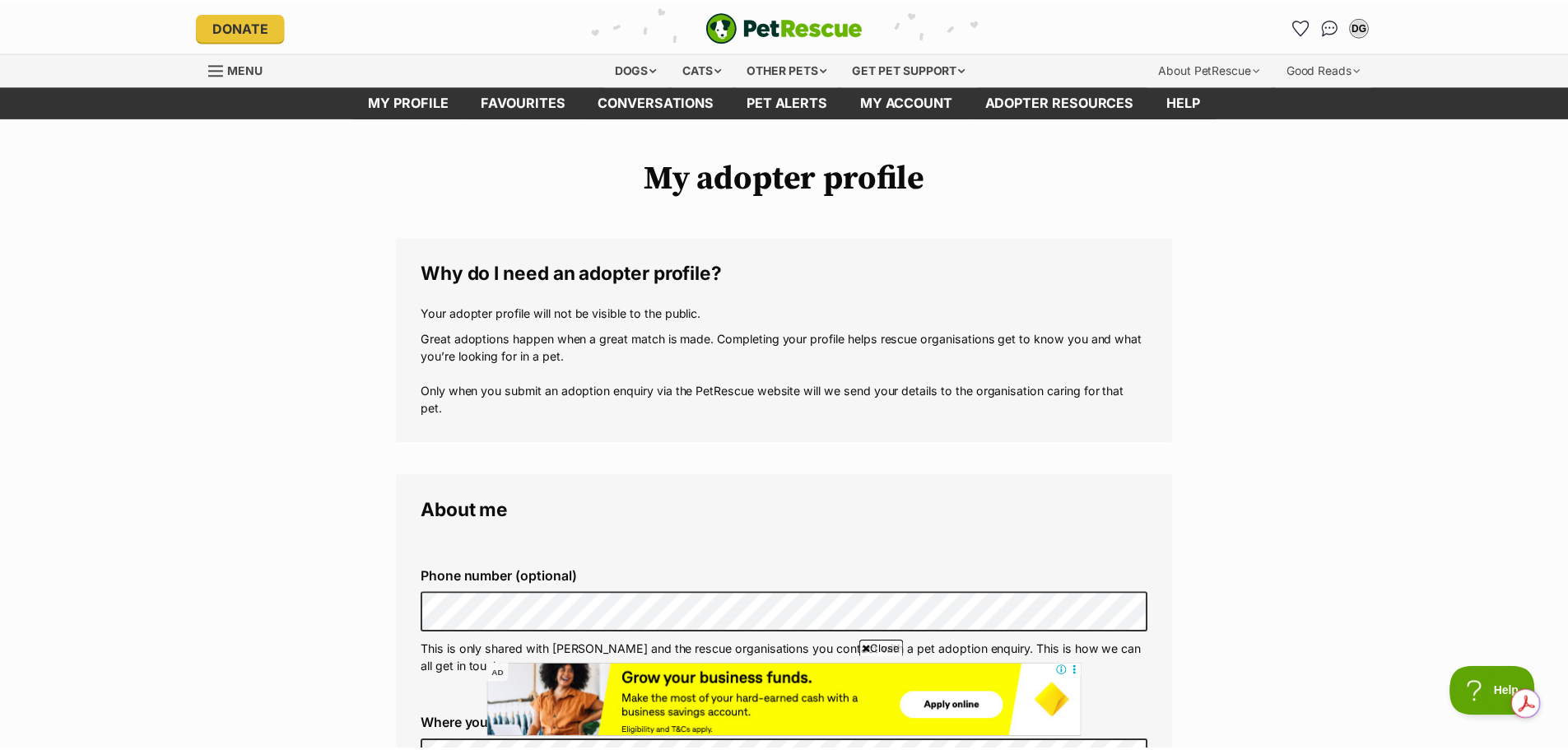
scroll to position [1400, 0]
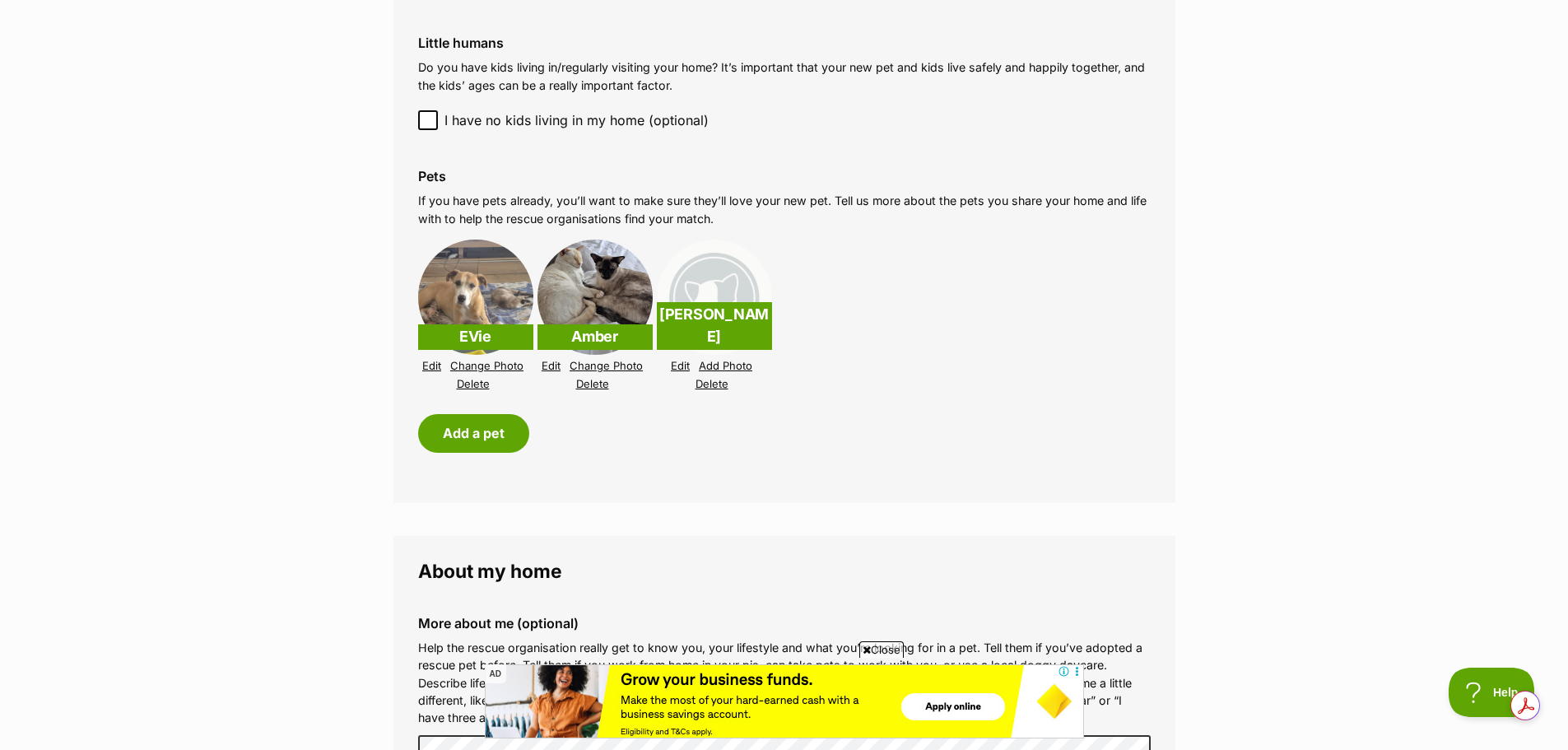
click at [734, 366] on link "Add Photo" at bounding box center [725, 366] width 54 height 12
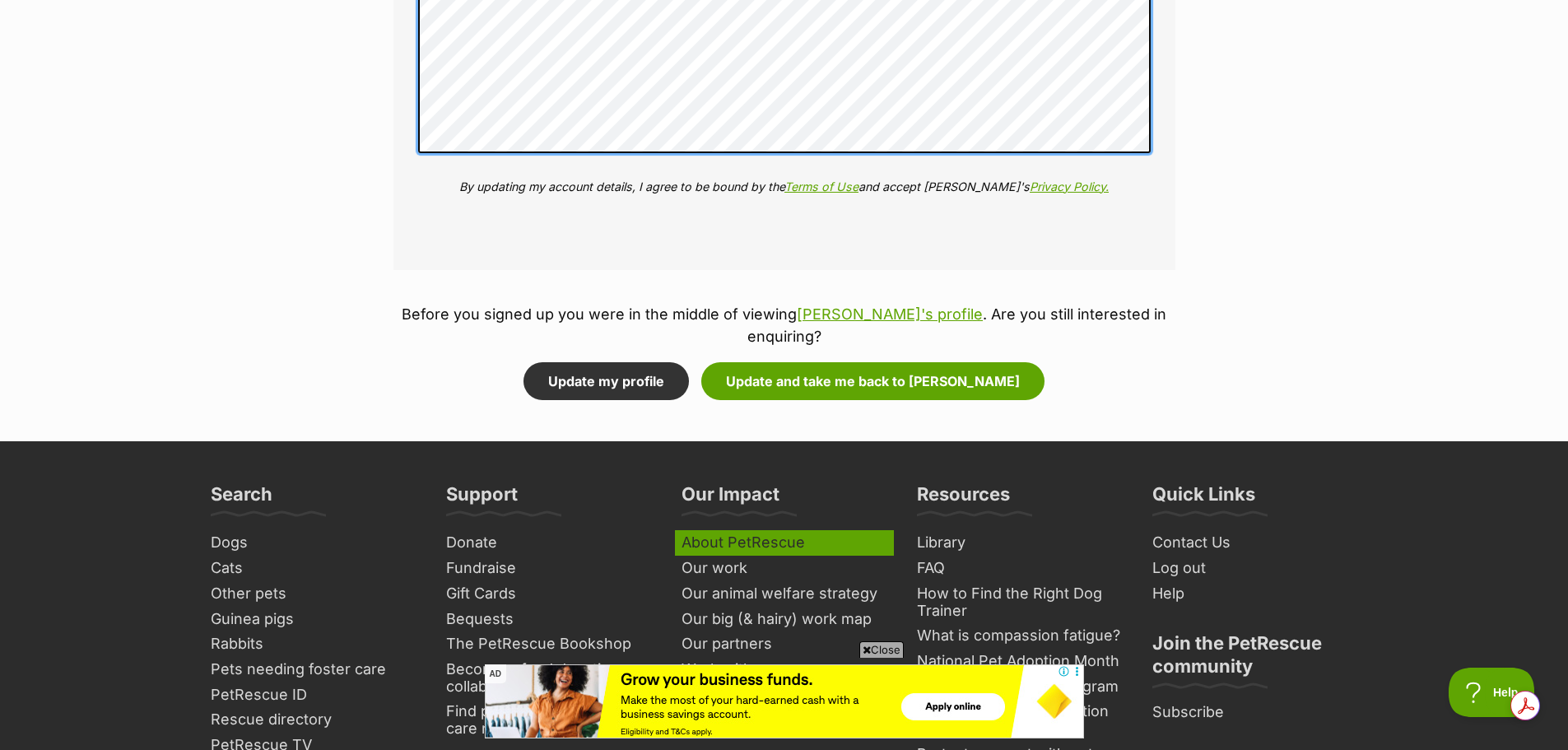
scroll to position [2387, 0]
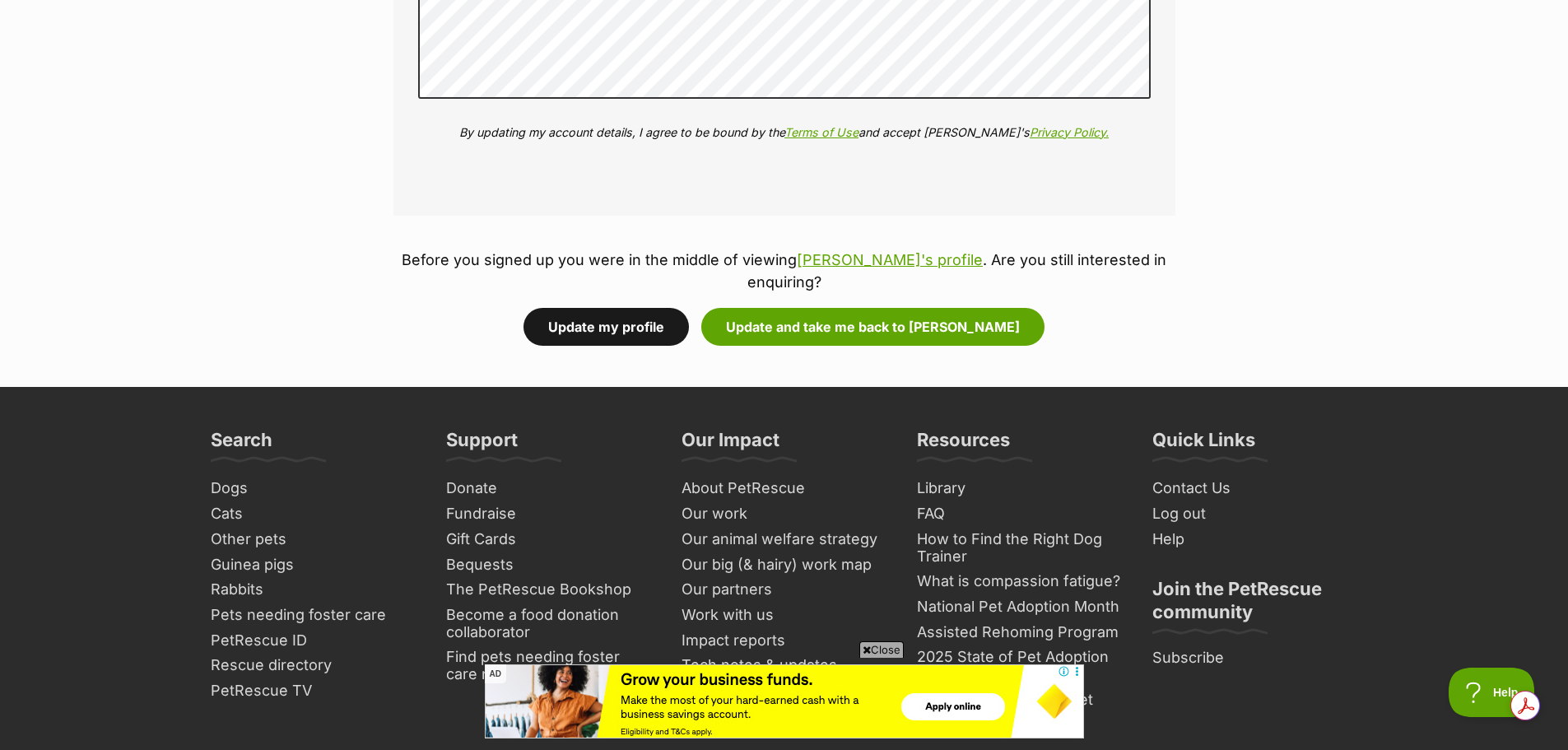
click at [683, 308] on button "Update my profile" at bounding box center [606, 327] width 166 height 38
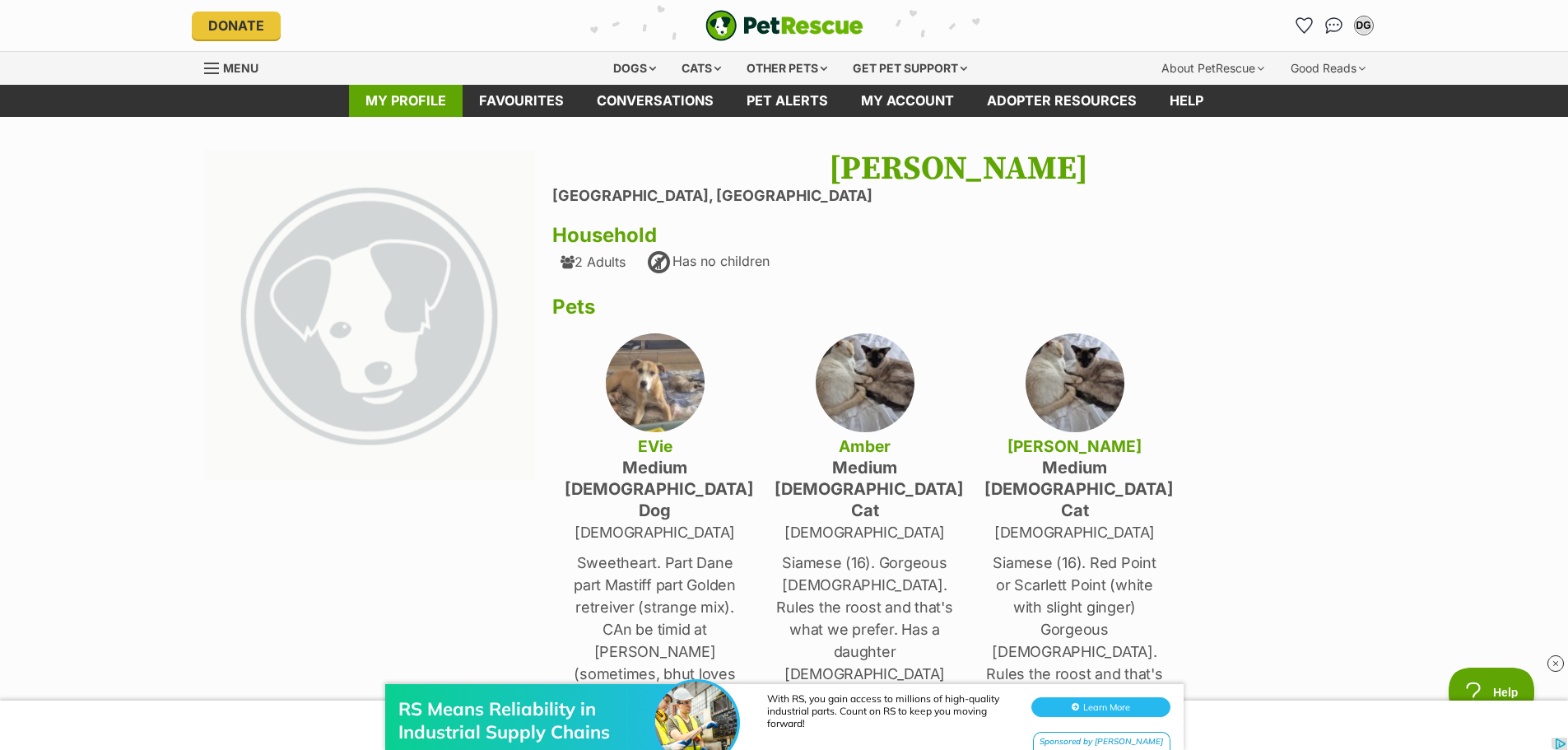
click at [423, 102] on link "My profile" at bounding box center [406, 101] width 114 height 32
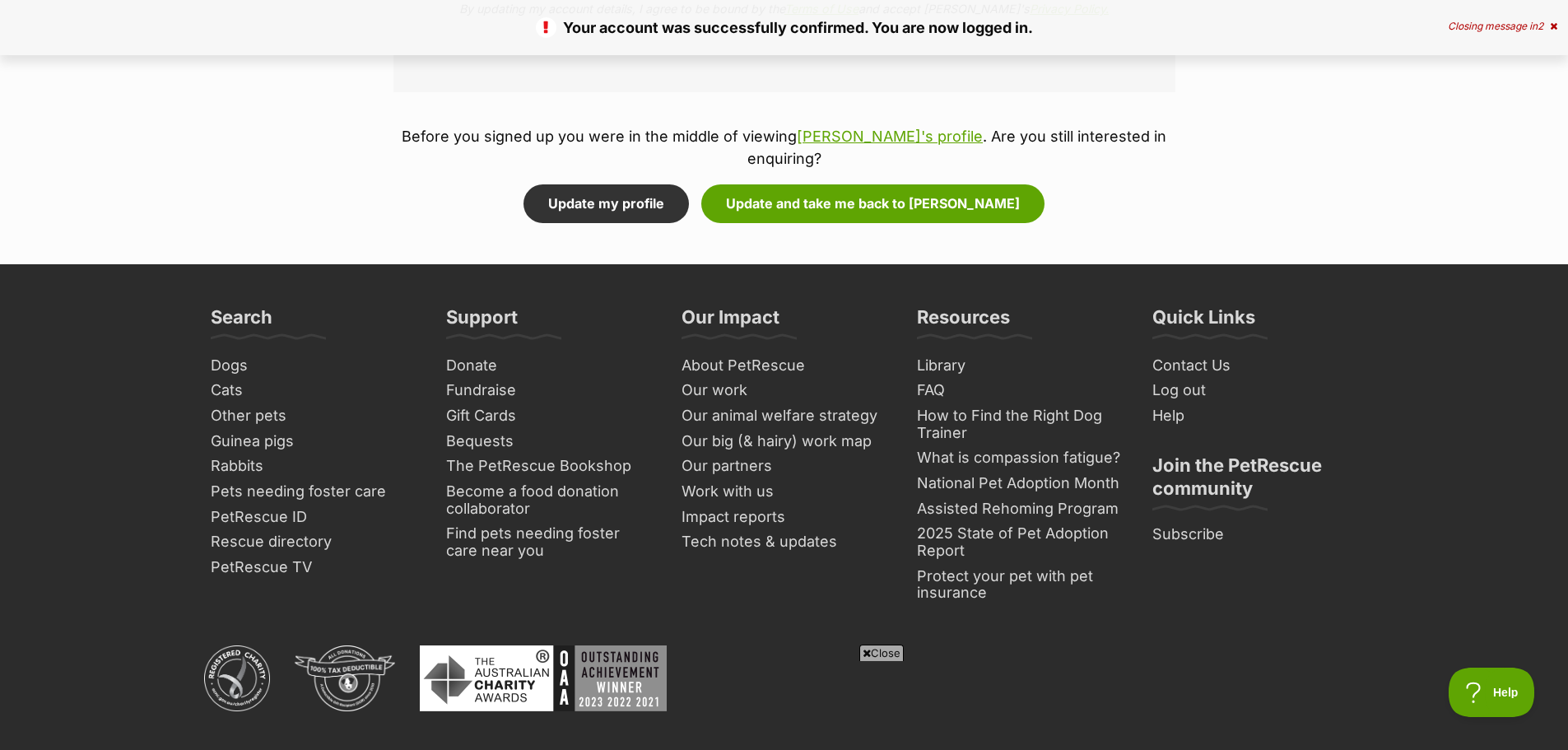
scroll to position [2000, 0]
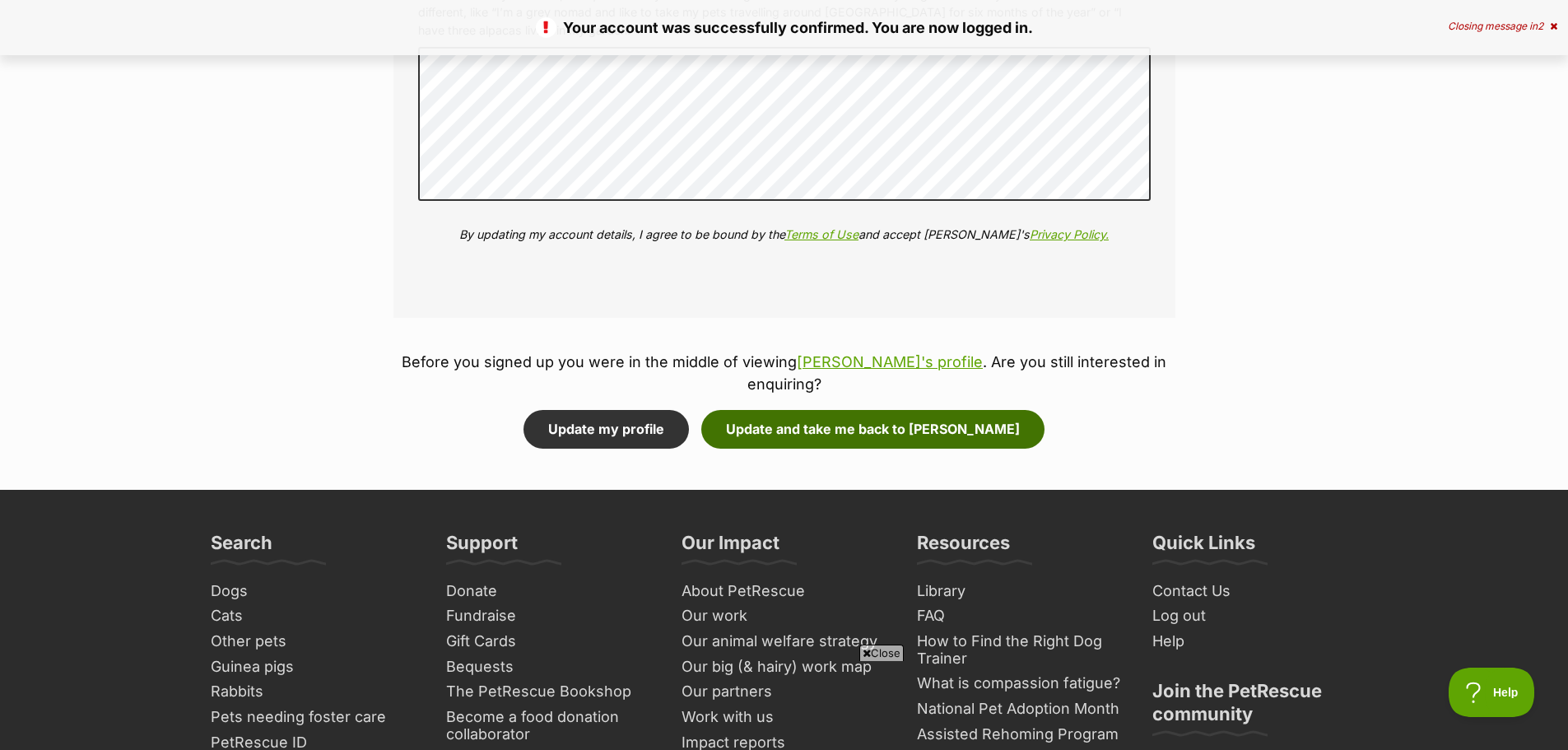
click at [828, 410] on button "Update and take me back to [PERSON_NAME]" at bounding box center [873, 429] width 344 height 38
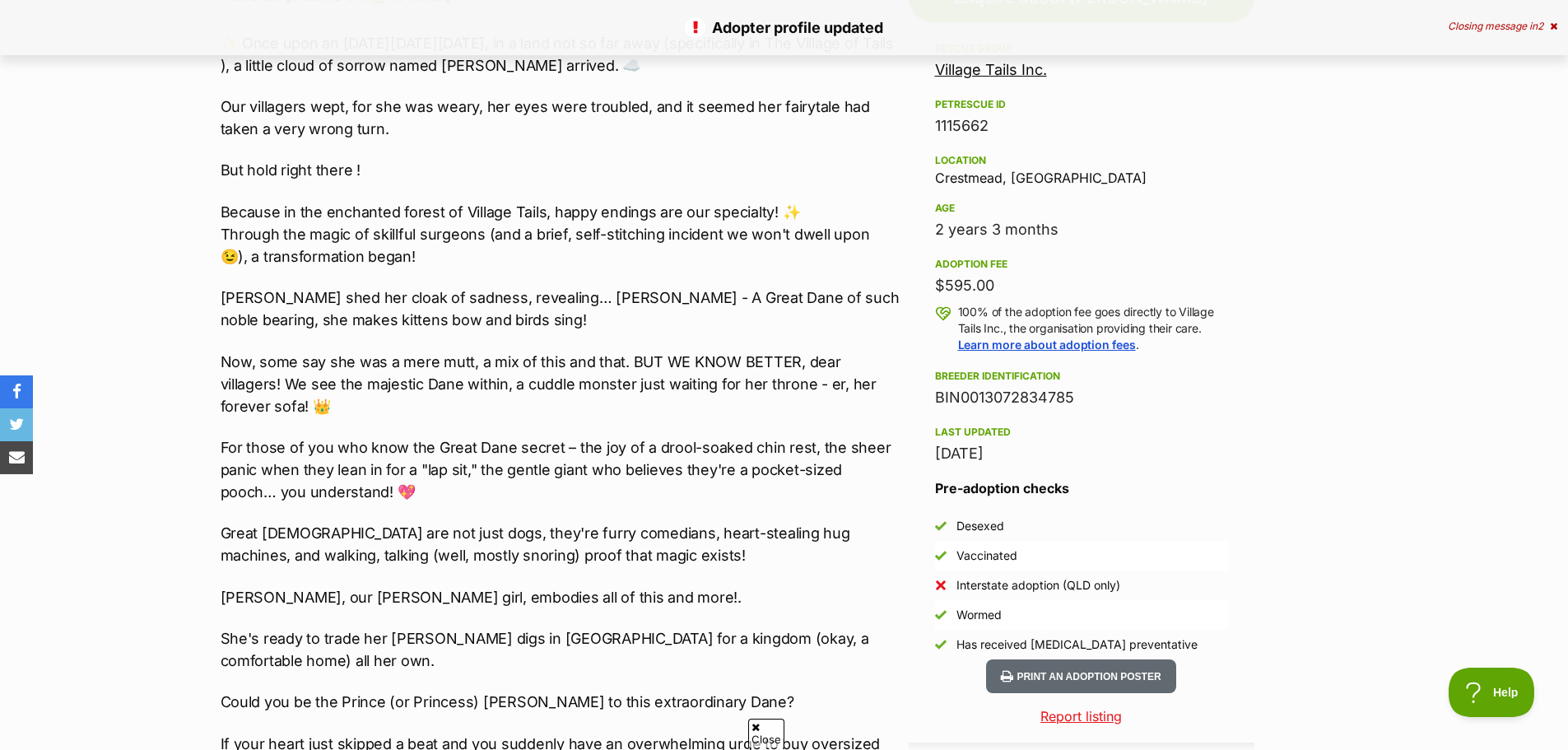
scroll to position [413, 0]
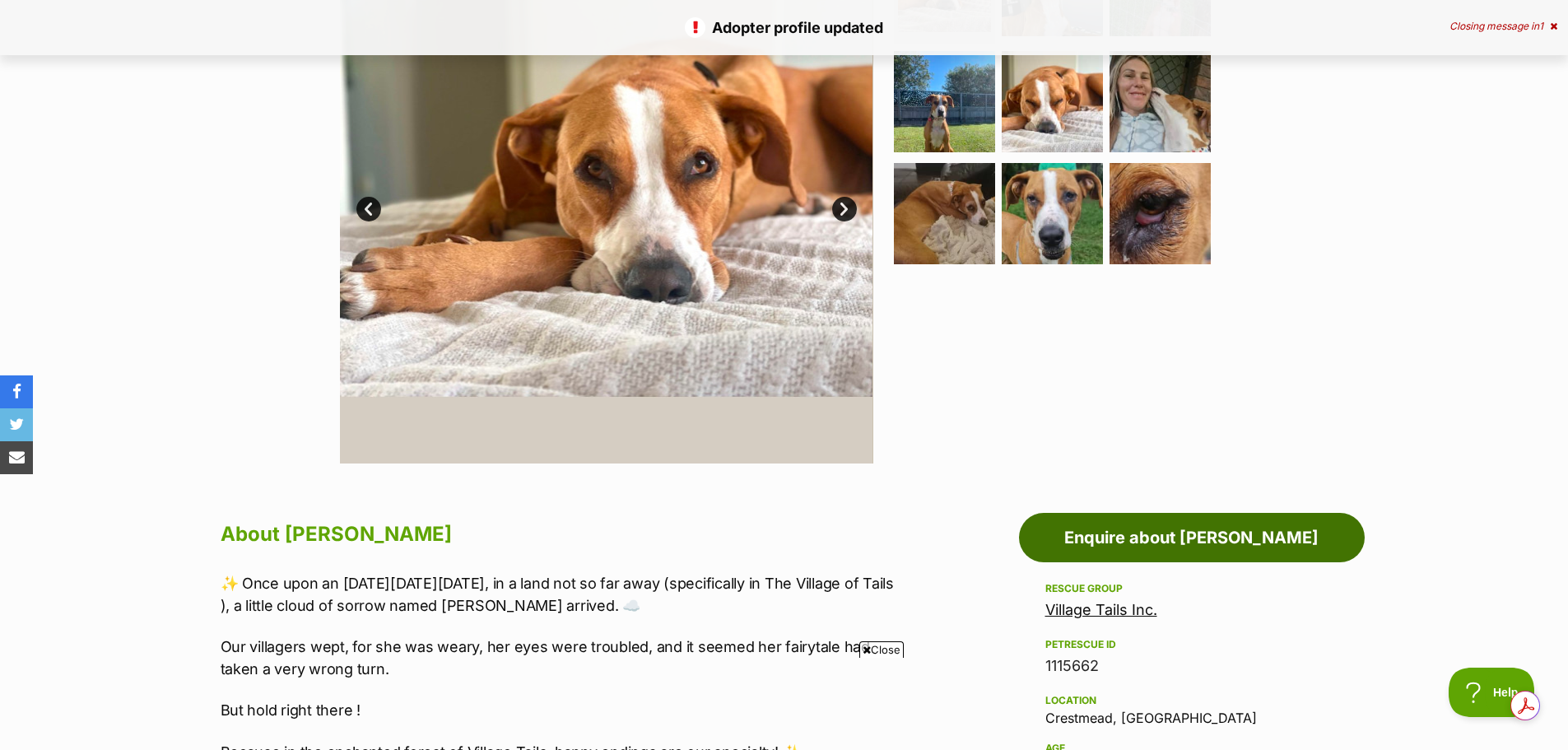
click at [1149, 526] on link "Enquire about [PERSON_NAME]" at bounding box center [1191, 538] width 346 height 49
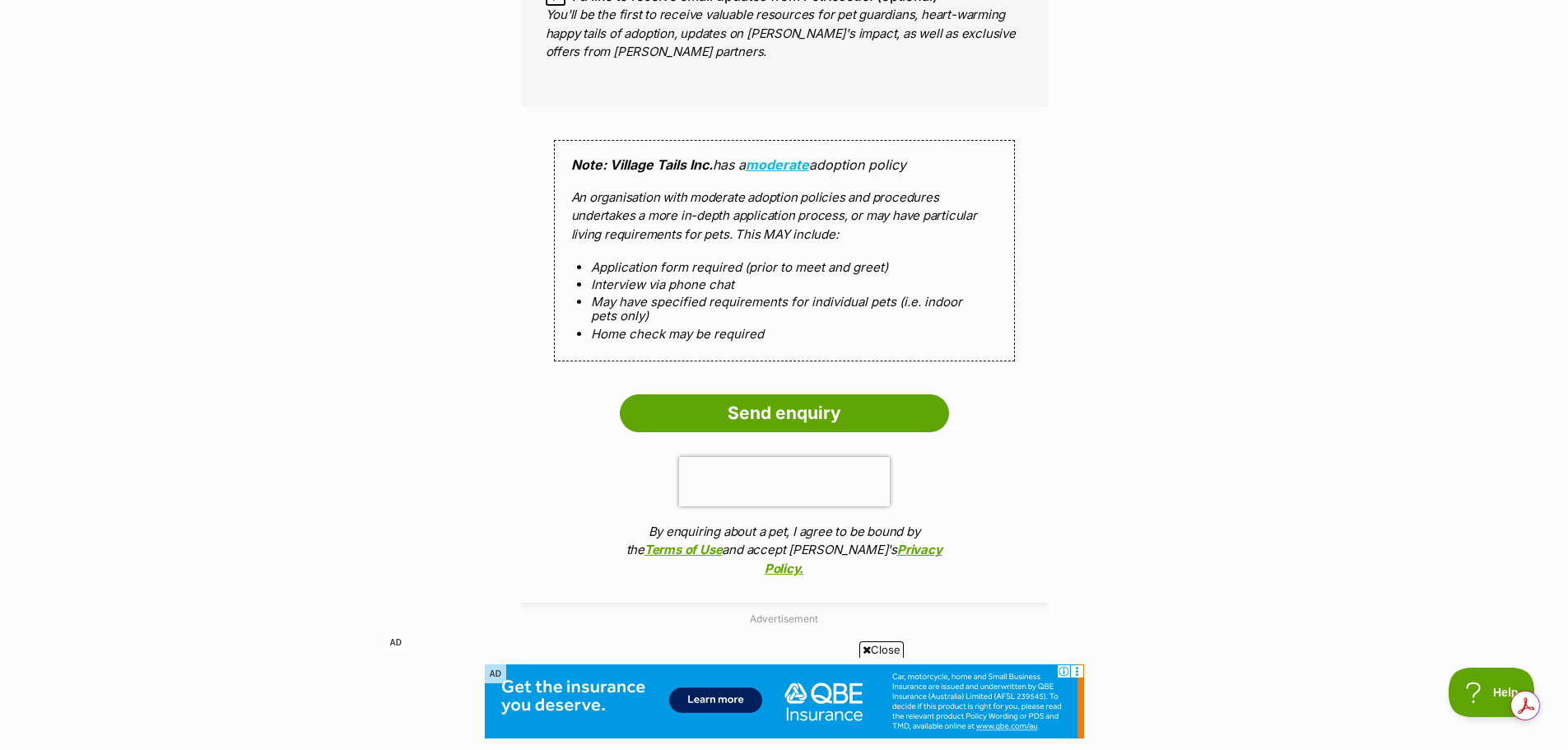
scroll to position [1482, 0]
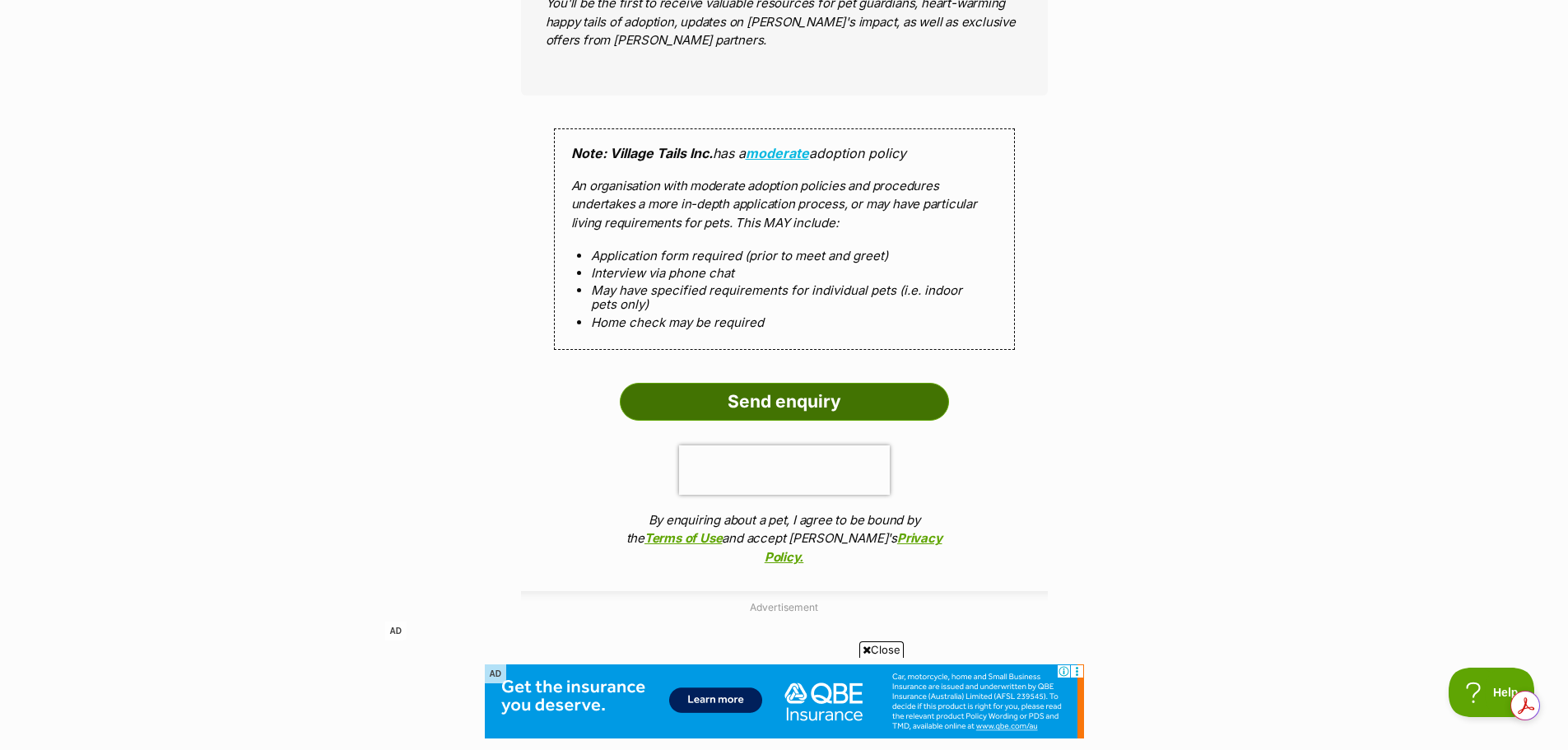
click at [795, 383] on input "Send enquiry" at bounding box center [785, 402] width 330 height 38
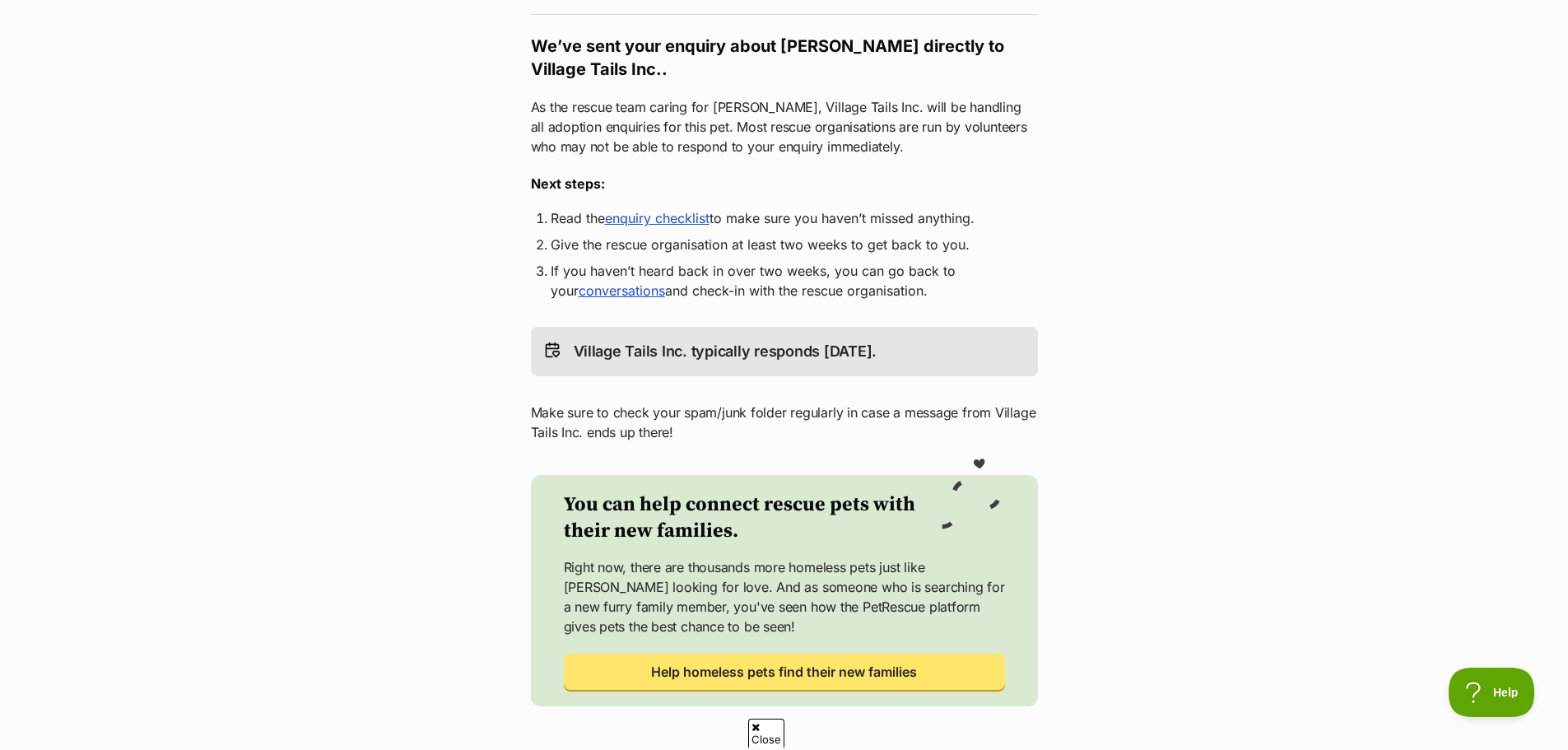
scroll to position [247, 0]
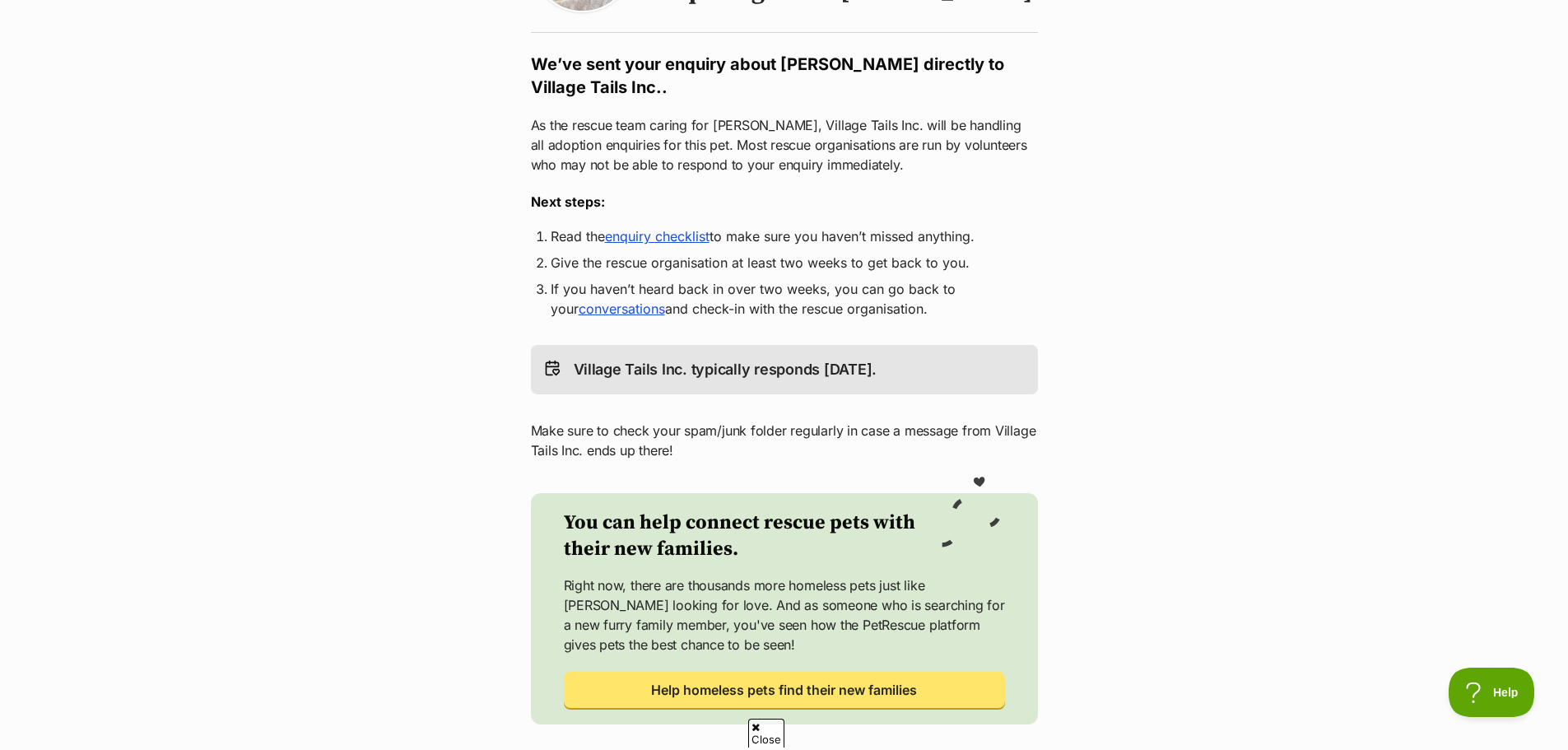
click at [668, 237] on link "enquiry checklist" at bounding box center [657, 236] width 104 height 16
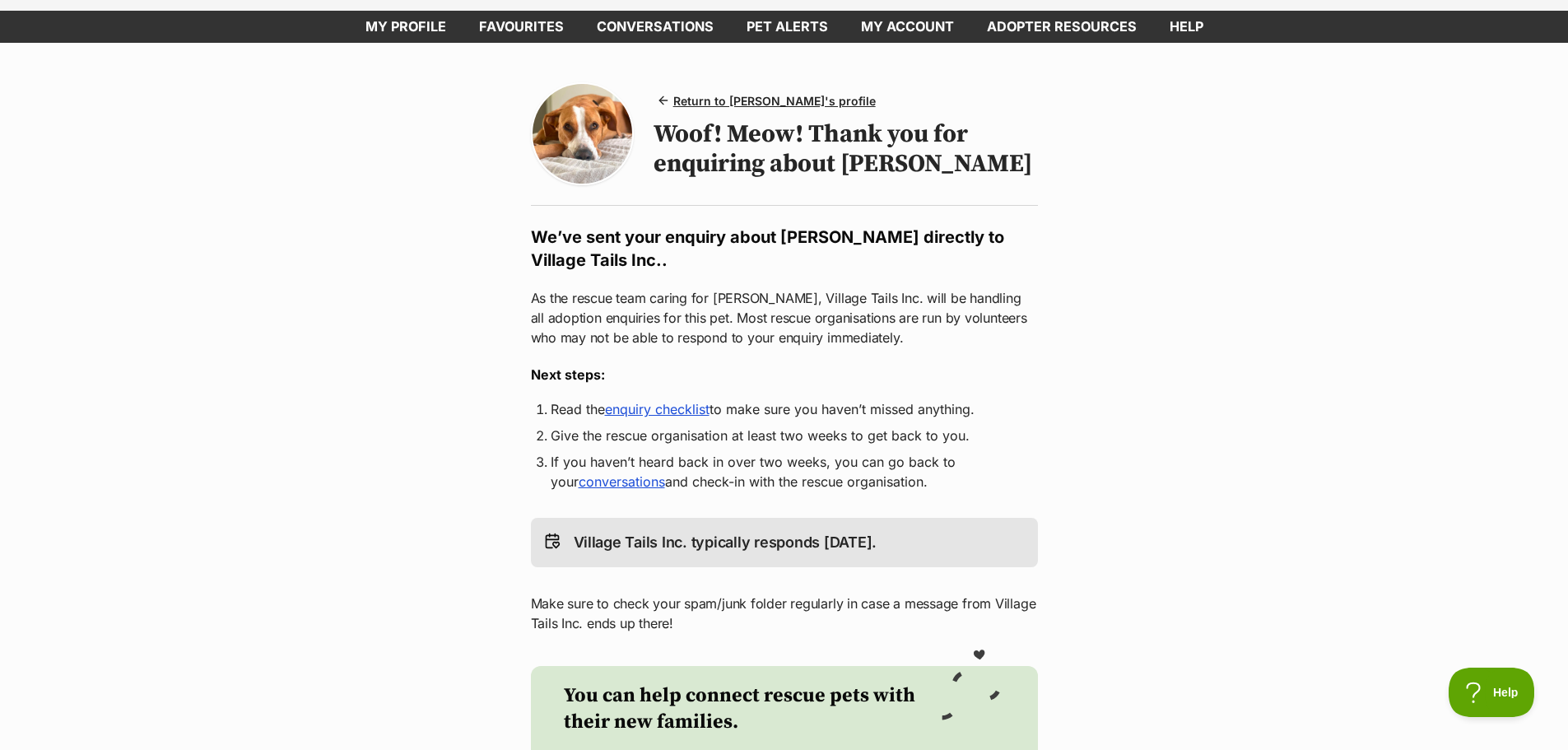
scroll to position [0, 0]
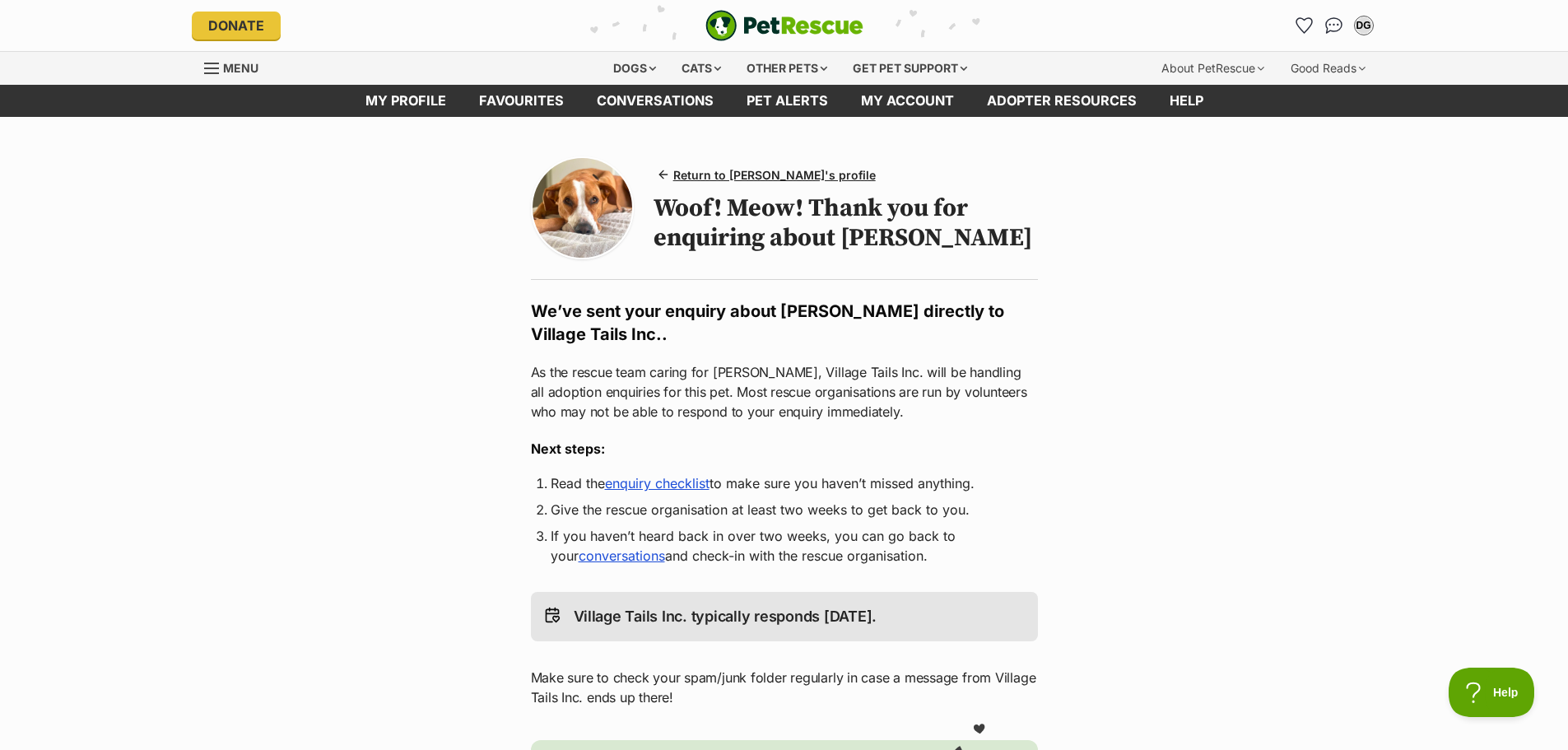
drag, startPoint x: 569, startPoint y: 211, endPoint x: 638, endPoint y: 195, distance: 70.8
click at [570, 211] on img at bounding box center [582, 207] width 99 height 99
click at [724, 174] on span "Return to Bonnie's profile" at bounding box center [775, 175] width 203 height 17
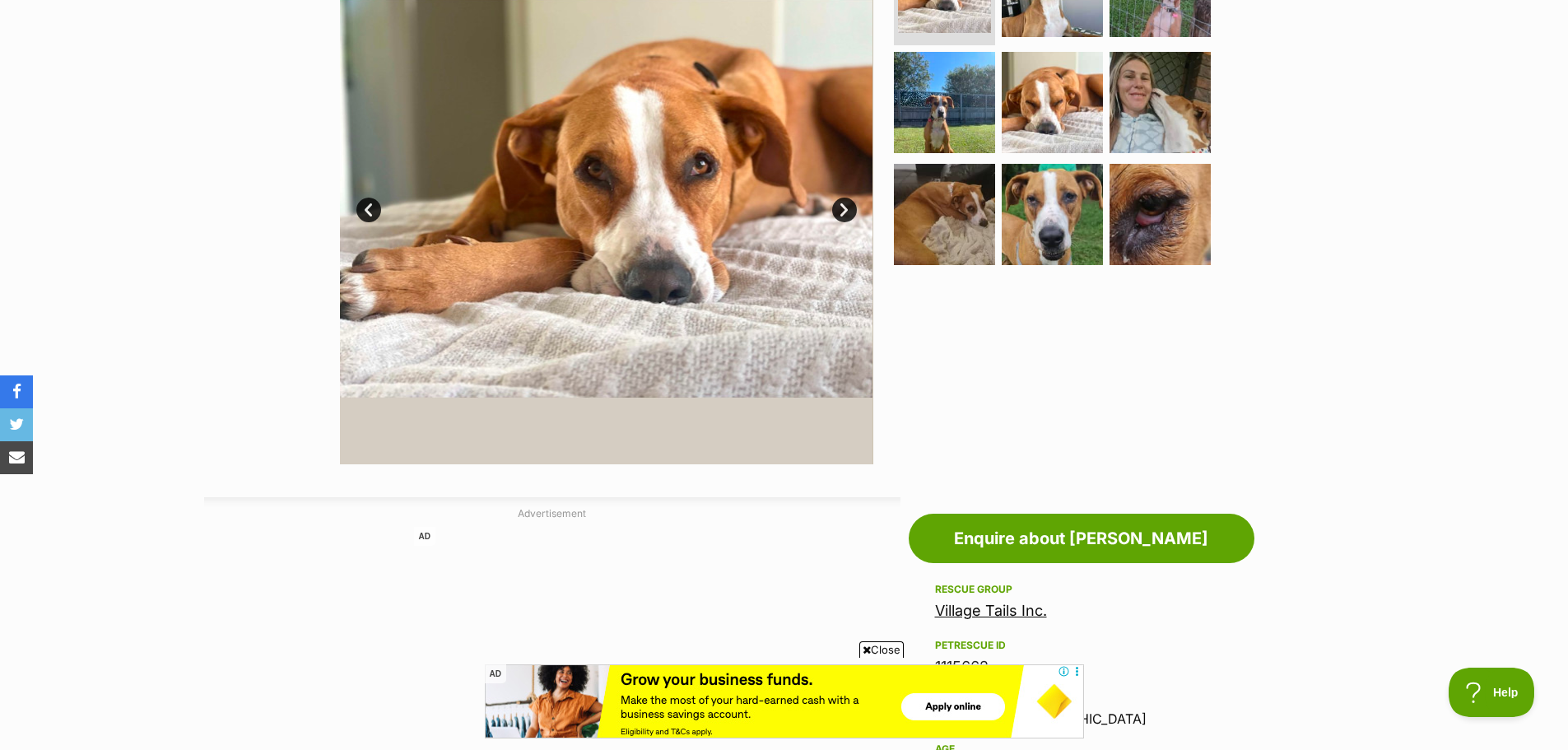
click at [845, 207] on link "Next" at bounding box center [845, 210] width 25 height 25
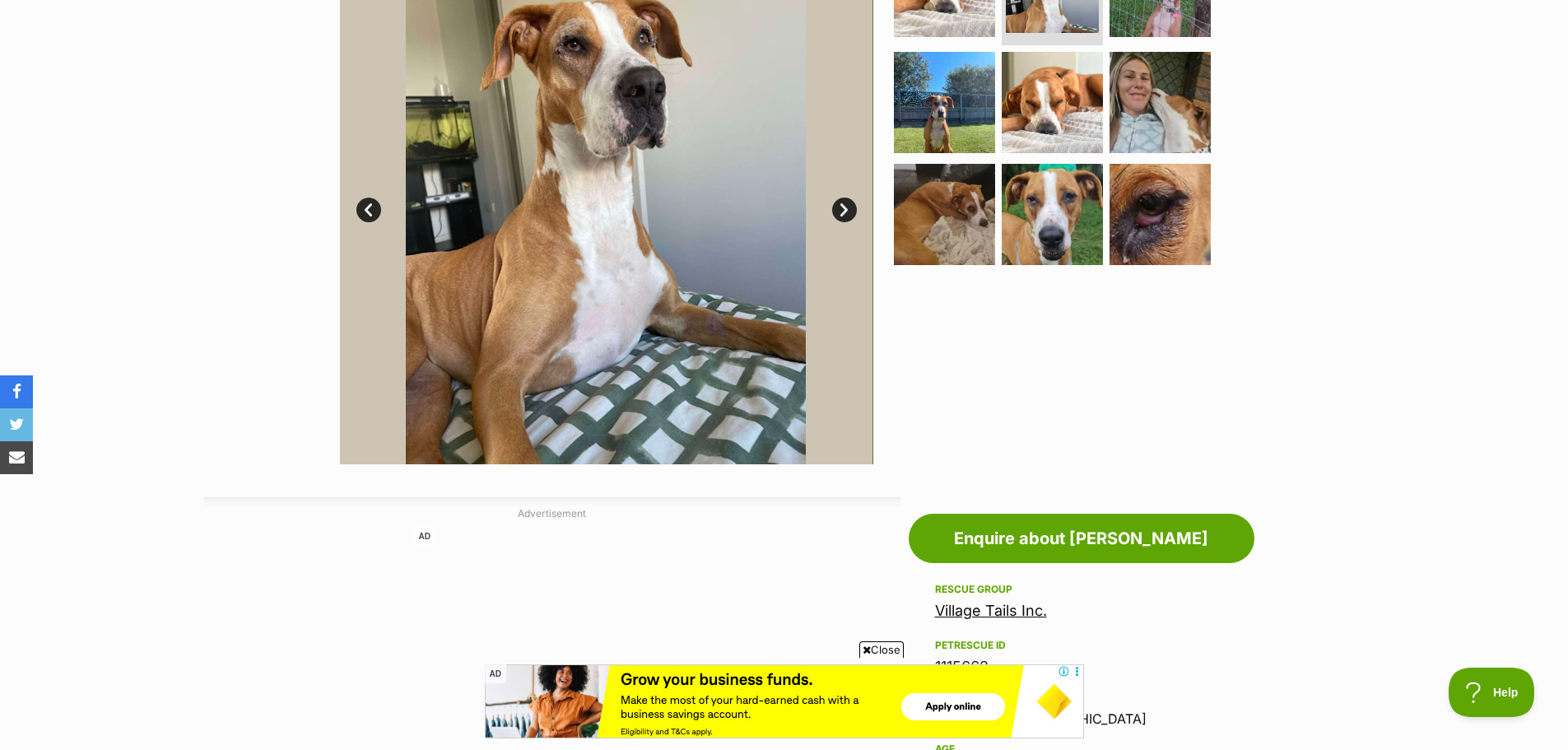
click at [845, 207] on link "Next" at bounding box center [845, 210] width 25 height 25
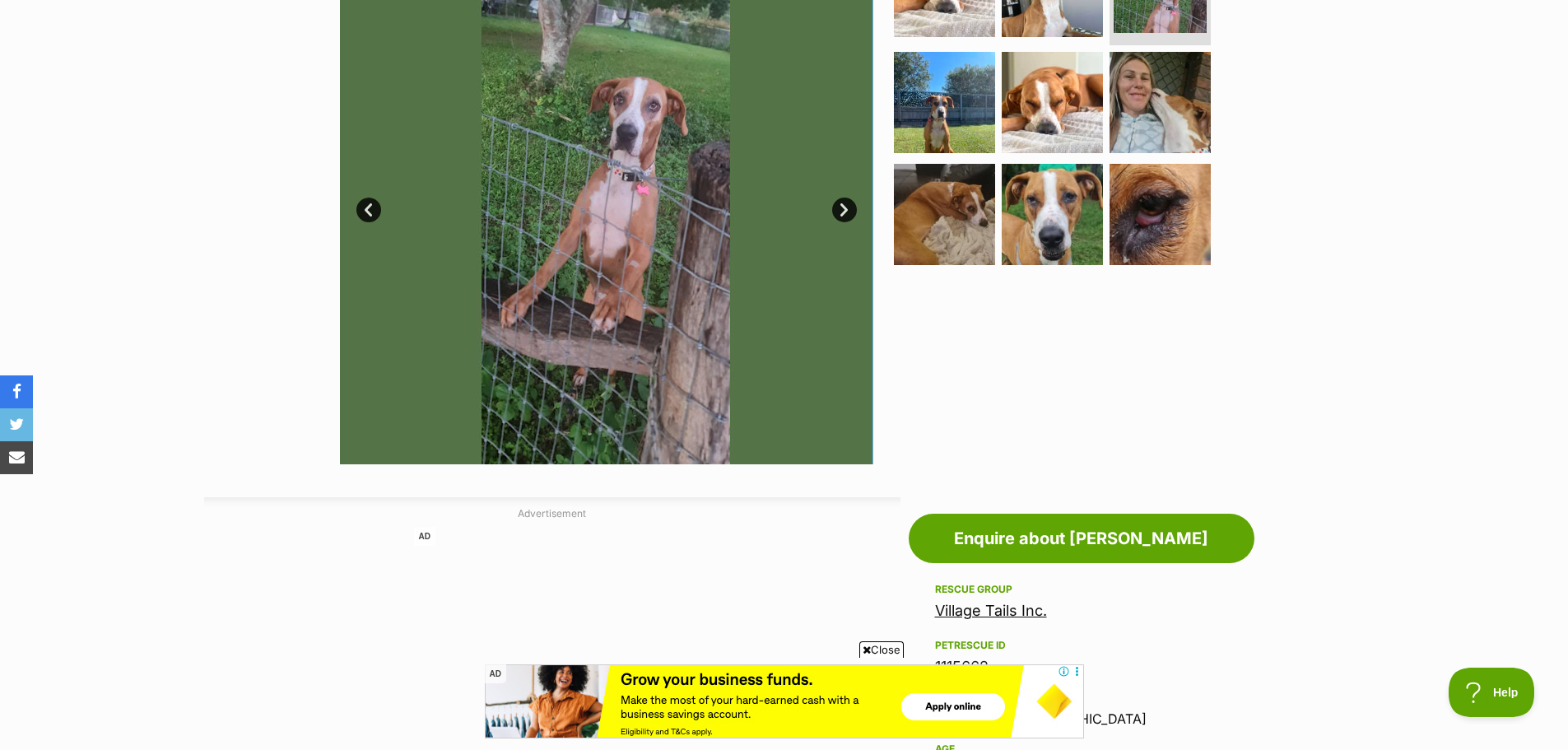
click at [845, 207] on link "Next" at bounding box center [845, 210] width 25 height 25
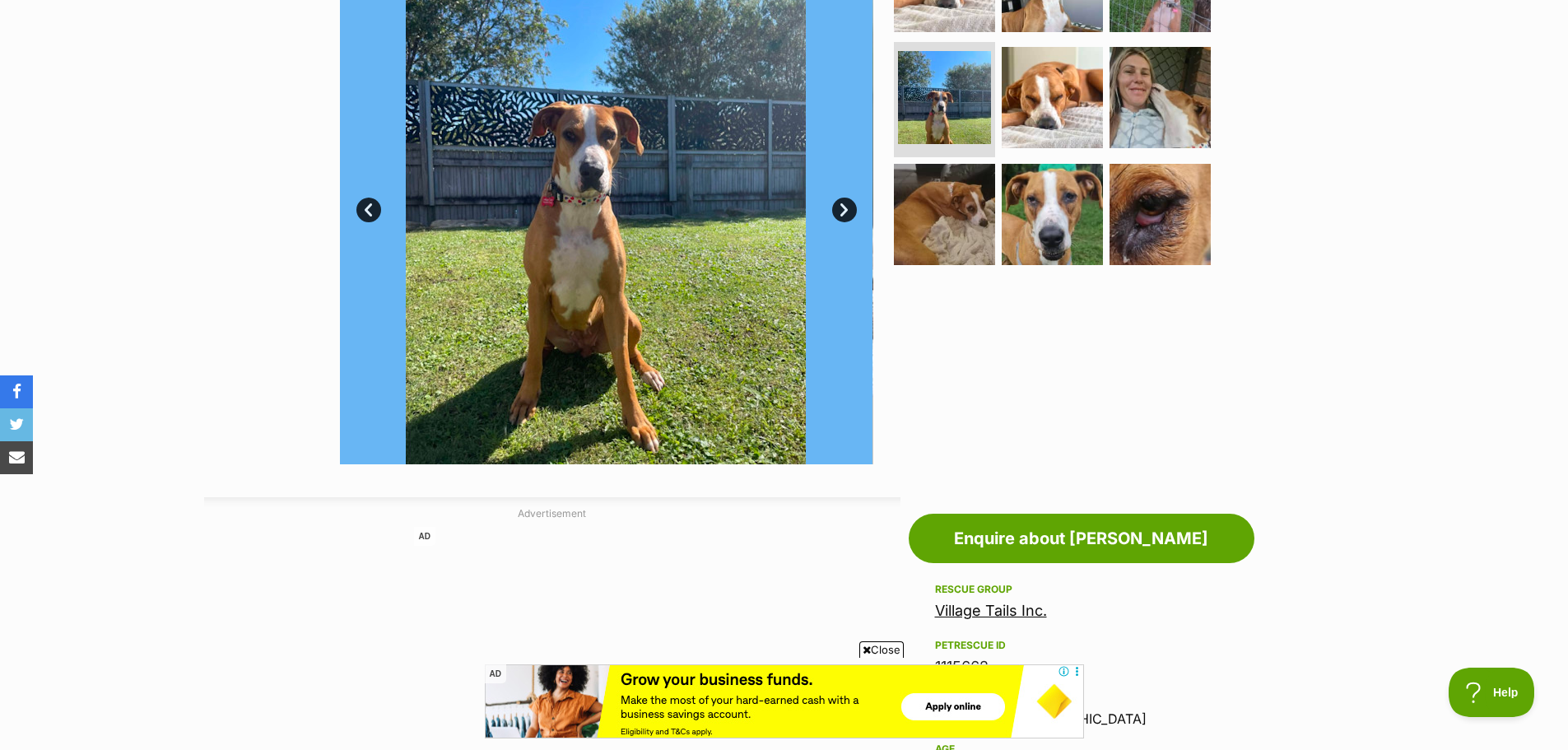
click at [845, 207] on link "Next" at bounding box center [845, 210] width 25 height 25
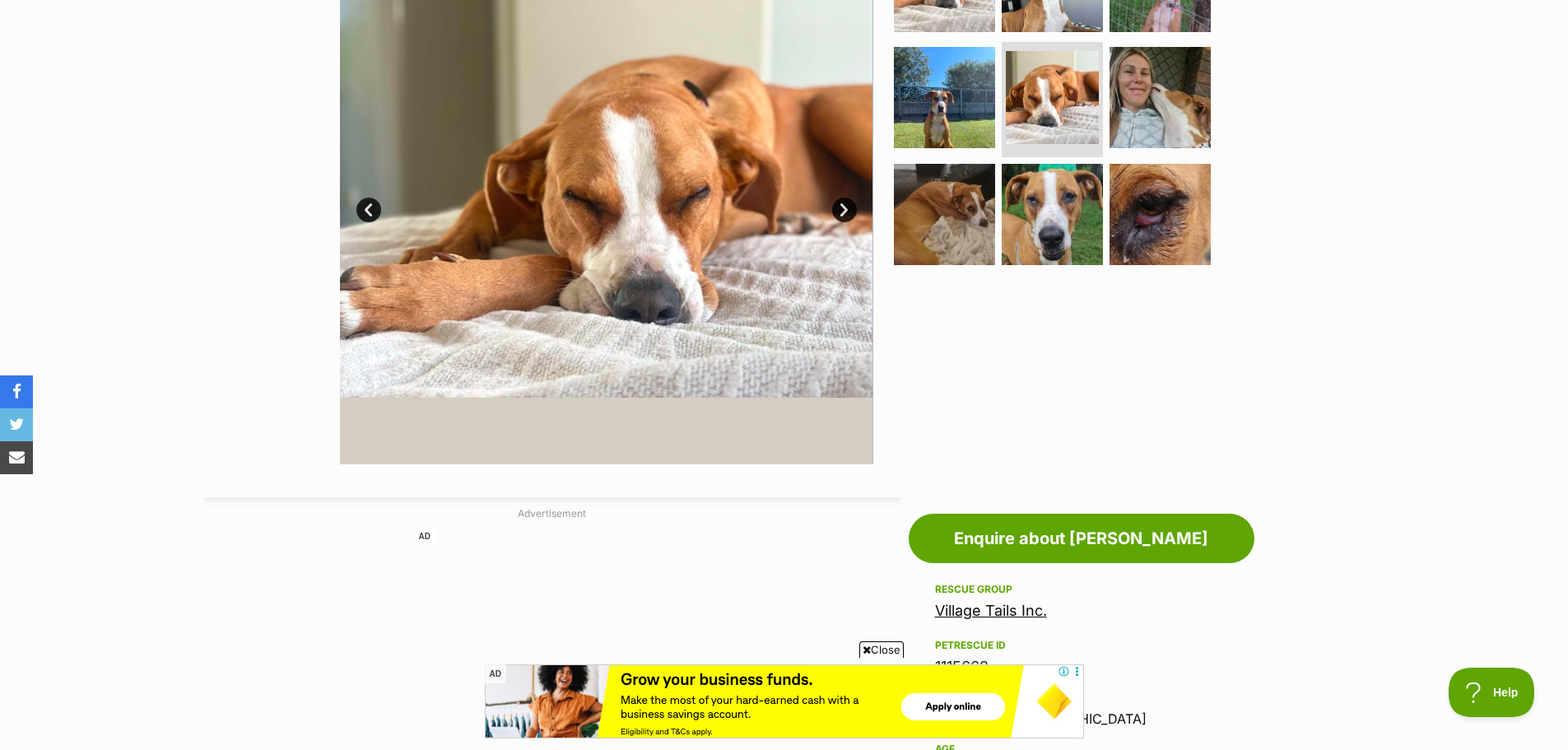
click at [845, 207] on link "Next" at bounding box center [845, 210] width 25 height 25
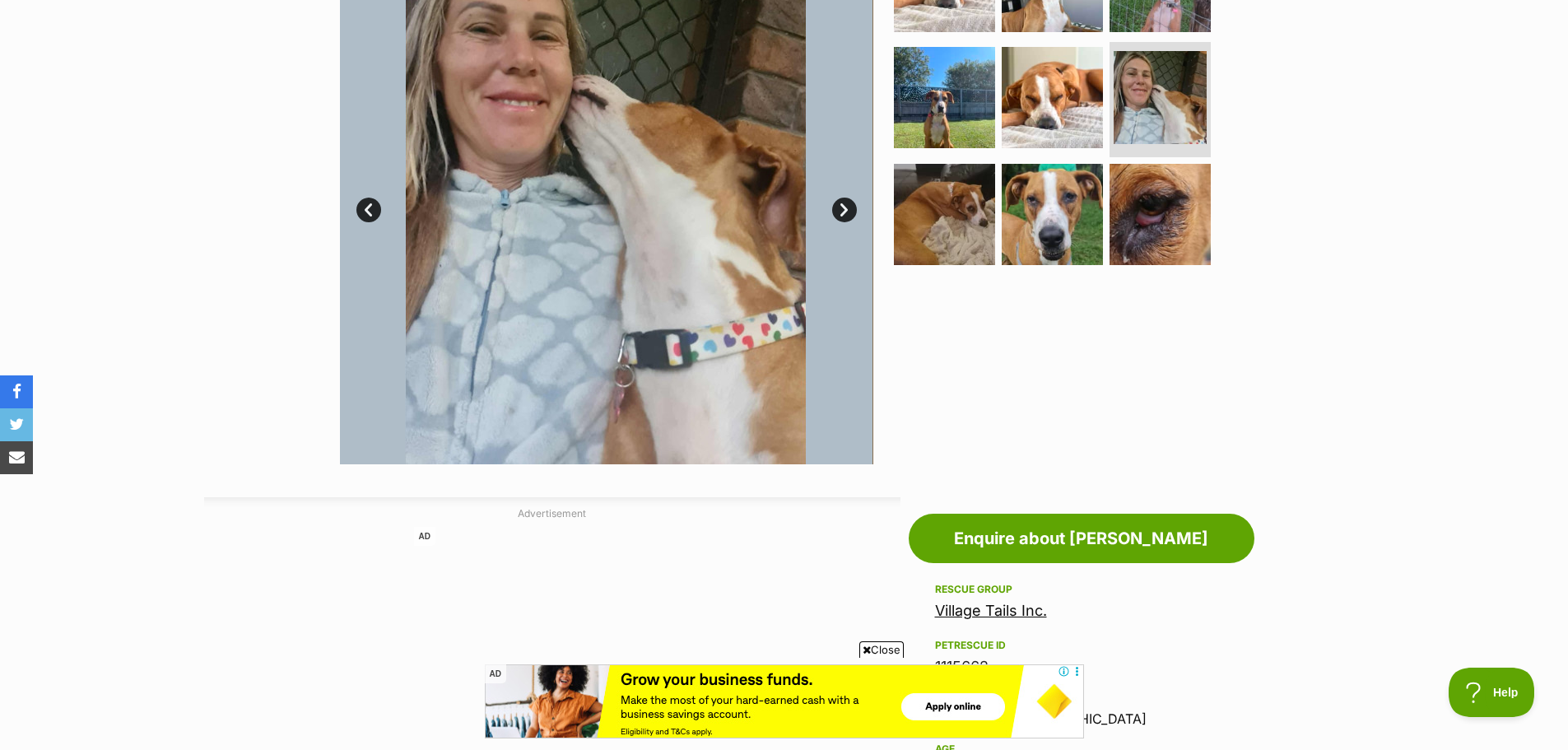
click at [845, 207] on link "Next" at bounding box center [845, 210] width 25 height 25
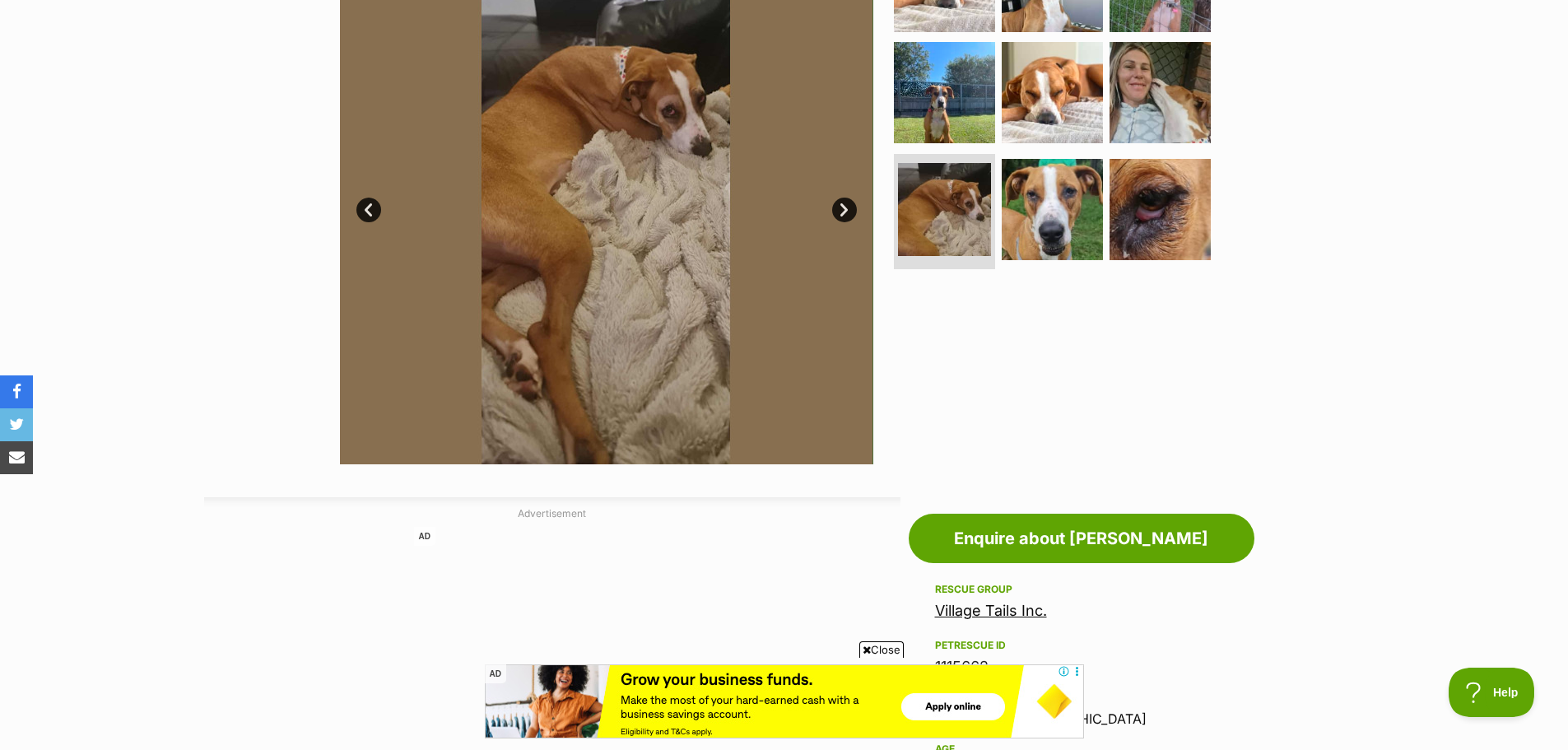
click at [845, 207] on link "Next" at bounding box center [845, 210] width 25 height 25
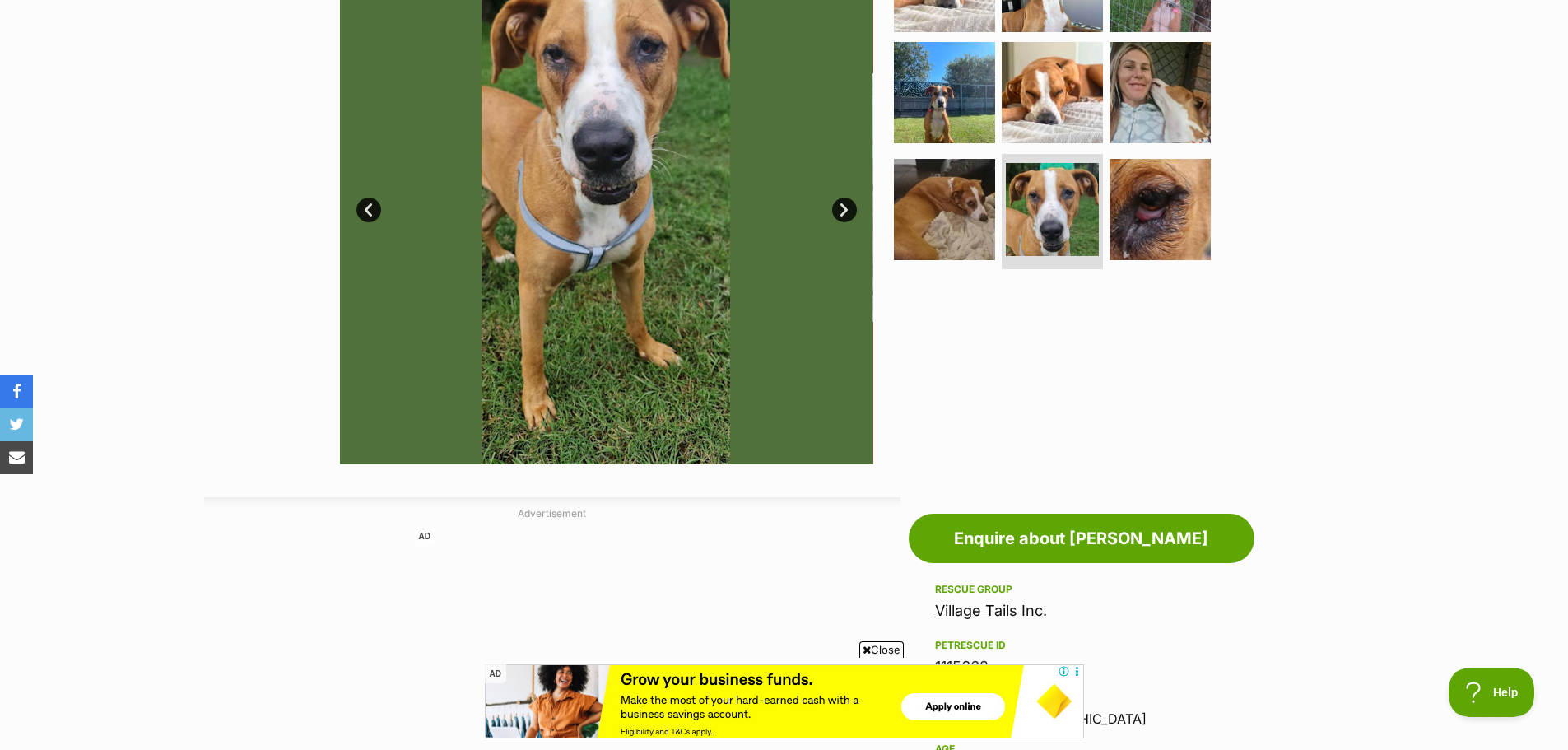
click at [845, 207] on link "Next" at bounding box center [845, 210] width 25 height 25
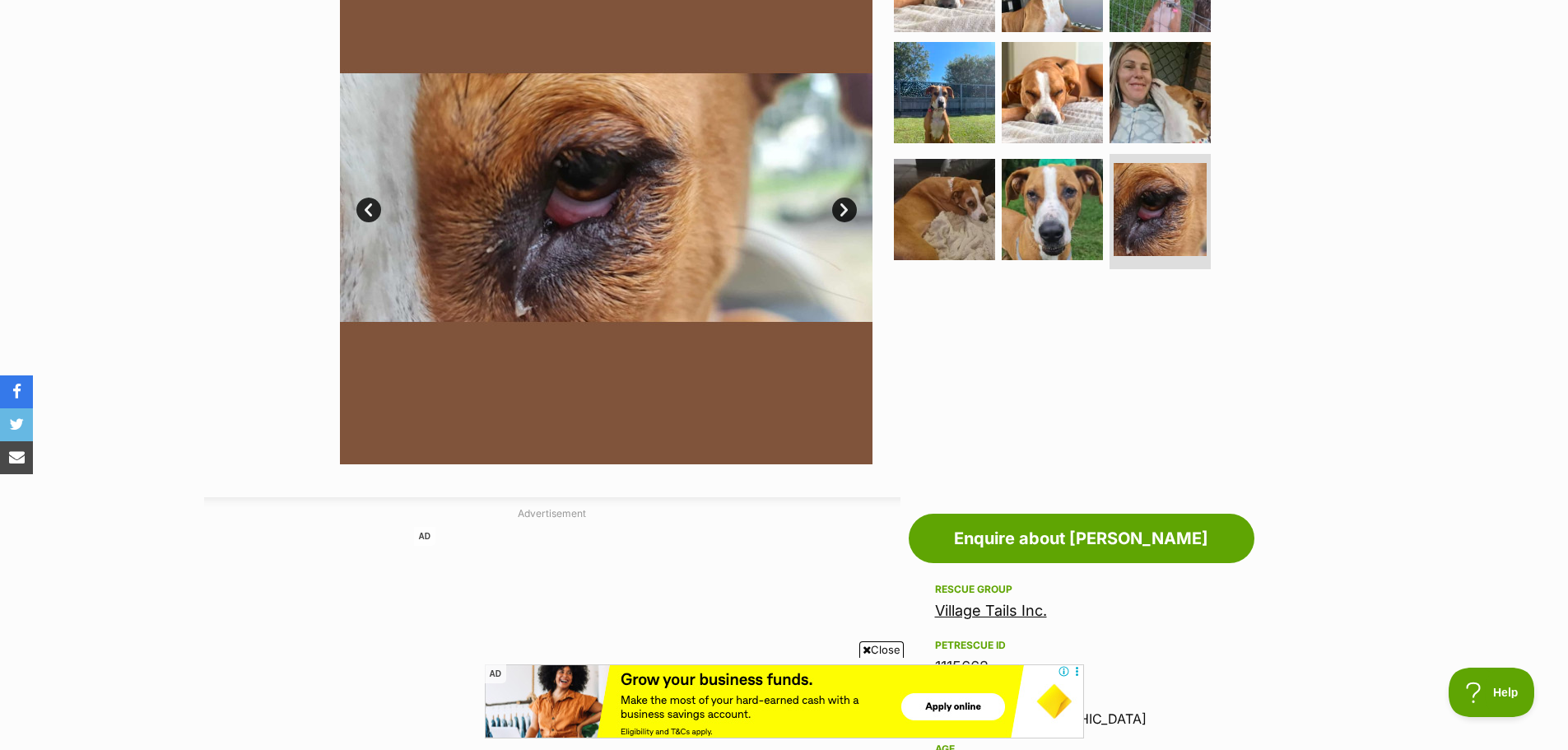
click at [845, 207] on link "Next" at bounding box center [845, 210] width 25 height 25
